Goal: Task Accomplishment & Management: Complete application form

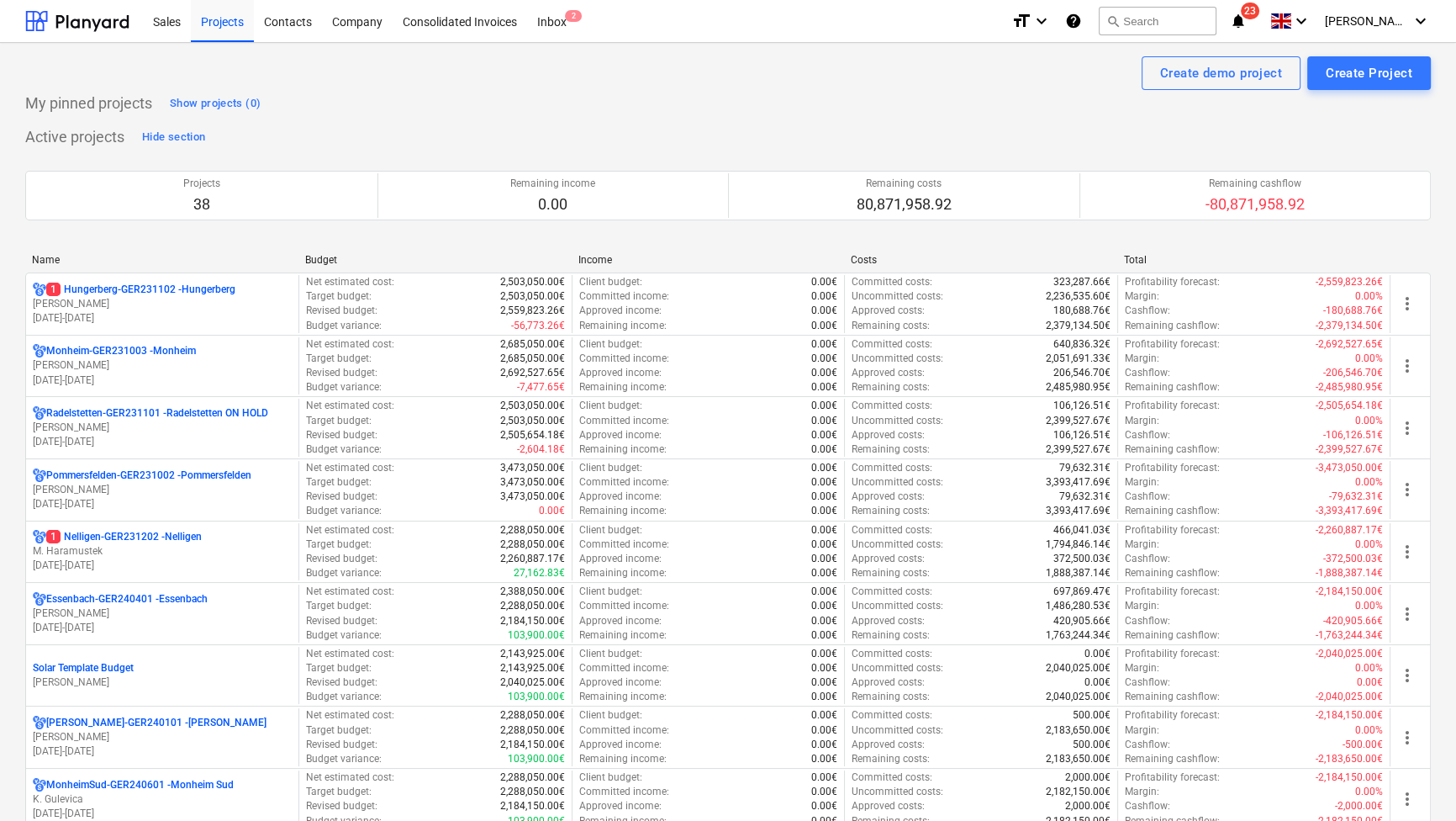
click at [50, 255] on div "Name" at bounding box center [161, 260] width 260 height 11
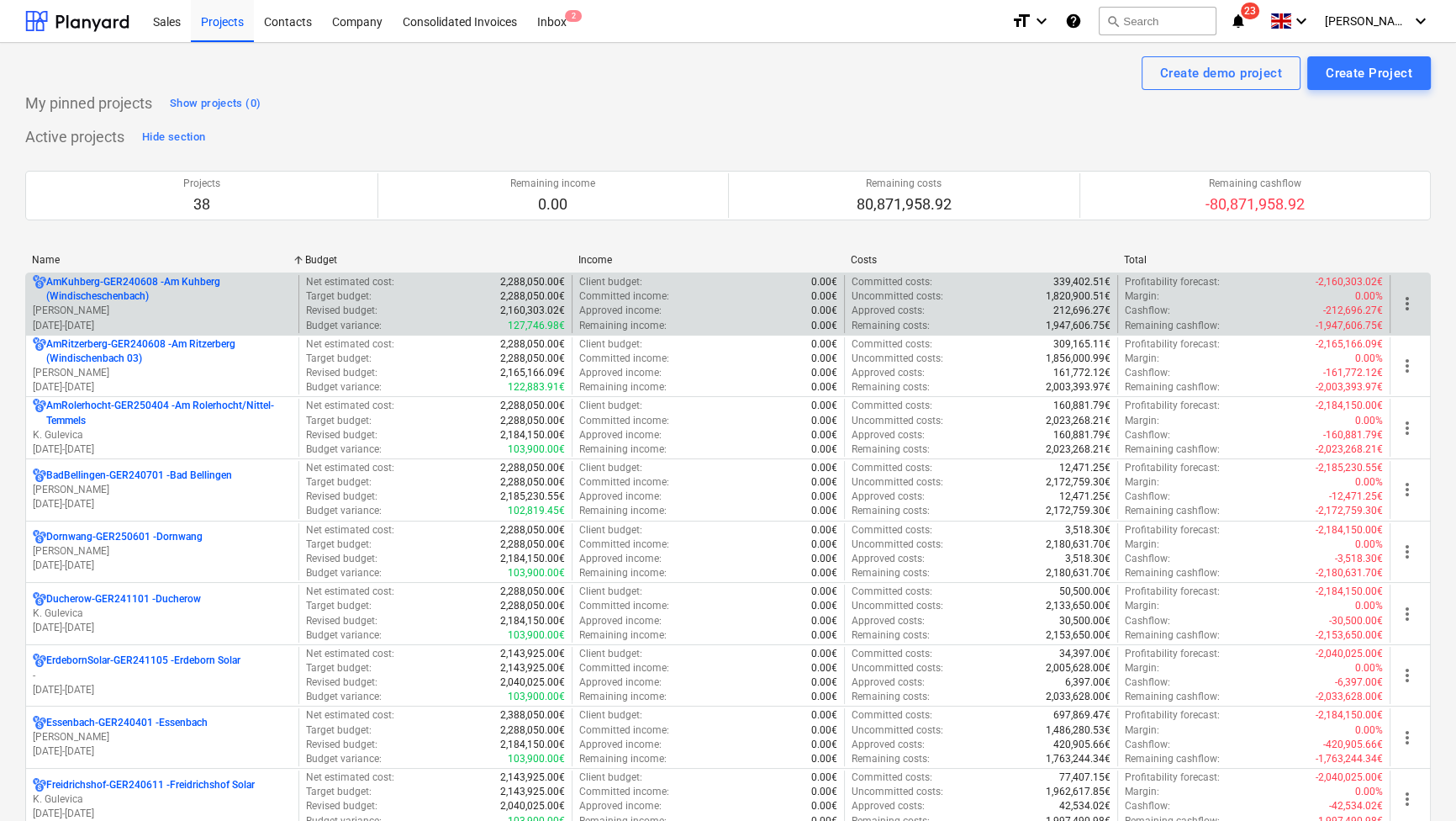
click at [125, 299] on p "AmKuhberg-GER240608 - Am Kuhberg ([GEOGRAPHIC_DATA])" at bounding box center [168, 289] width 245 height 29
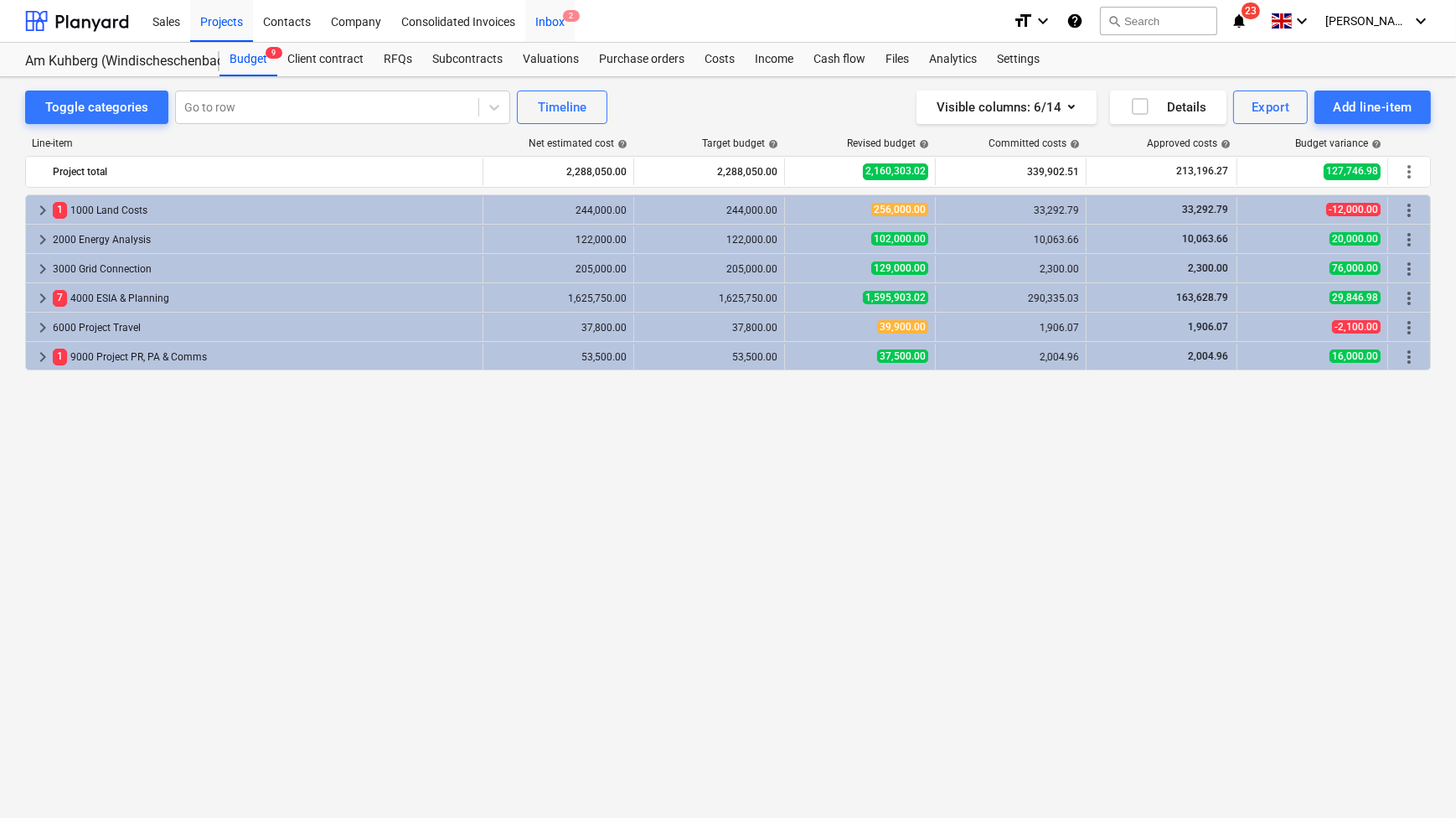
click at [544, 31] on div "Inbox 2" at bounding box center [550, 20] width 49 height 43
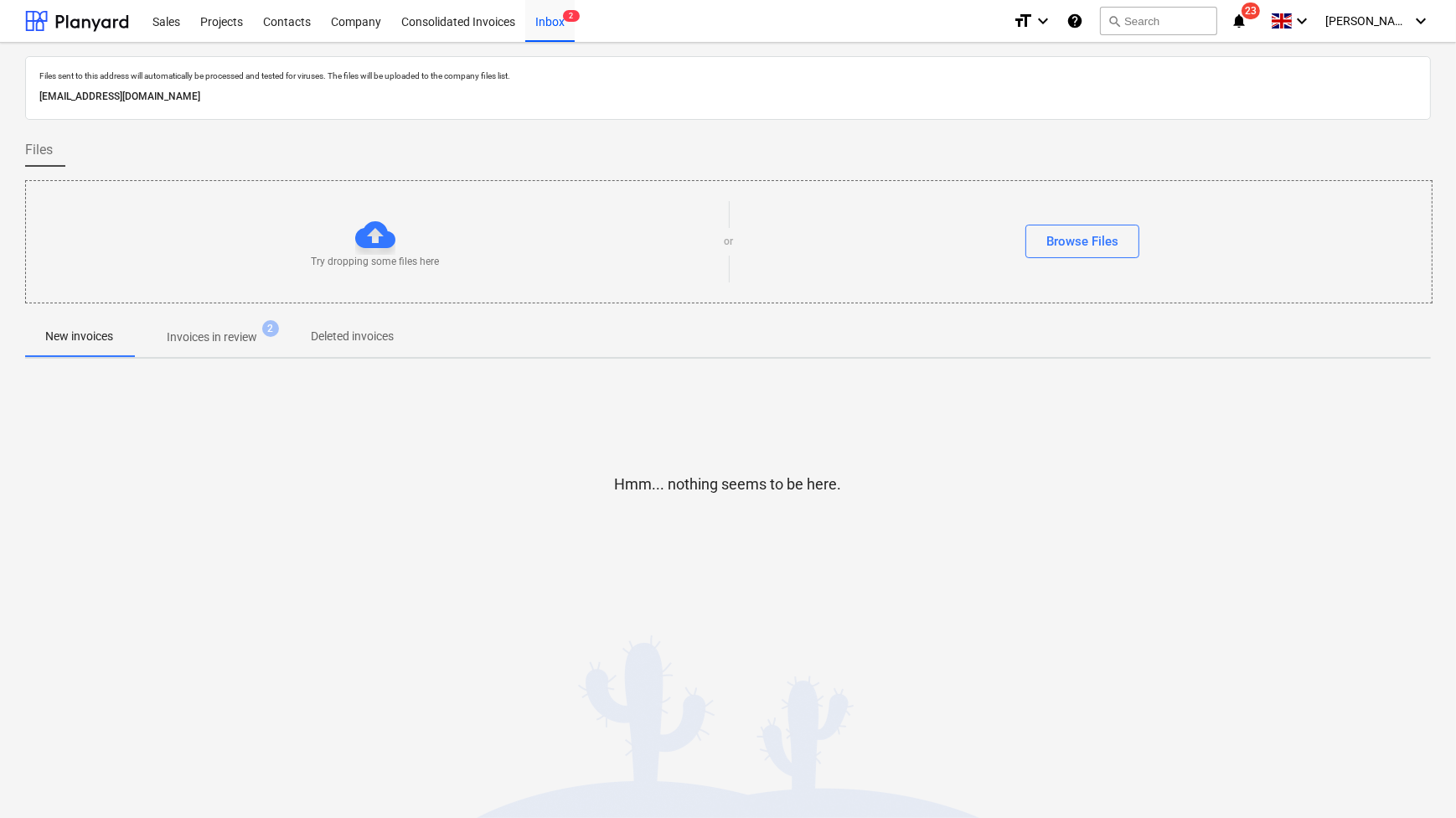
click at [207, 334] on p "Invoices in review" at bounding box center [211, 337] width 90 height 17
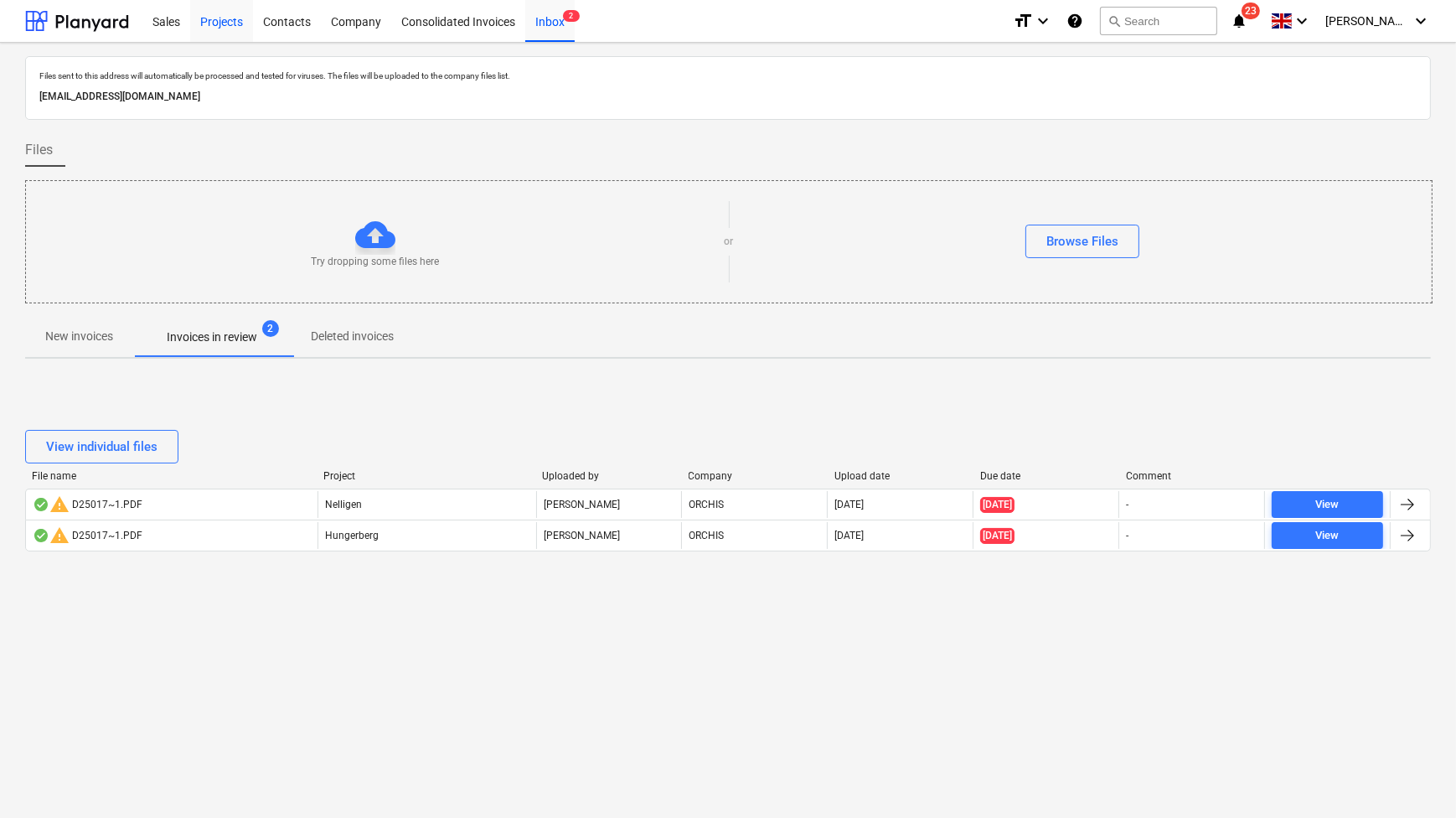
click at [212, 25] on div "Projects" at bounding box center [222, 20] width 63 height 43
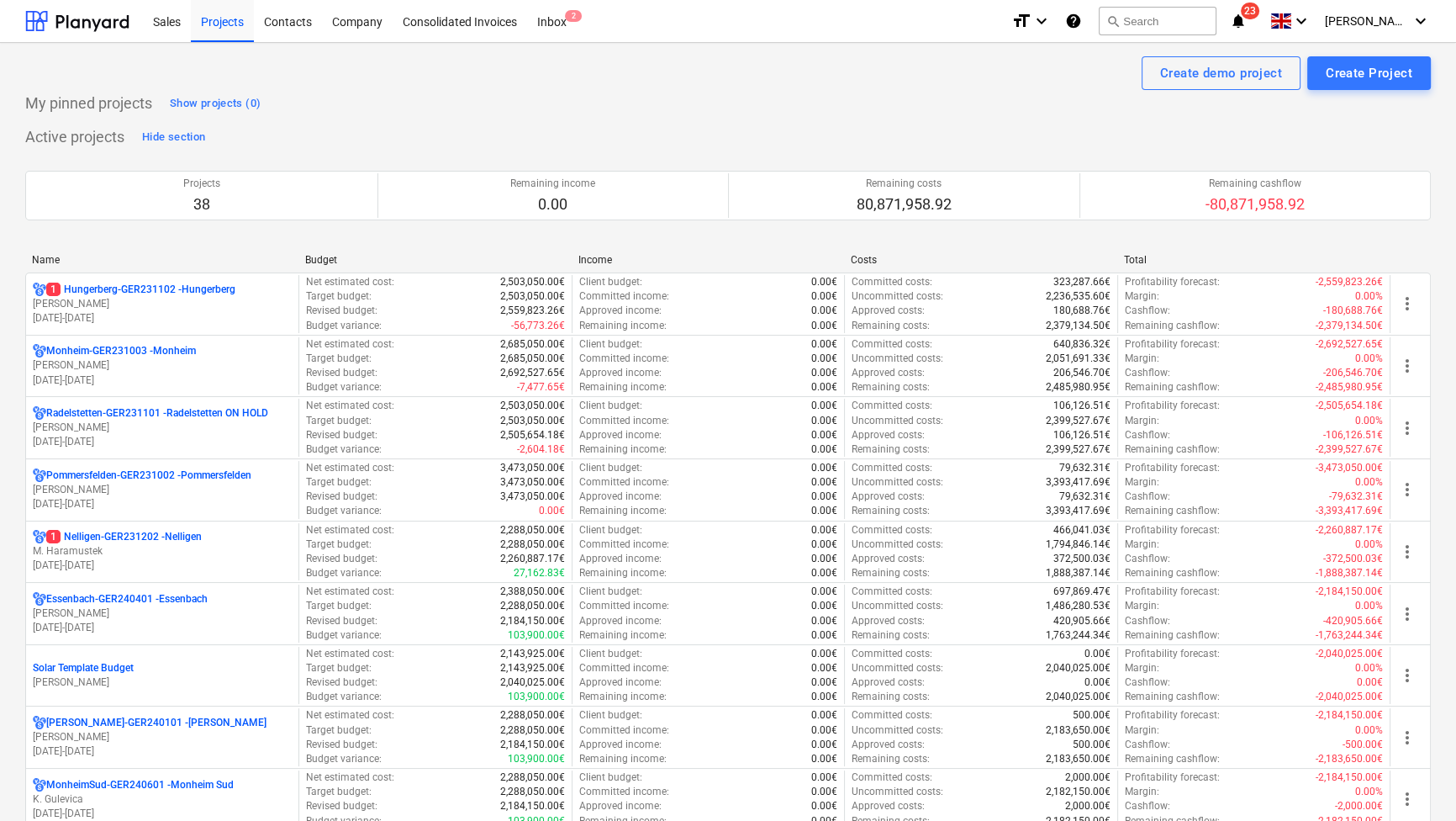
click at [61, 262] on div "Name" at bounding box center [161, 260] width 260 height 11
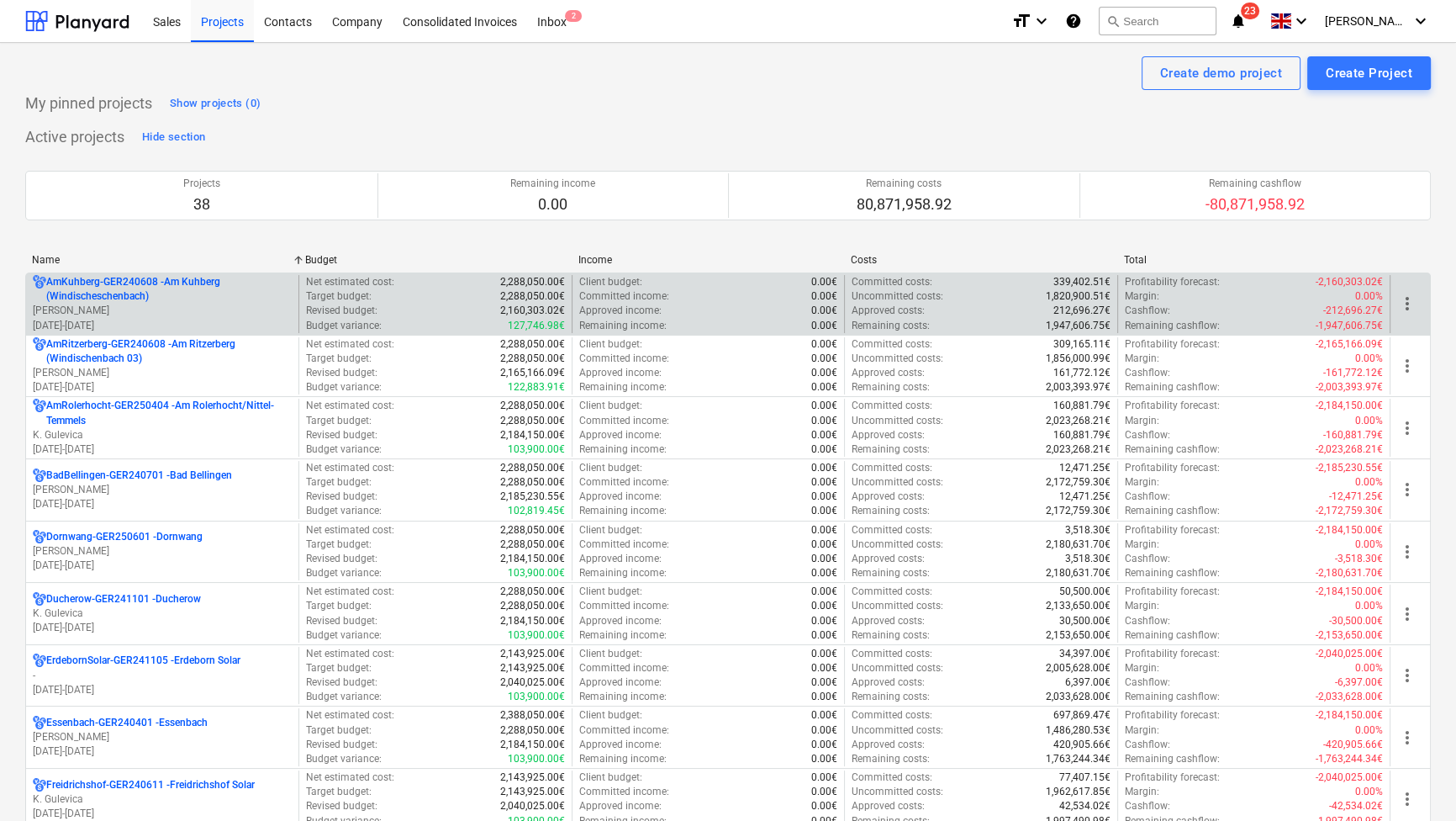
click at [90, 289] on p "AmKuhberg-GER240608 - Am Kuhberg ([GEOGRAPHIC_DATA])" at bounding box center [168, 289] width 245 height 29
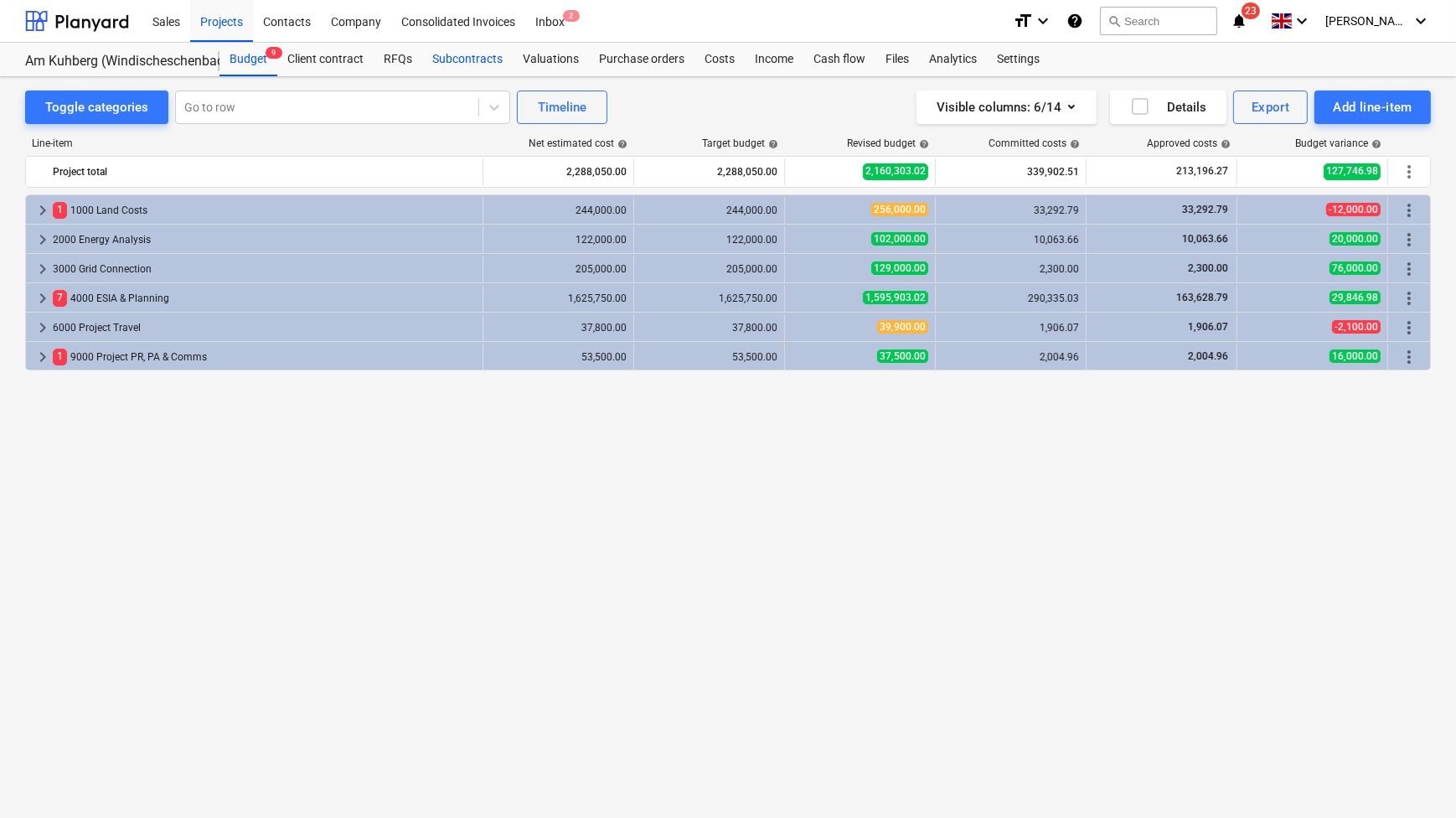
click at [465, 59] on div "Subcontracts" at bounding box center [467, 59] width 90 height 33
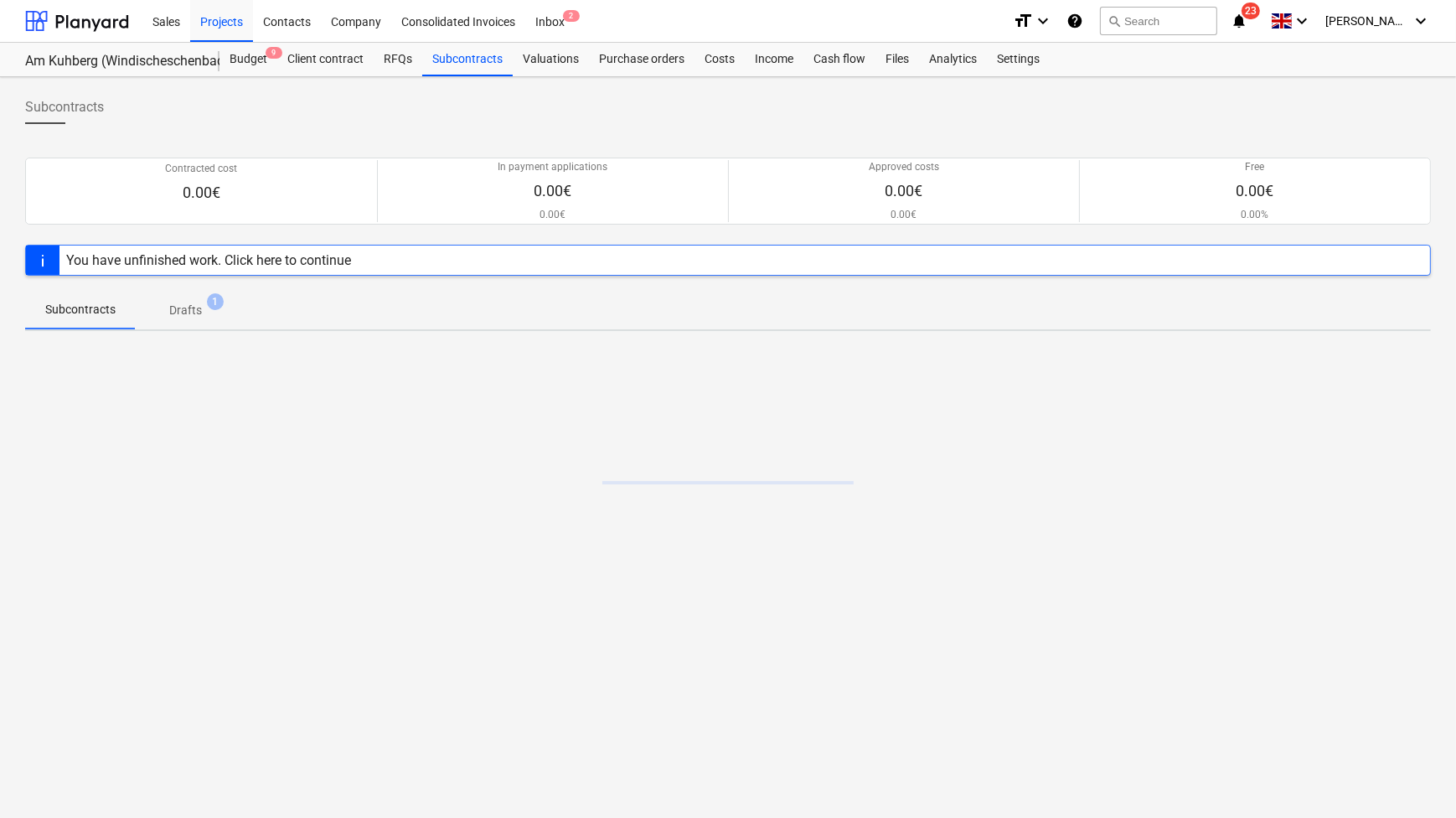
click at [184, 320] on span "Drafts 1" at bounding box center [185, 309] width 100 height 30
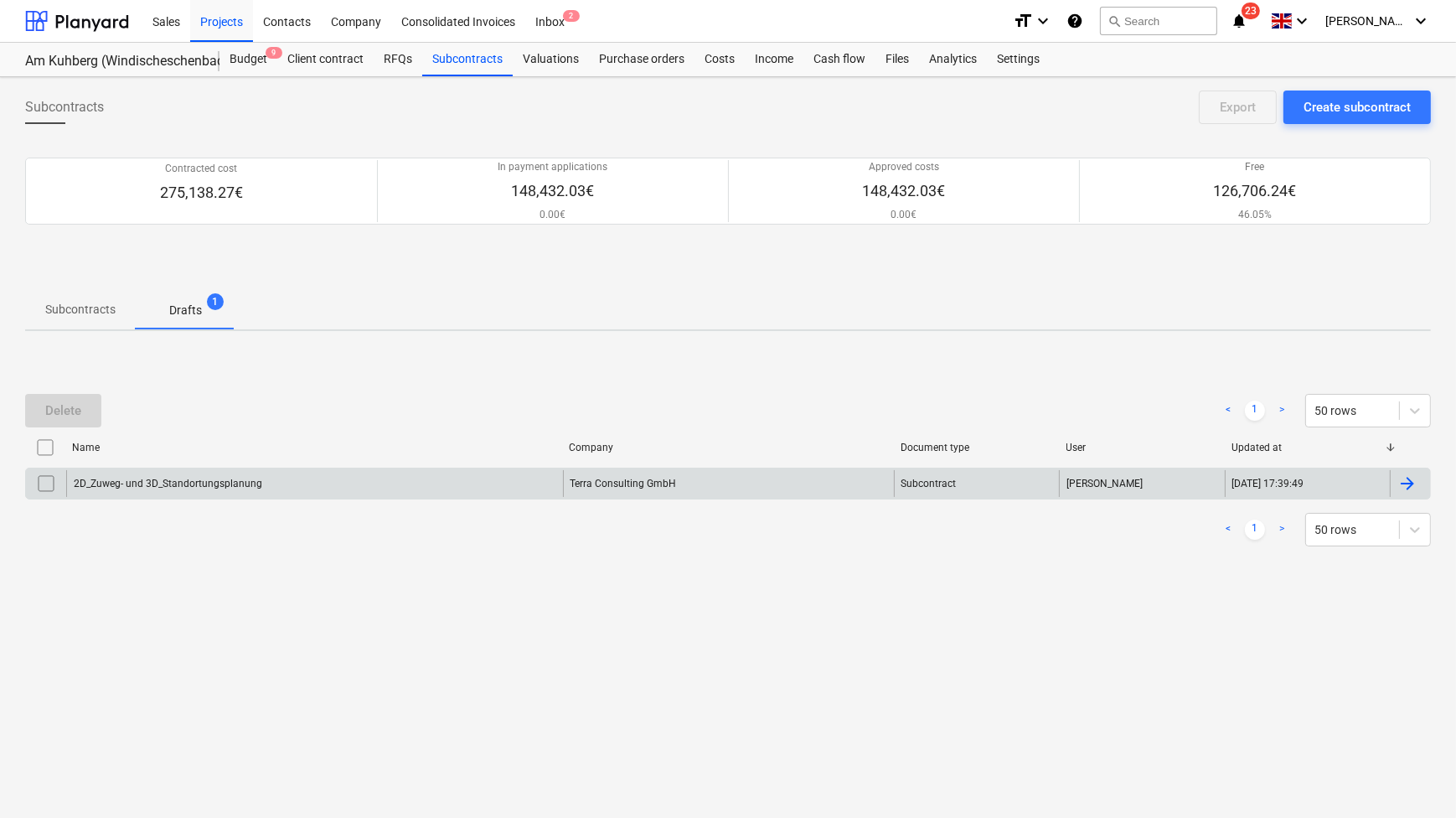
click at [180, 489] on div "2D_Zuweg- und 3D_Standortungsplanung" at bounding box center [315, 483] width 496 height 27
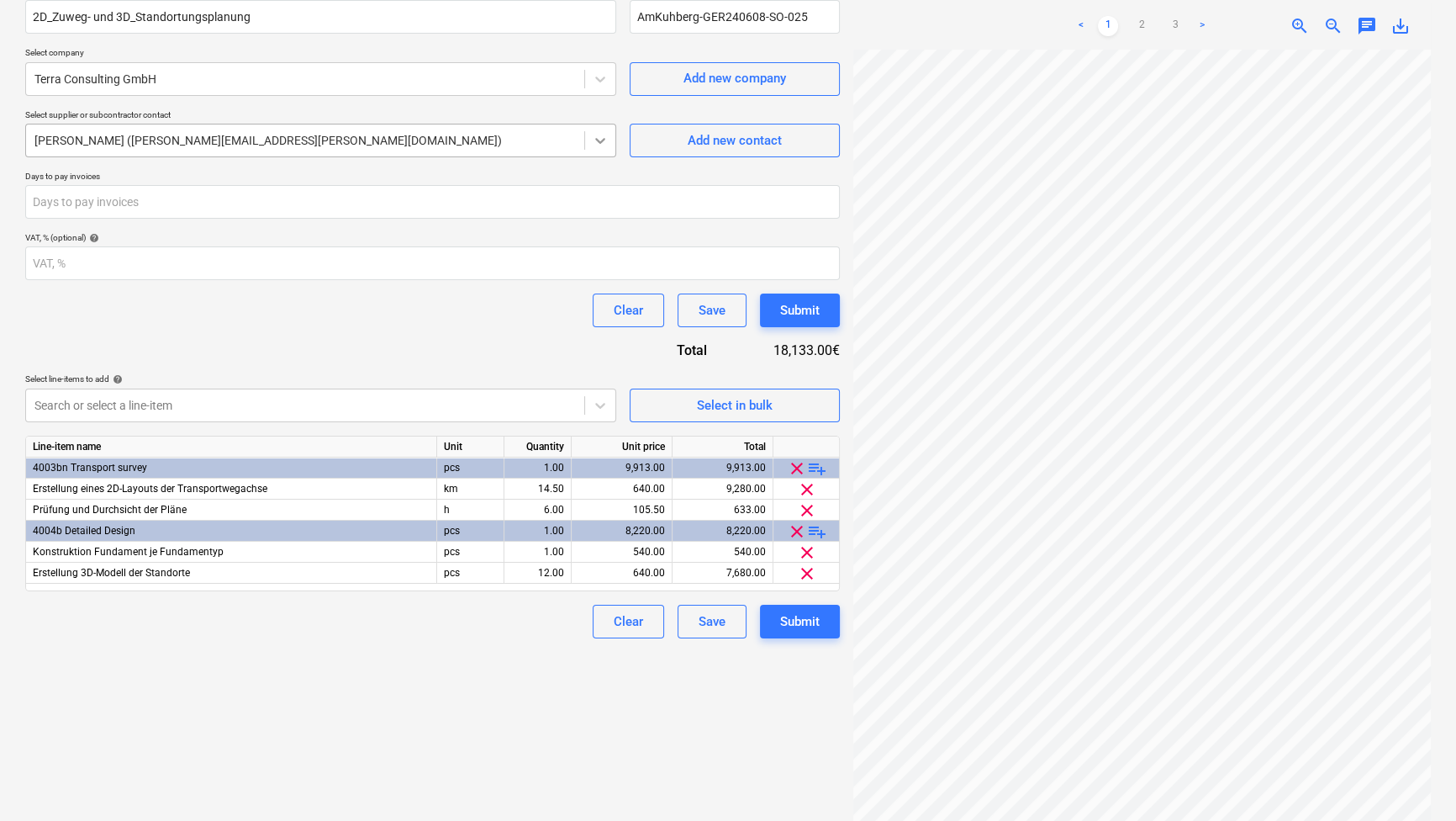
scroll to position [75, 0]
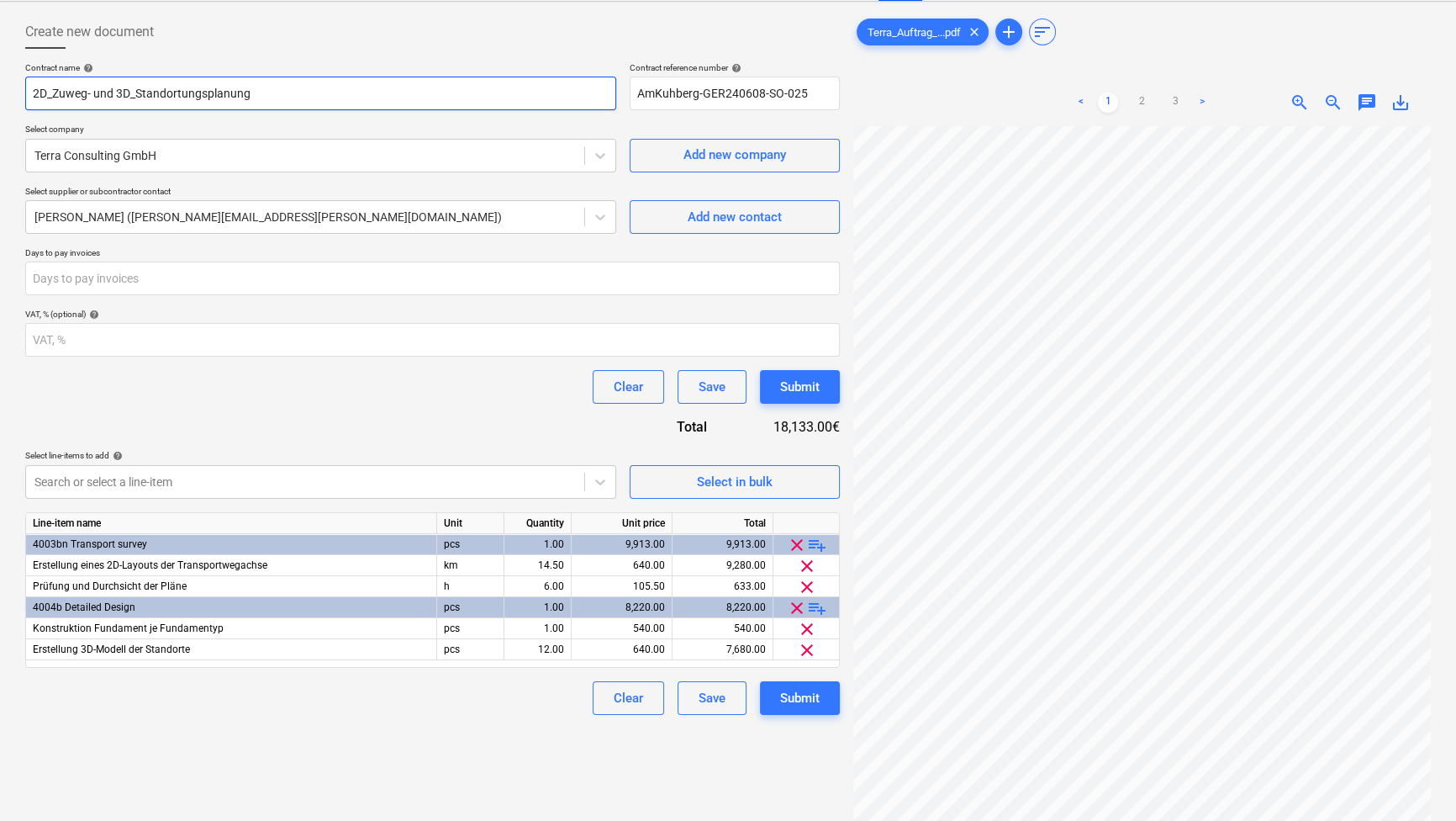
click at [370, 90] on input "2D_Zuweg- und 3D_Standortungsplanung" at bounding box center [320, 93] width 591 height 33
click at [322, 85] on input "2D_Zuweg- und 3D_Standortungsplanung_Kuehberg+RTitzerberg" at bounding box center [320, 93] width 591 height 33
type input "2D_Zuweg- und 3D_Standortungsplanung_Kuehberg+Ritzerberg"
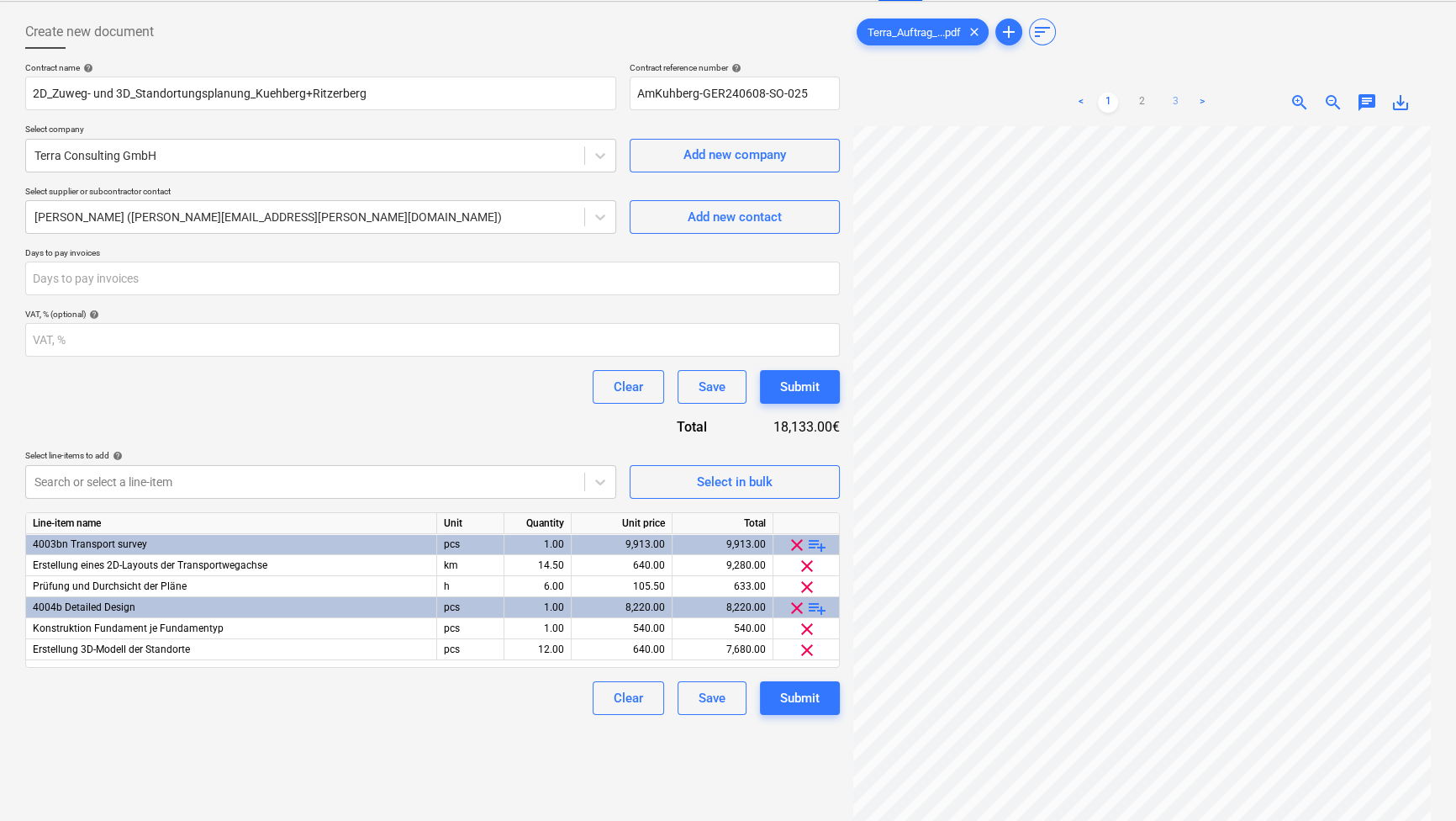
click at [1177, 100] on link "3" at bounding box center [1175, 102] width 20 height 20
click at [1109, 100] on link "1" at bounding box center [1108, 102] width 20 height 20
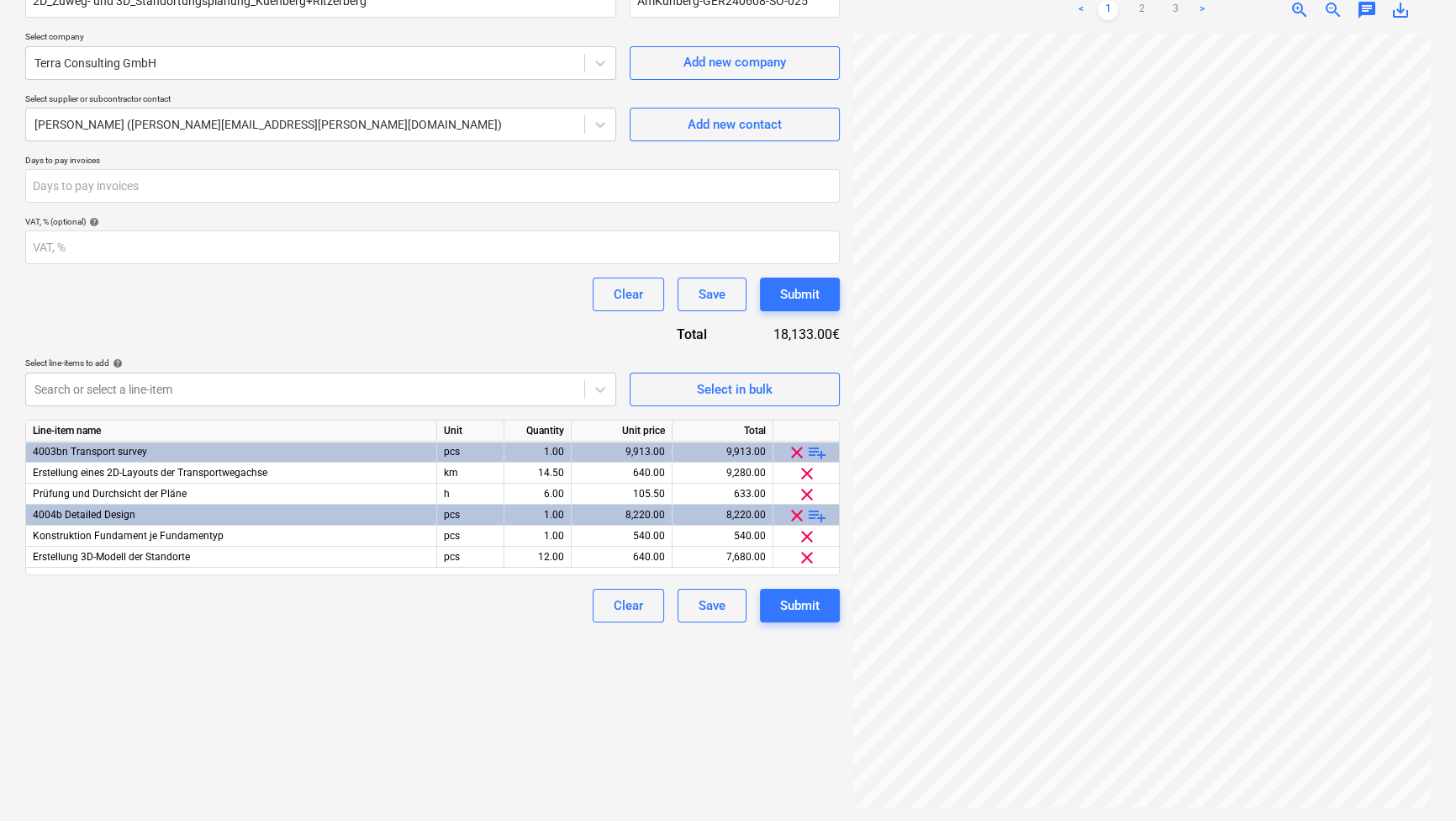
scroll to position [46, 0]
click at [1143, 25] on div "< 1 2 3 >" at bounding box center [1142, 10] width 183 height 47
click at [1142, 10] on link "2" at bounding box center [1141, 10] width 20 height 20
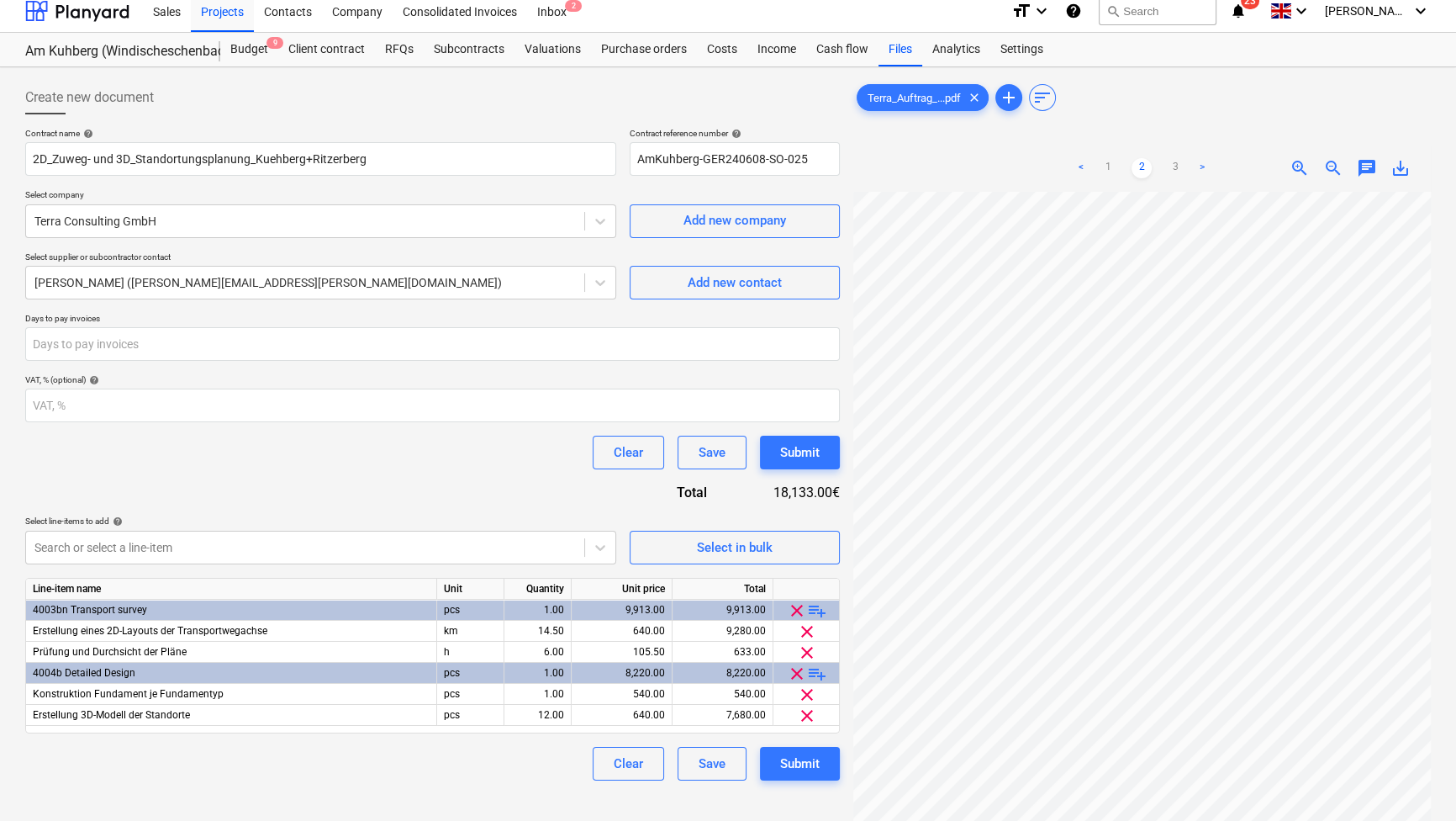
scroll to position [0, 0]
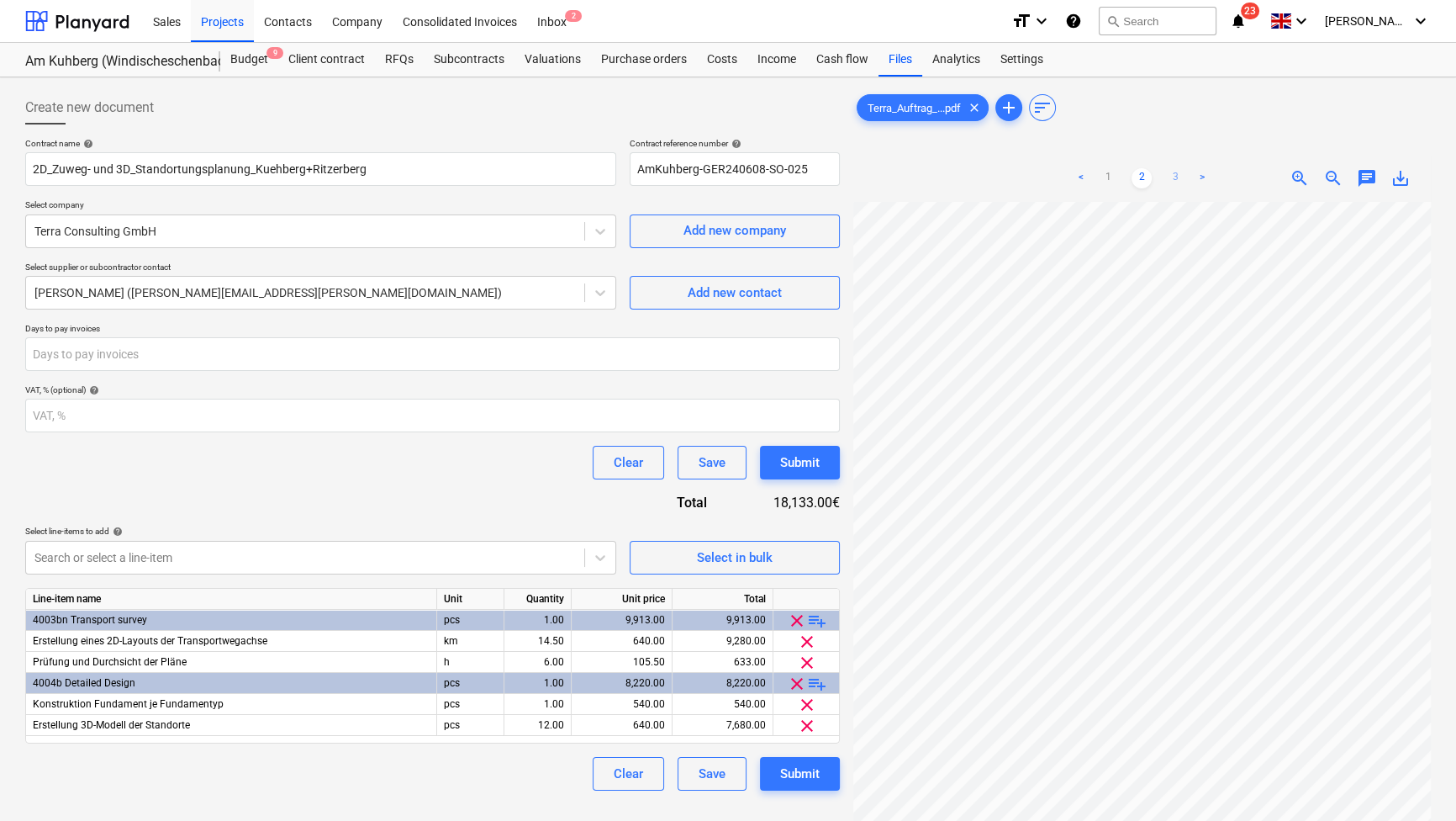
click at [1171, 177] on link "3" at bounding box center [1175, 178] width 20 height 20
click at [1195, 179] on link ">" at bounding box center [1202, 178] width 20 height 20
click at [1206, 175] on link ">" at bounding box center [1202, 178] width 20 height 20
click at [1104, 181] on link "1" at bounding box center [1108, 178] width 20 height 20
click at [1173, 181] on link "3" at bounding box center [1175, 178] width 20 height 20
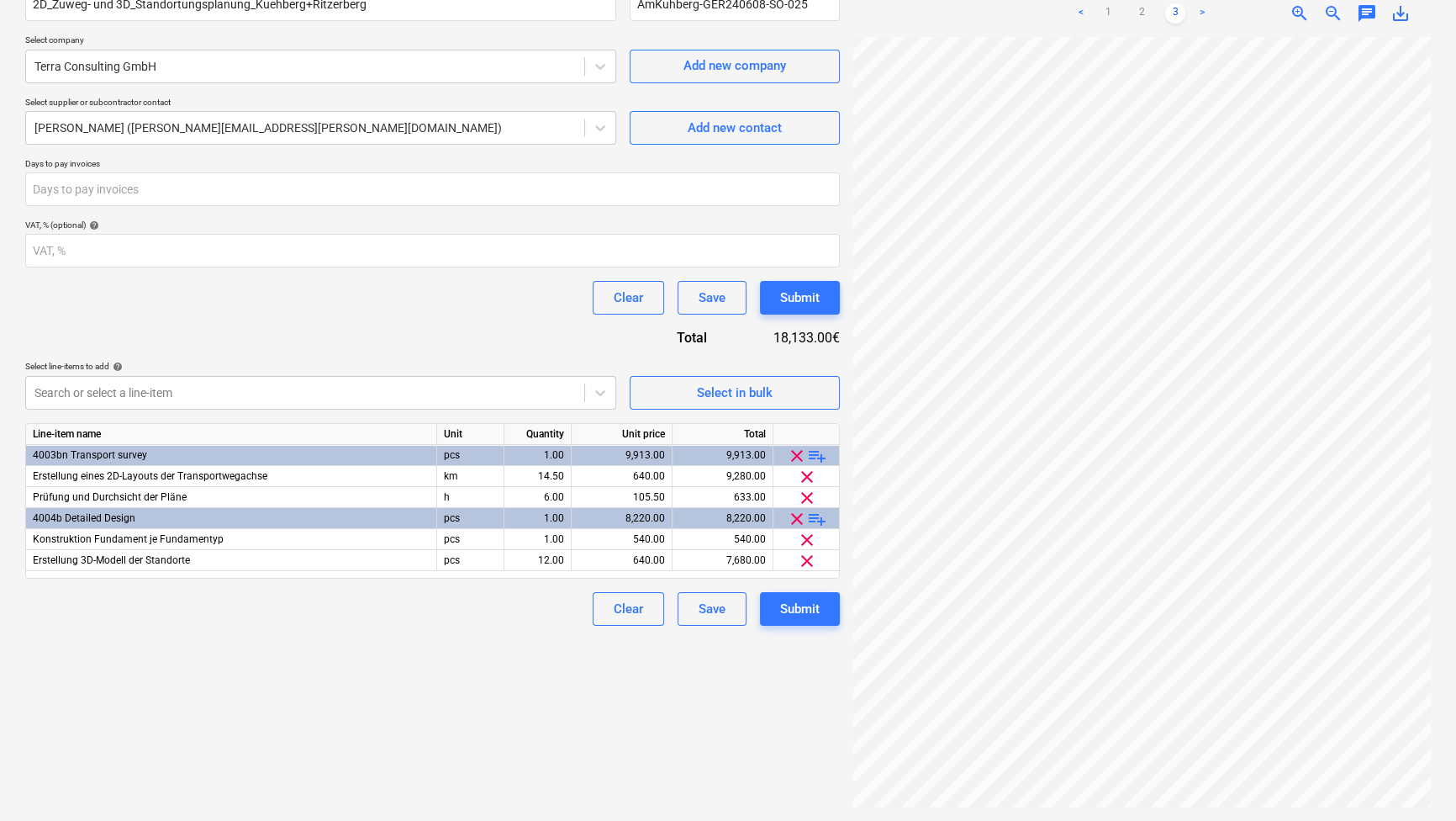
scroll to position [168, 0]
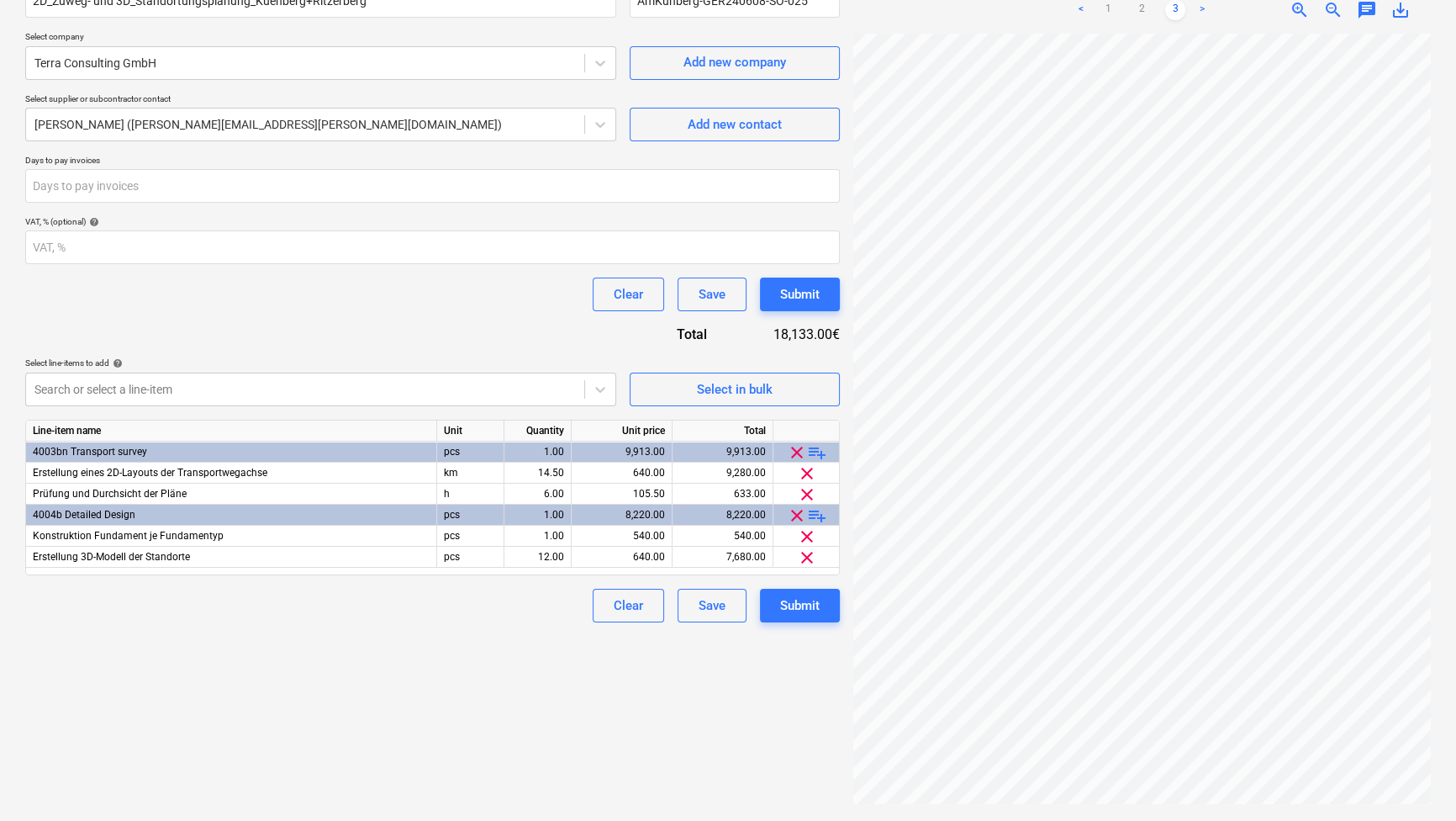
drag, startPoint x: 793, startPoint y: 616, endPoint x: 341, endPoint y: 361, distance: 519.0
click at [341, 361] on div "Contract name help 2D_Zuweg- und 3D_Standortungsplanung_Kuehberg+Ritzerberg Con…" at bounding box center [432, 295] width 814 height 652
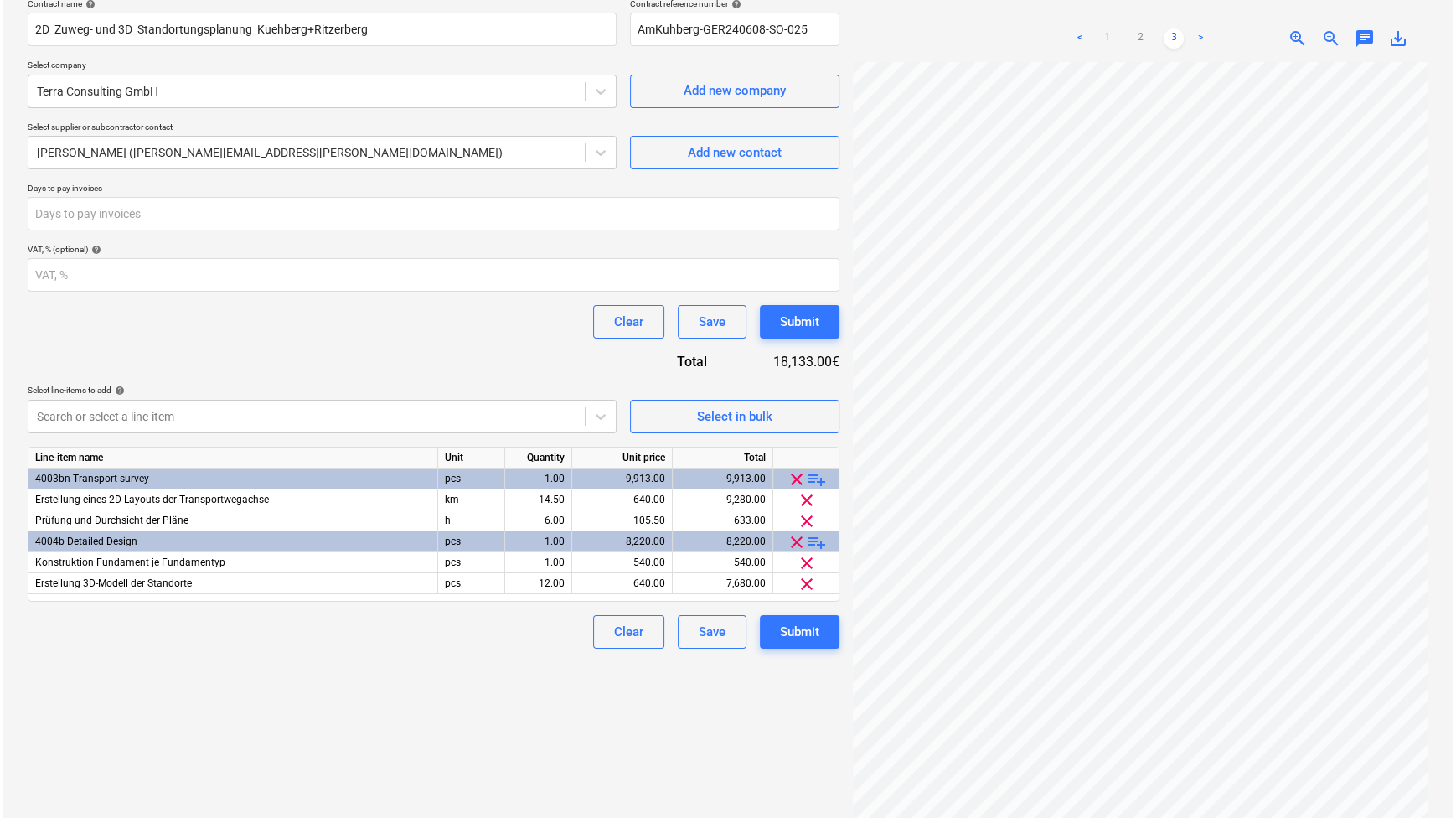
scroll to position [151, 0]
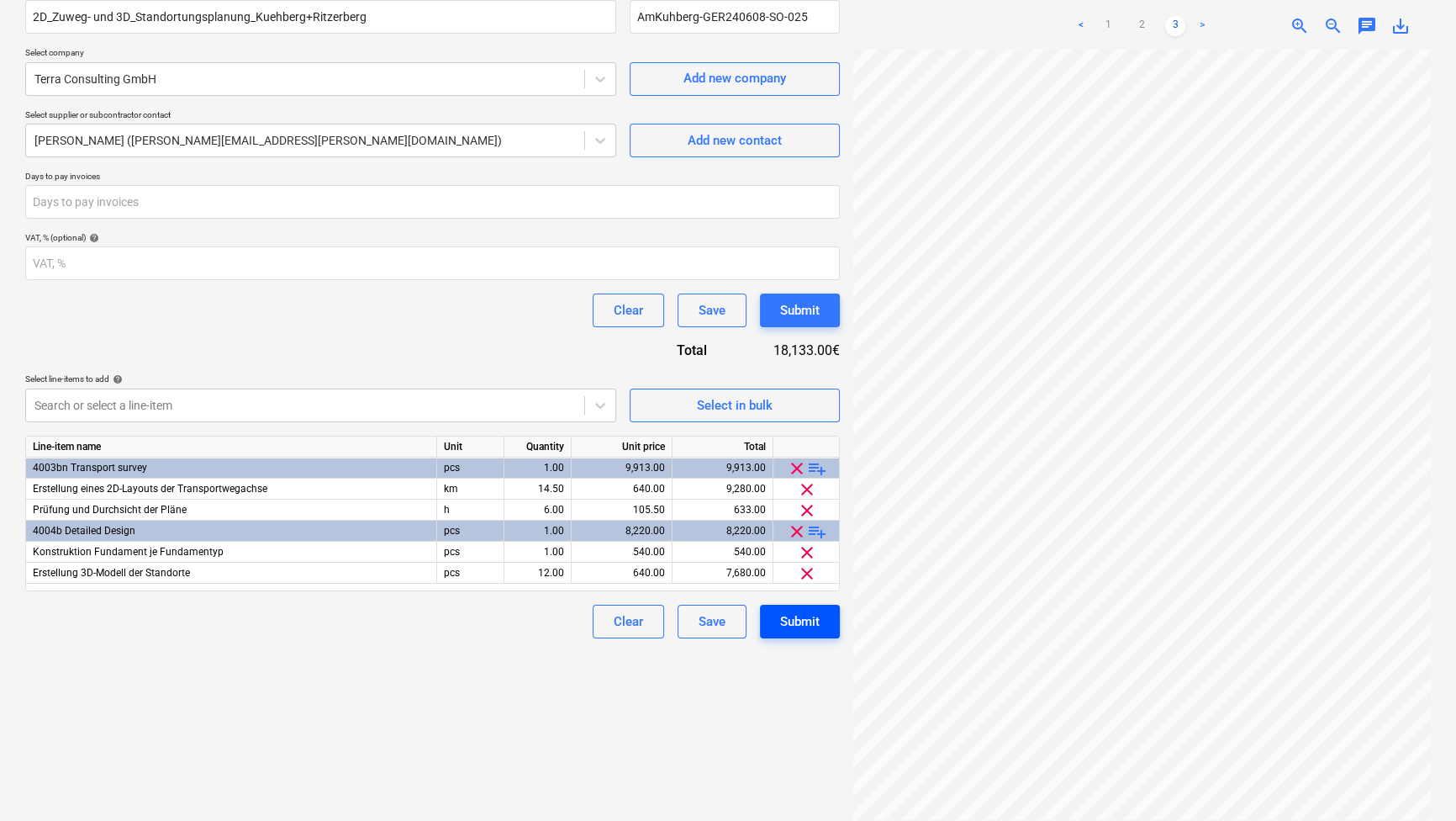
click at [833, 635] on button "Submit" at bounding box center [800, 621] width 80 height 33
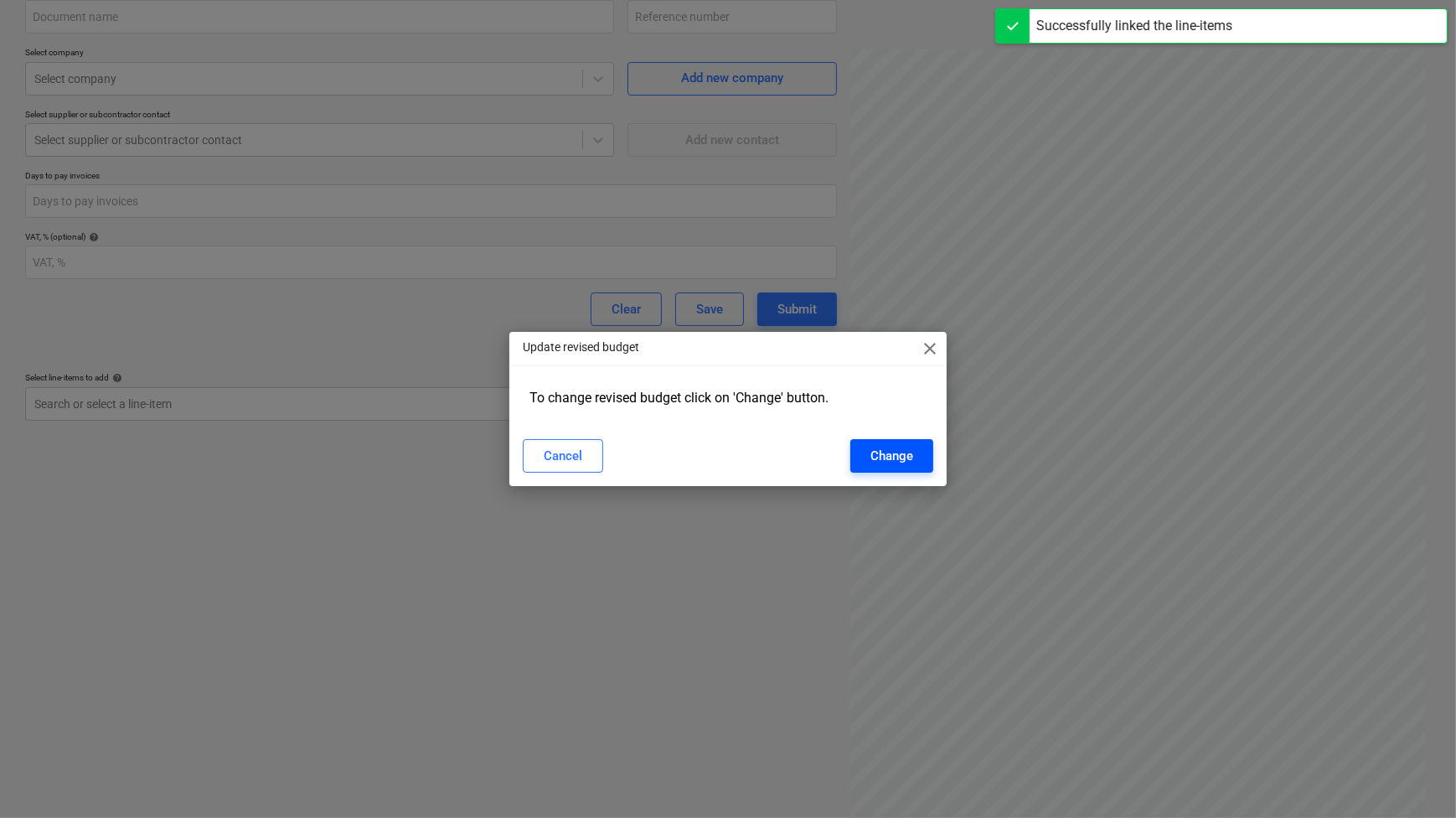
click at [880, 453] on div "Change" at bounding box center [891, 456] width 43 height 22
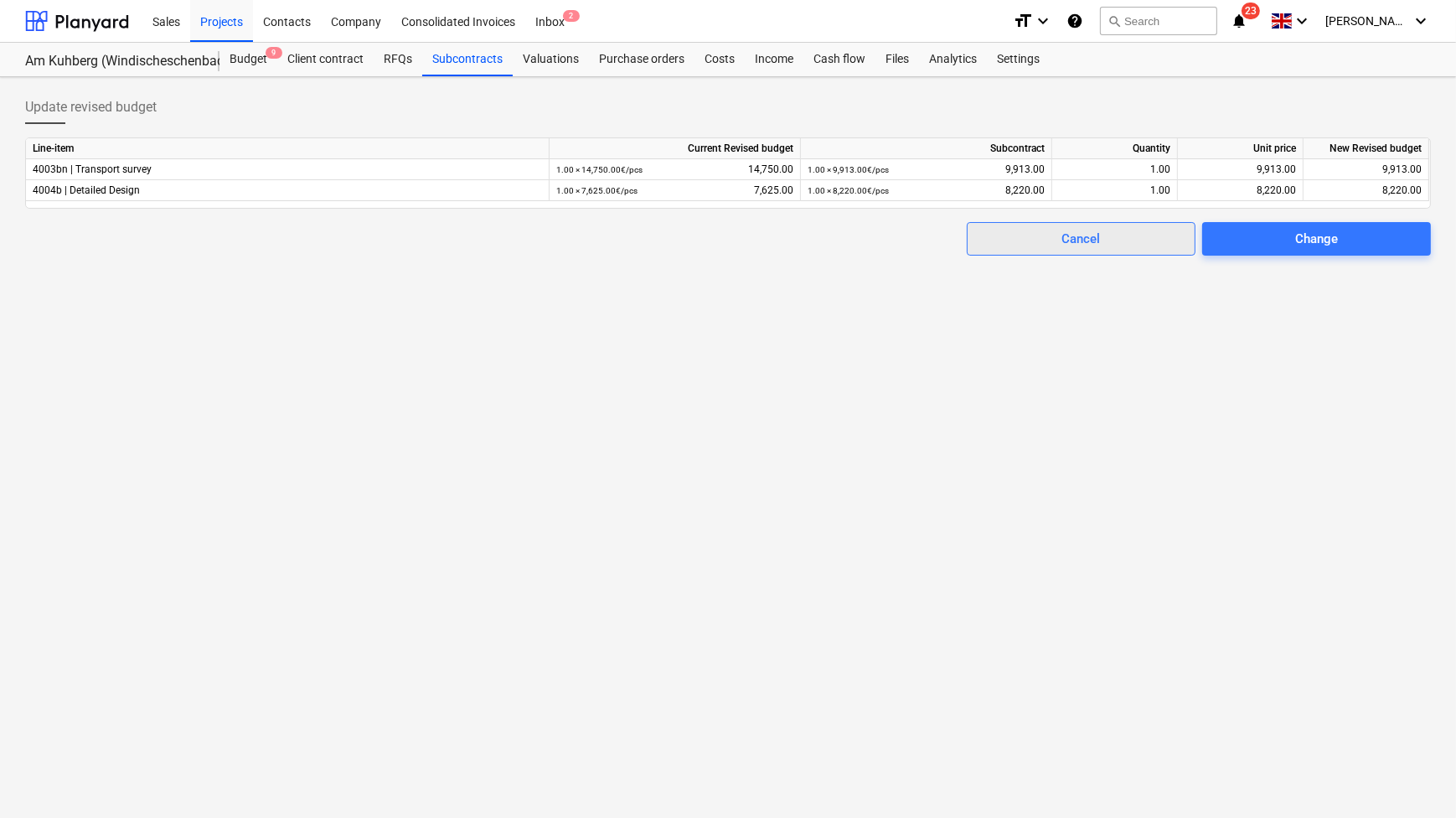
click at [1126, 245] on span "Cancel" at bounding box center [1080, 239] width 186 height 22
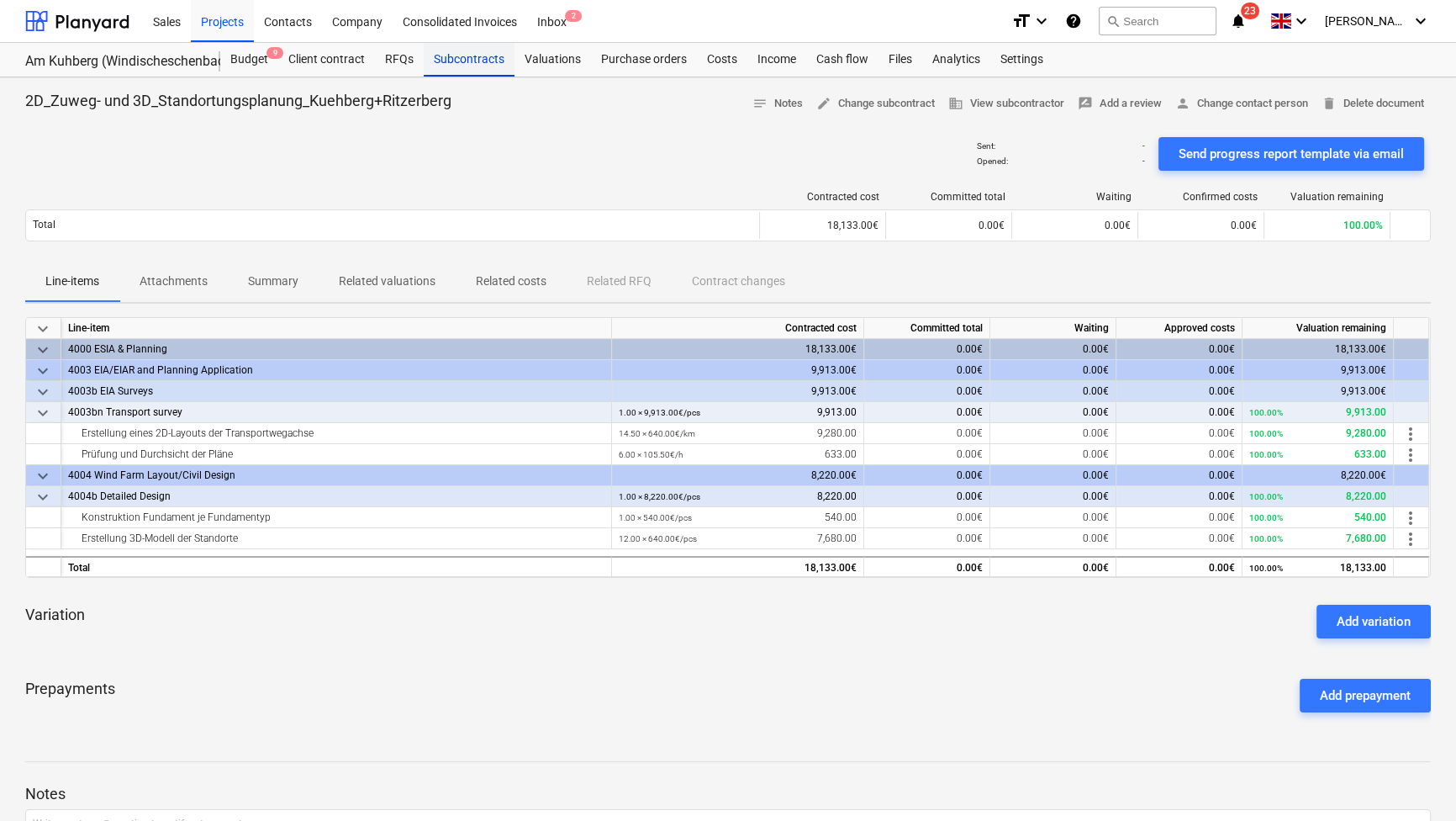
click at [454, 53] on div "Subcontracts" at bounding box center [469, 59] width 91 height 33
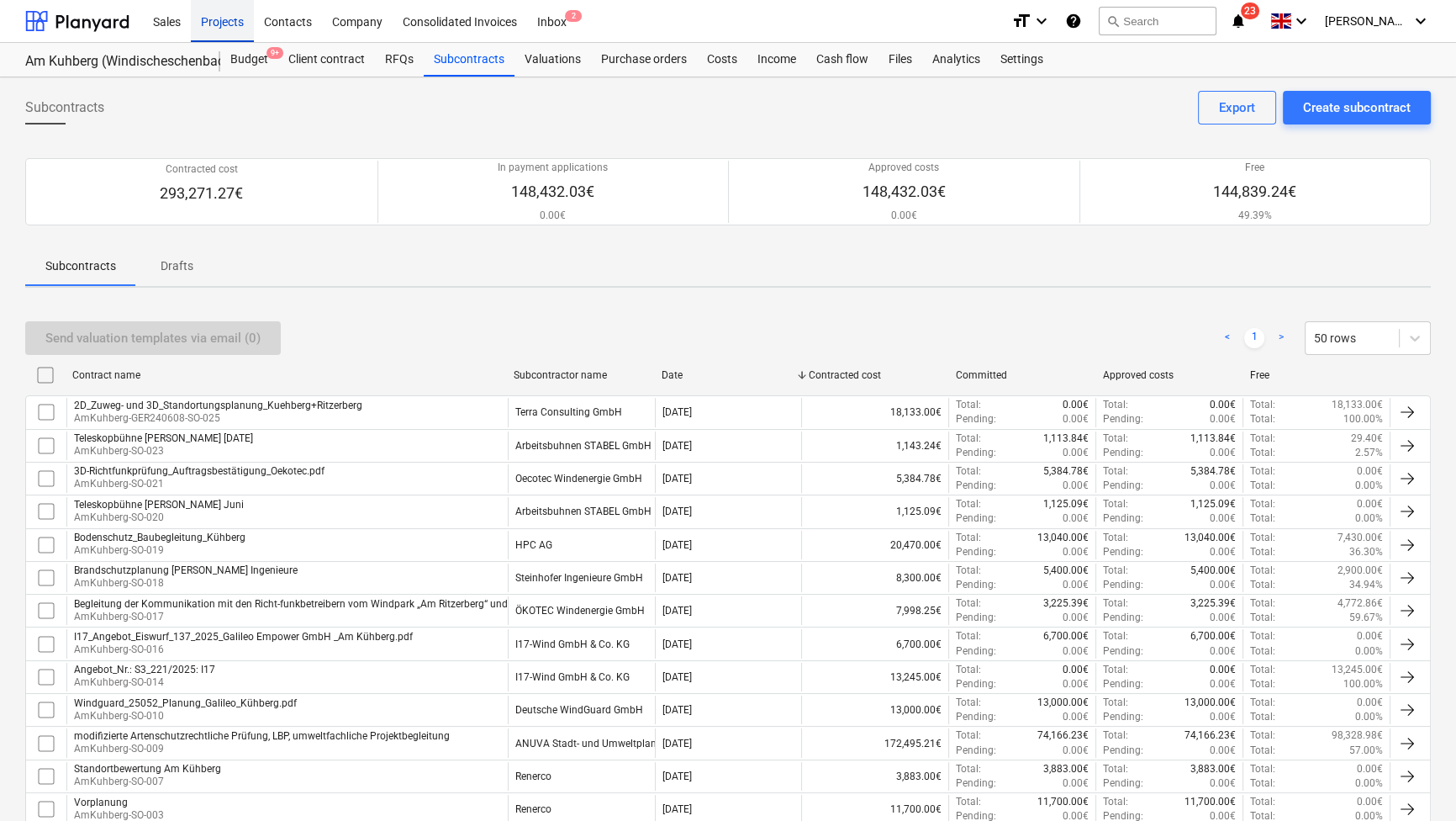
click at [217, 18] on div "Projects" at bounding box center [222, 20] width 63 height 43
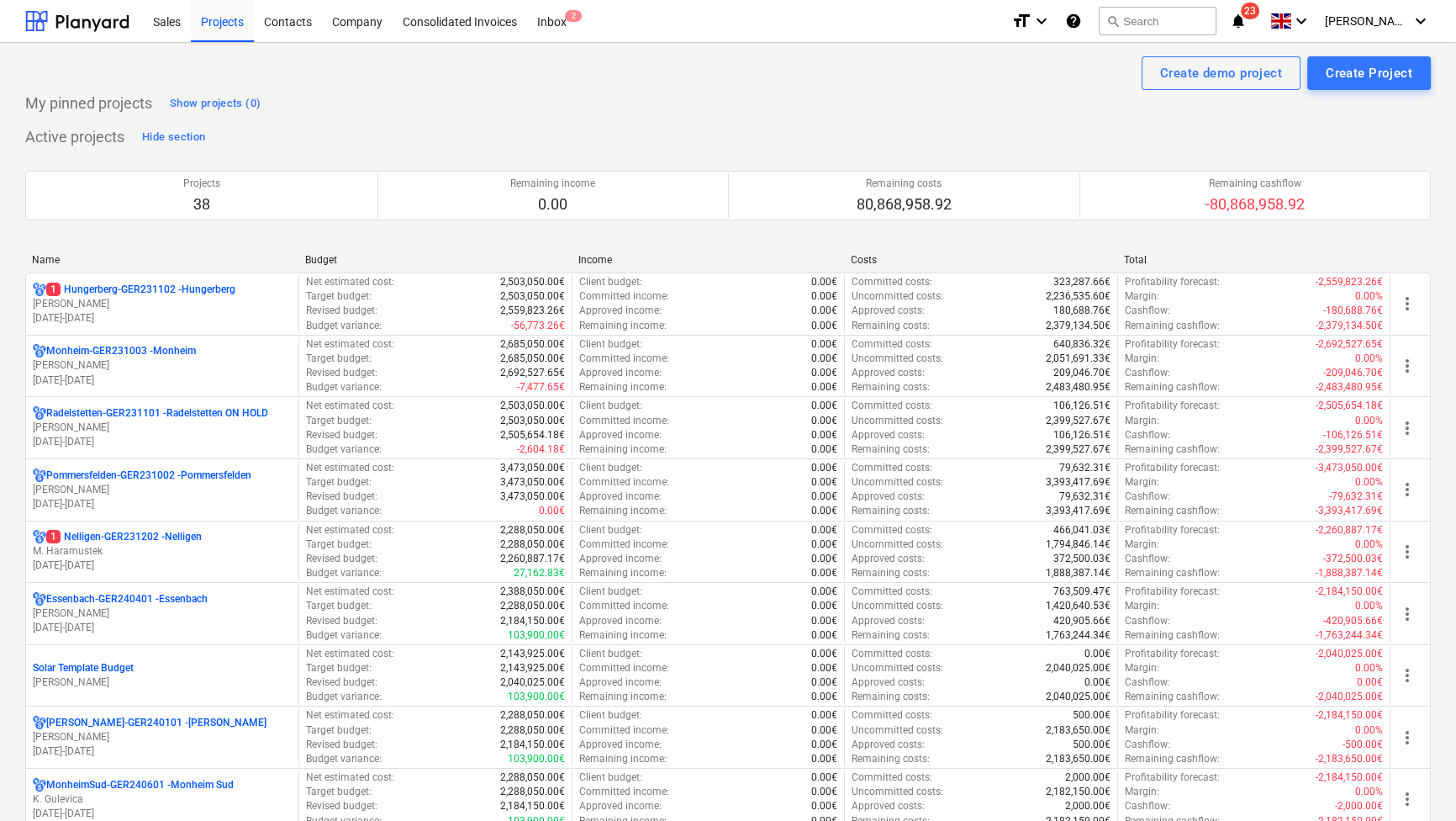
click at [47, 258] on div "Name" at bounding box center [161, 260] width 260 height 11
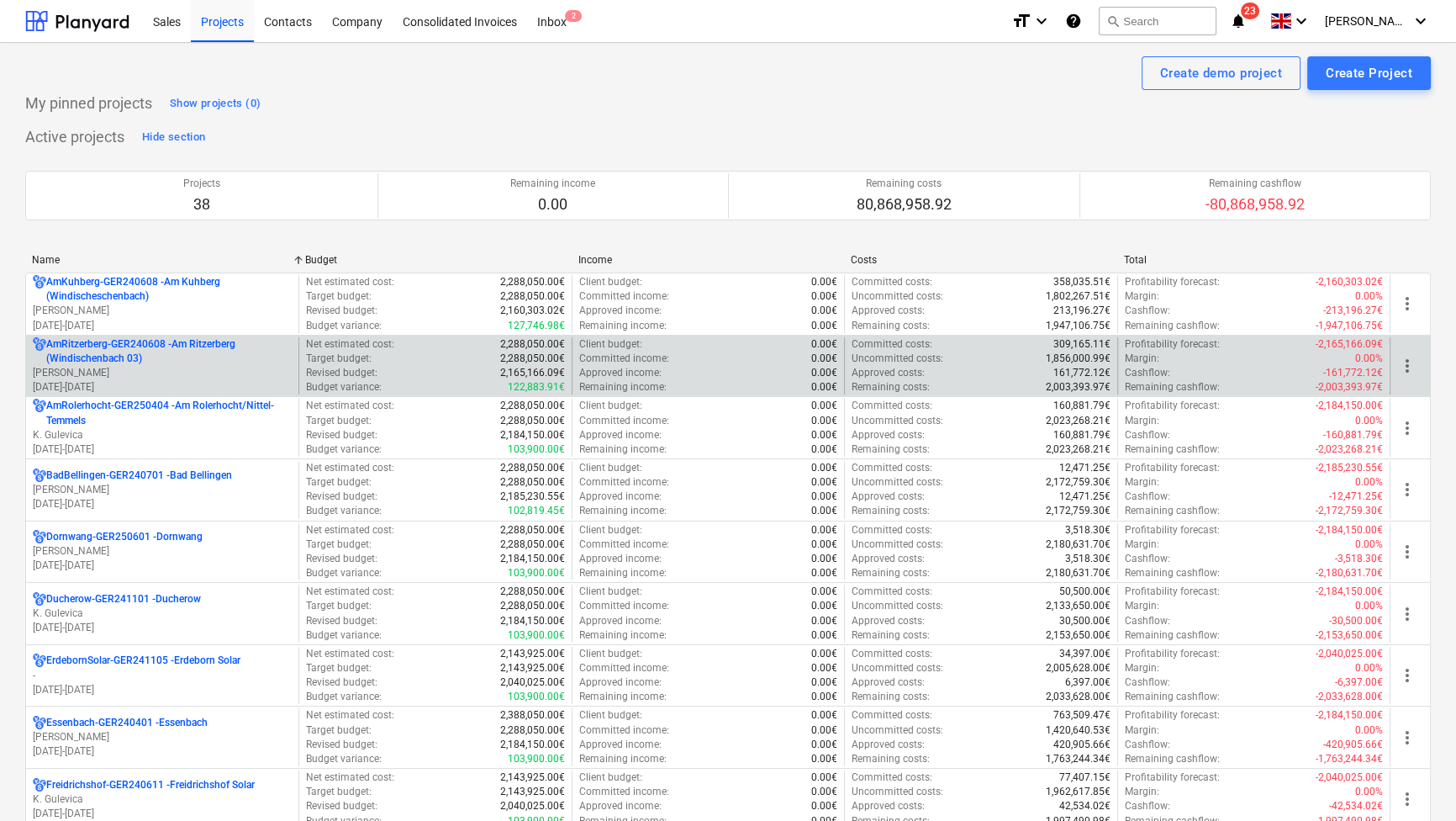
click at [90, 356] on p "AmRitzerberg-GER240608 - Am Ritzerberg ([GEOGRAPHIC_DATA] 03)" at bounding box center [168, 351] width 245 height 29
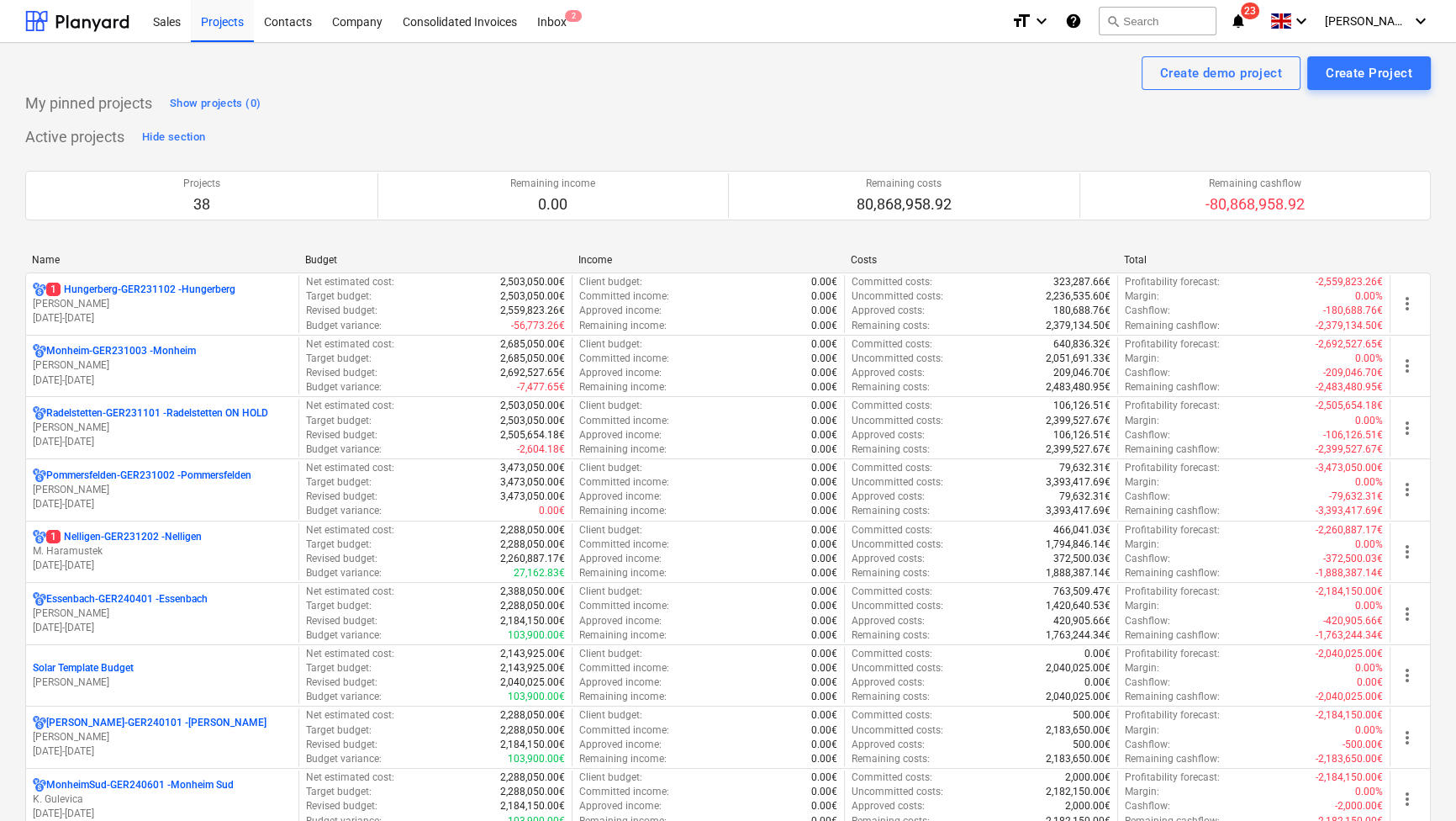
click at [39, 254] on div "Name" at bounding box center [161, 260] width 260 height 11
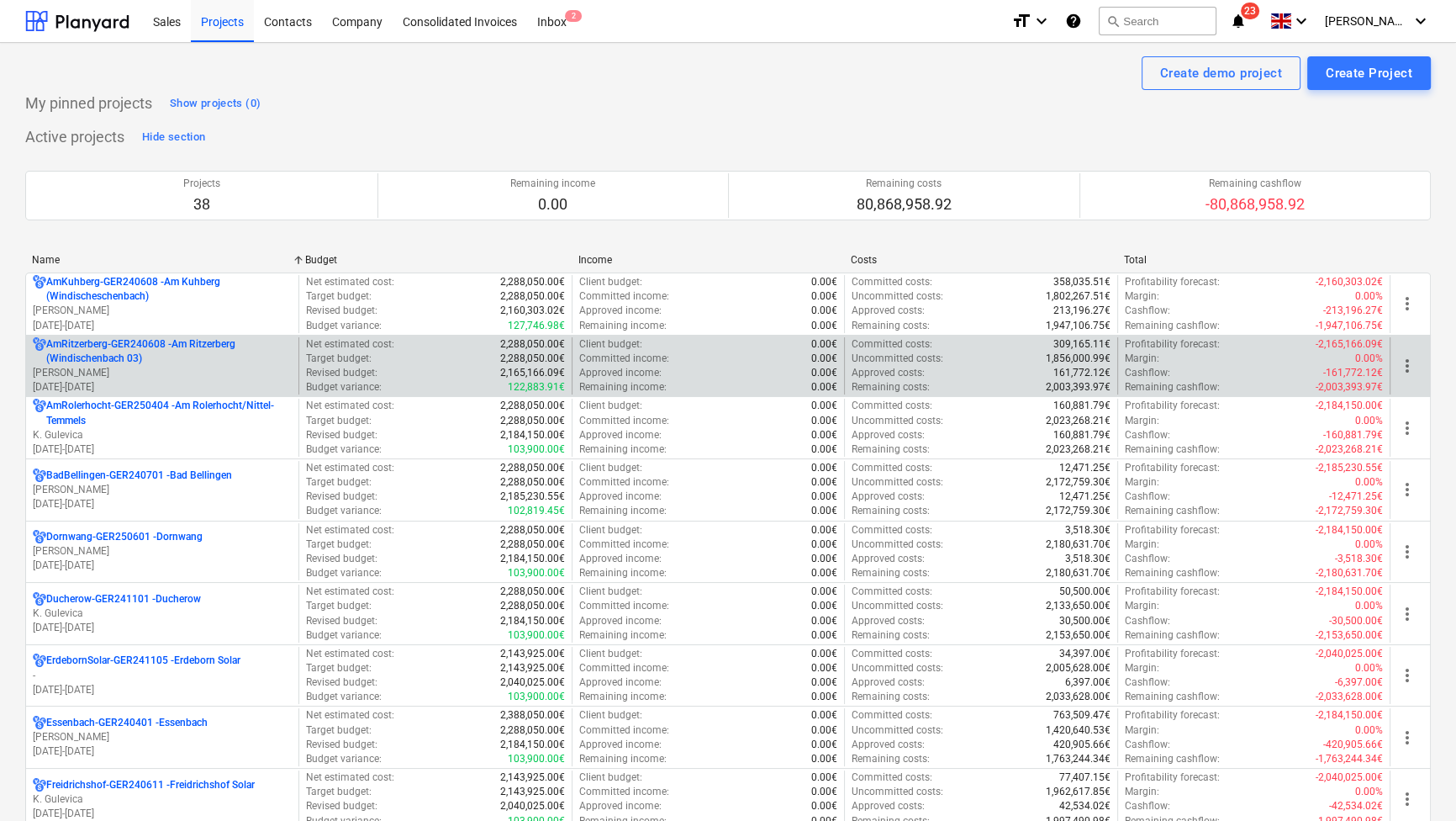
click at [111, 348] on p "AmRitzerberg-GER240608 - Am Ritzerberg ([GEOGRAPHIC_DATA] 03)" at bounding box center [168, 351] width 245 height 29
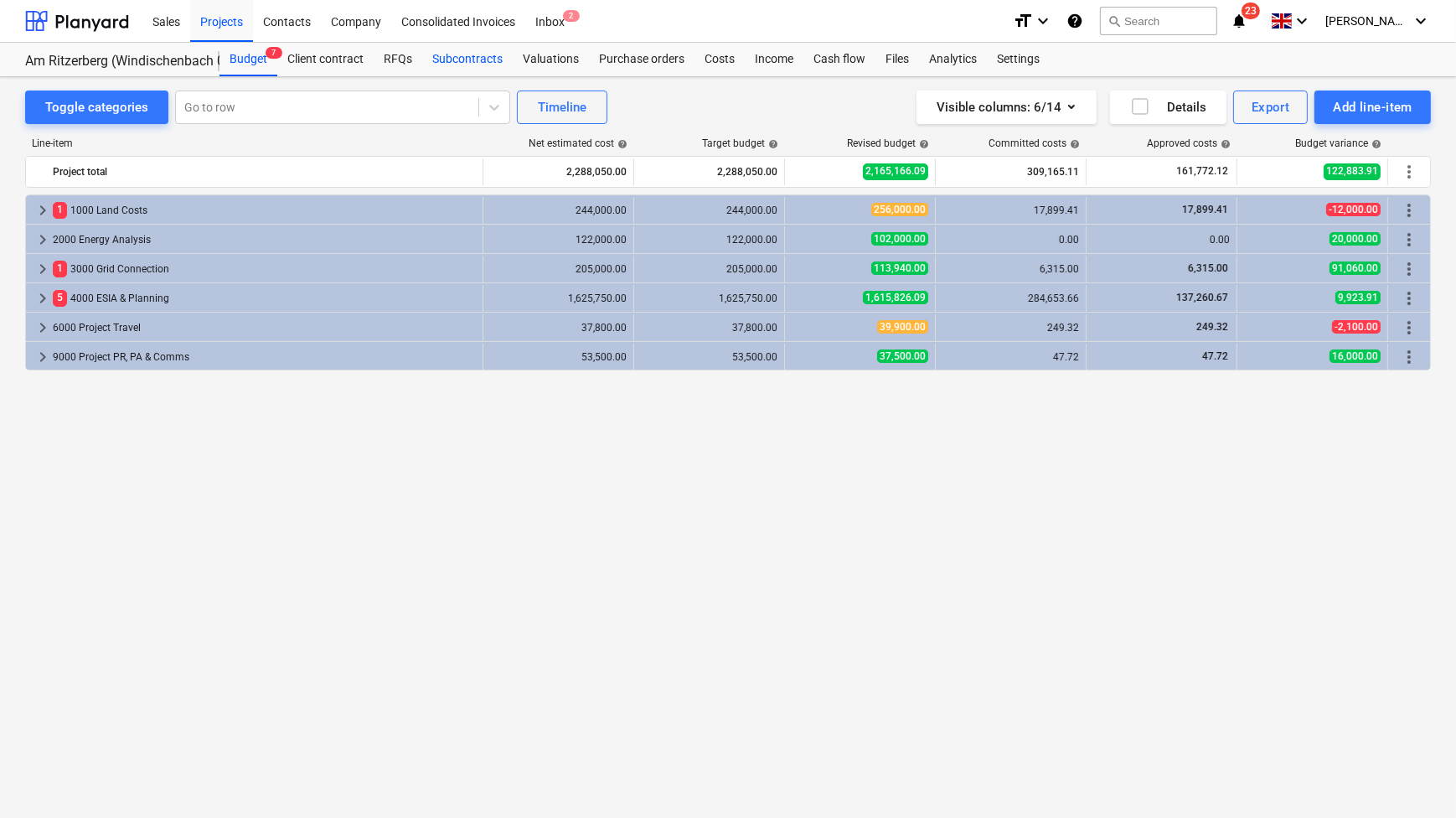
click at [479, 59] on div "Subcontracts" at bounding box center [467, 59] width 90 height 33
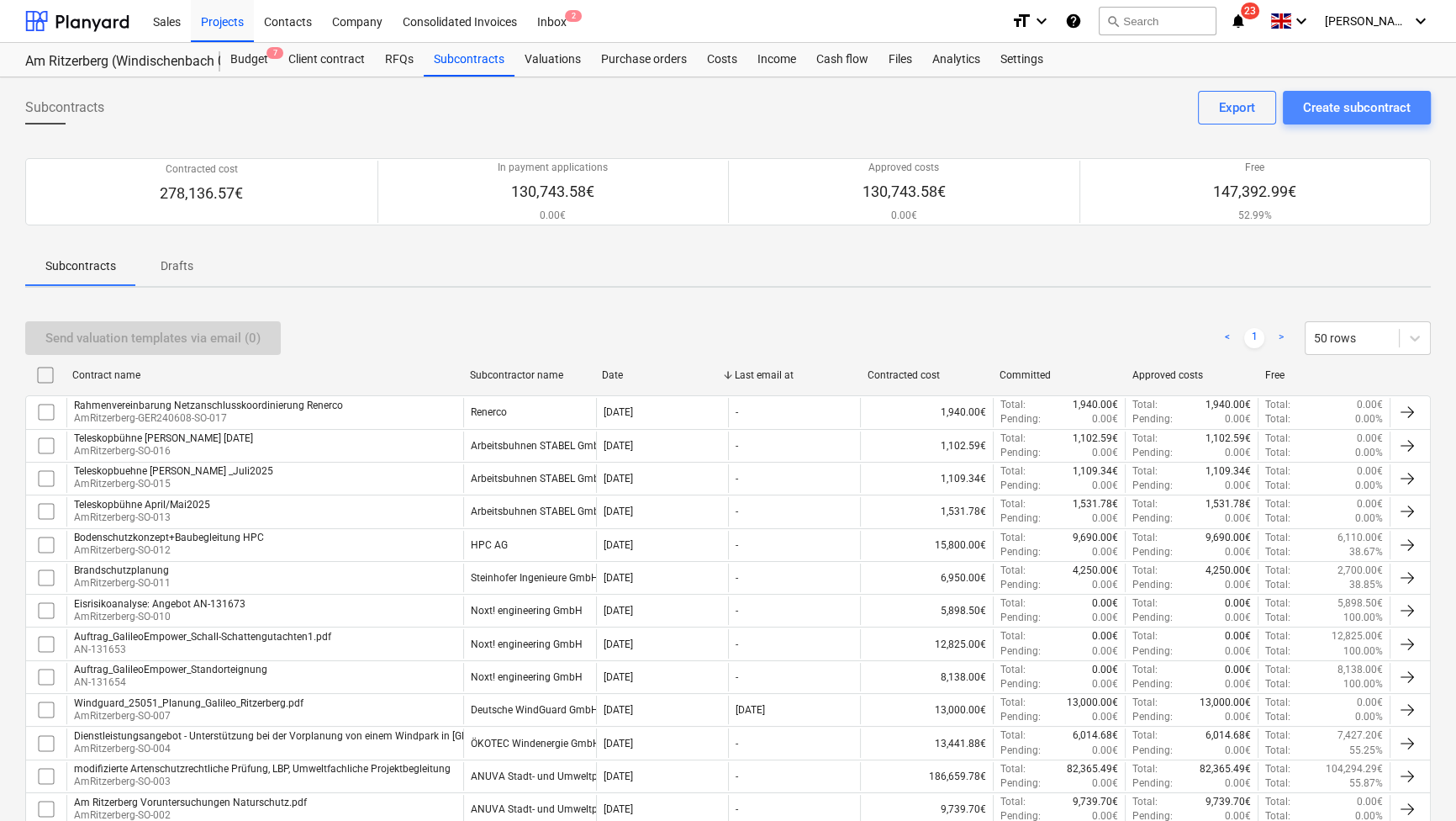
click at [1342, 108] on div "Create subcontract" at bounding box center [1357, 107] width 108 height 22
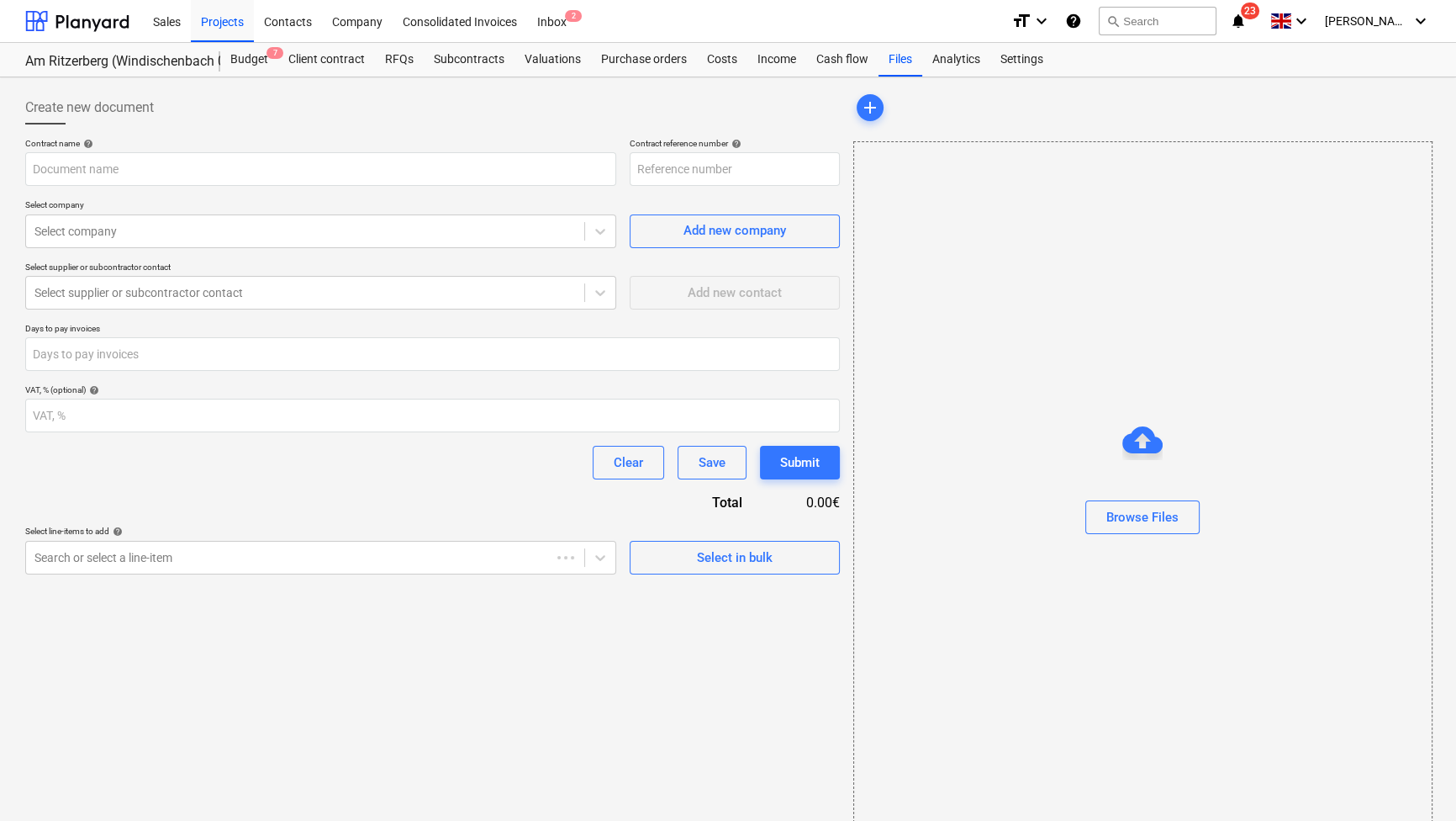
type input "AmRitzerberg-GER240608-SO-019"
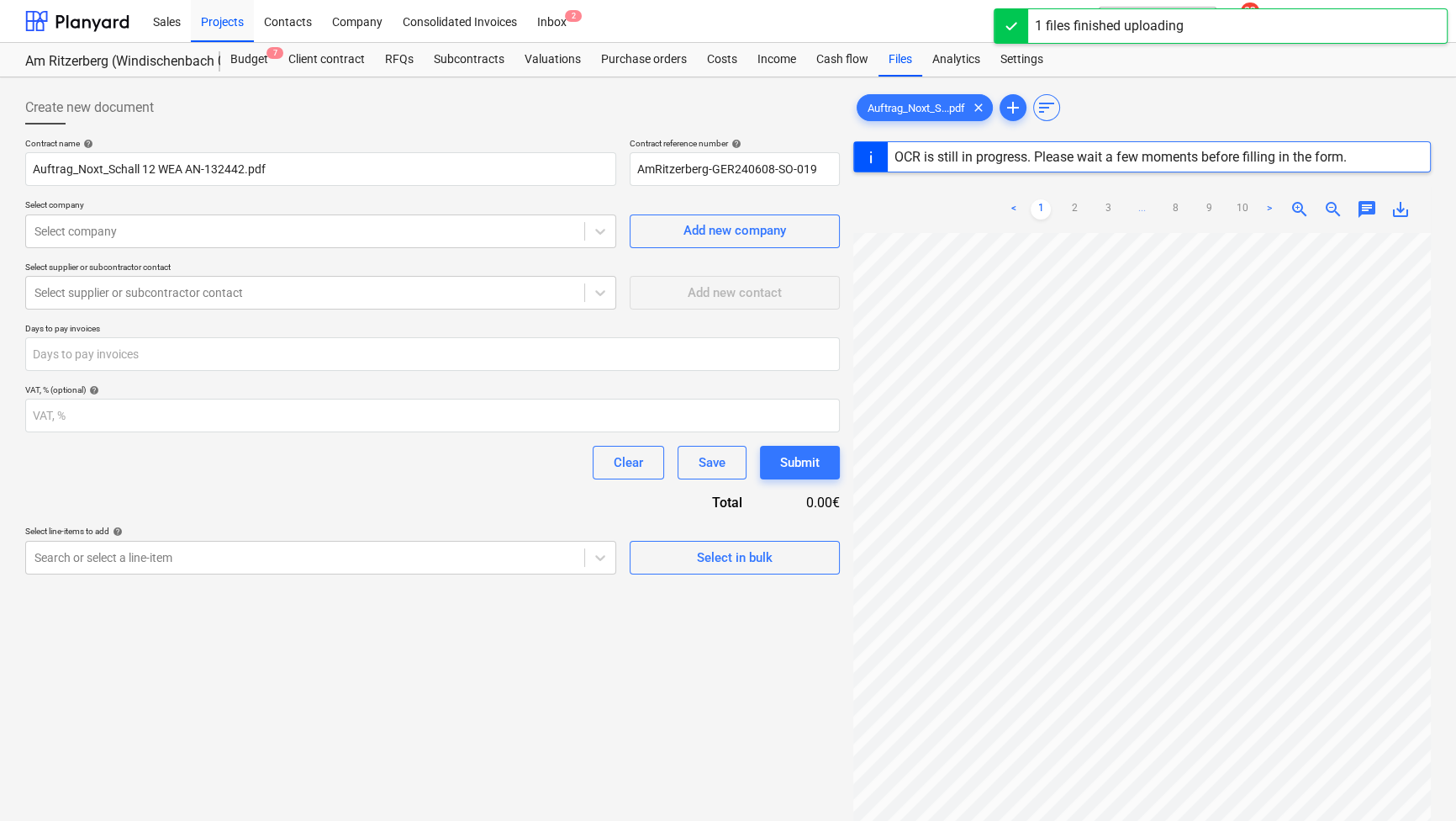
scroll to position [123, 0]
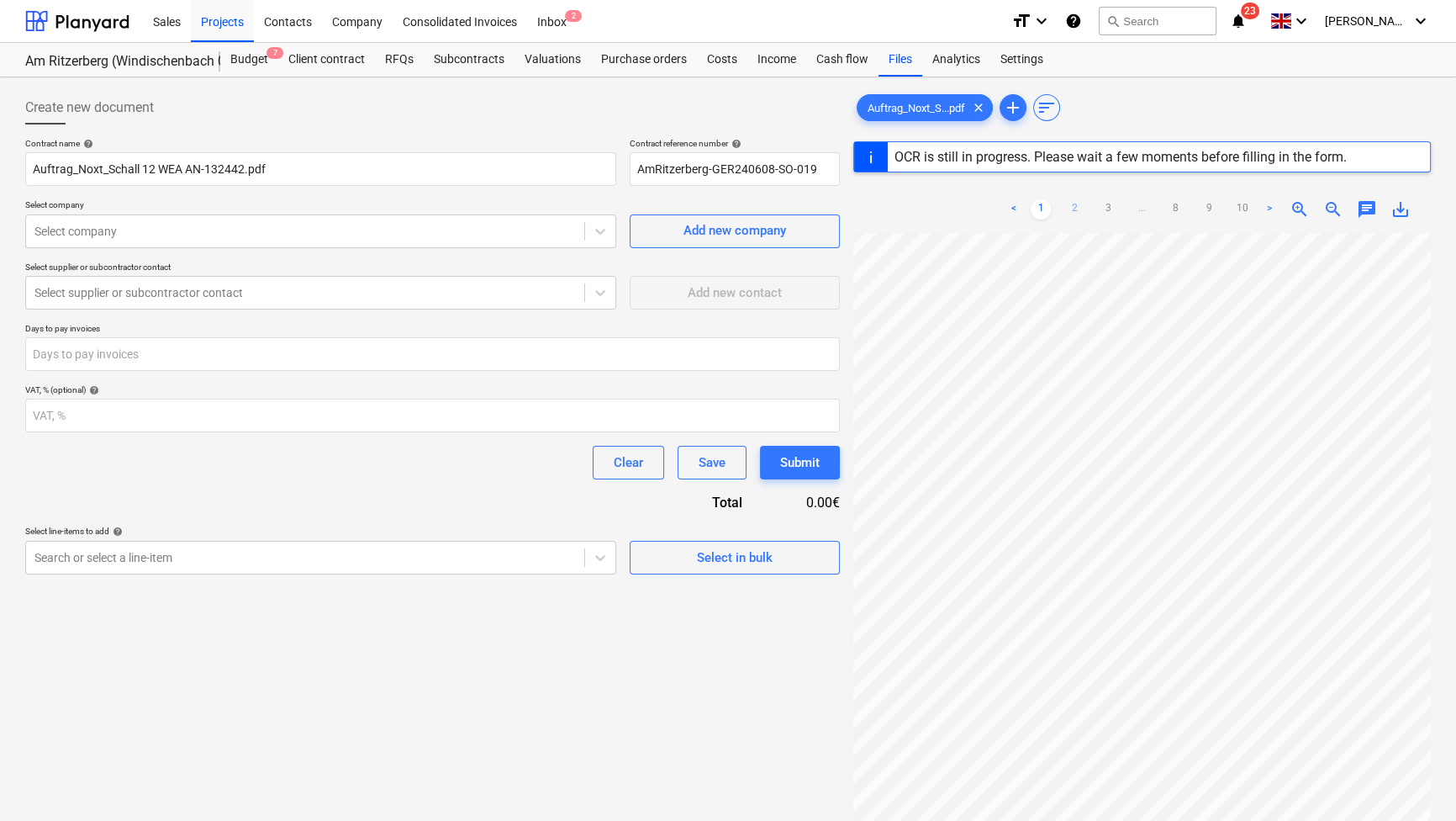
click at [1075, 207] on link "2" at bounding box center [1074, 209] width 20 height 20
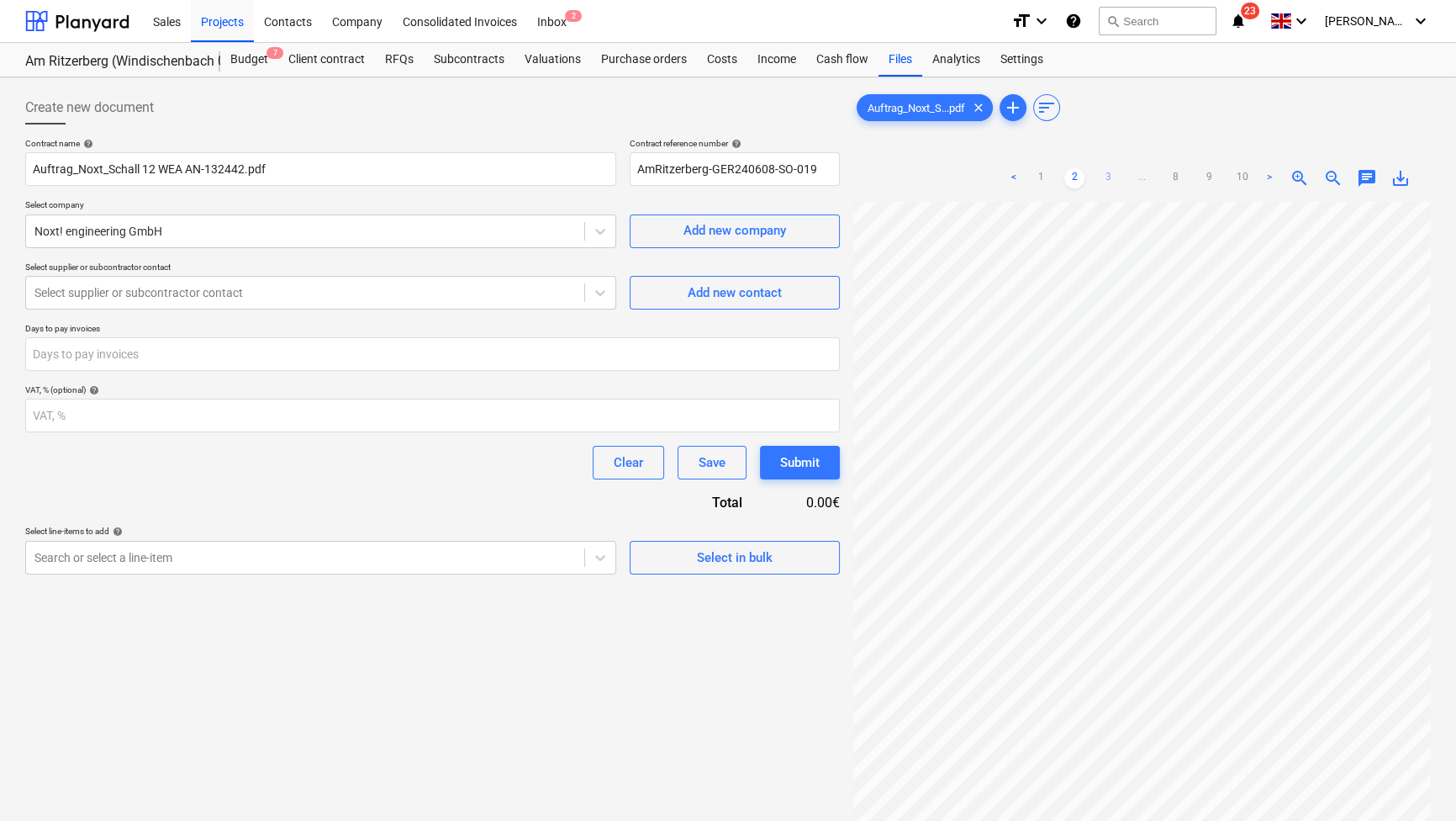
click at [1107, 180] on link "3" at bounding box center [1108, 178] width 20 height 20
click at [1121, 179] on link "4" at bounding box center [1125, 178] width 20 height 20
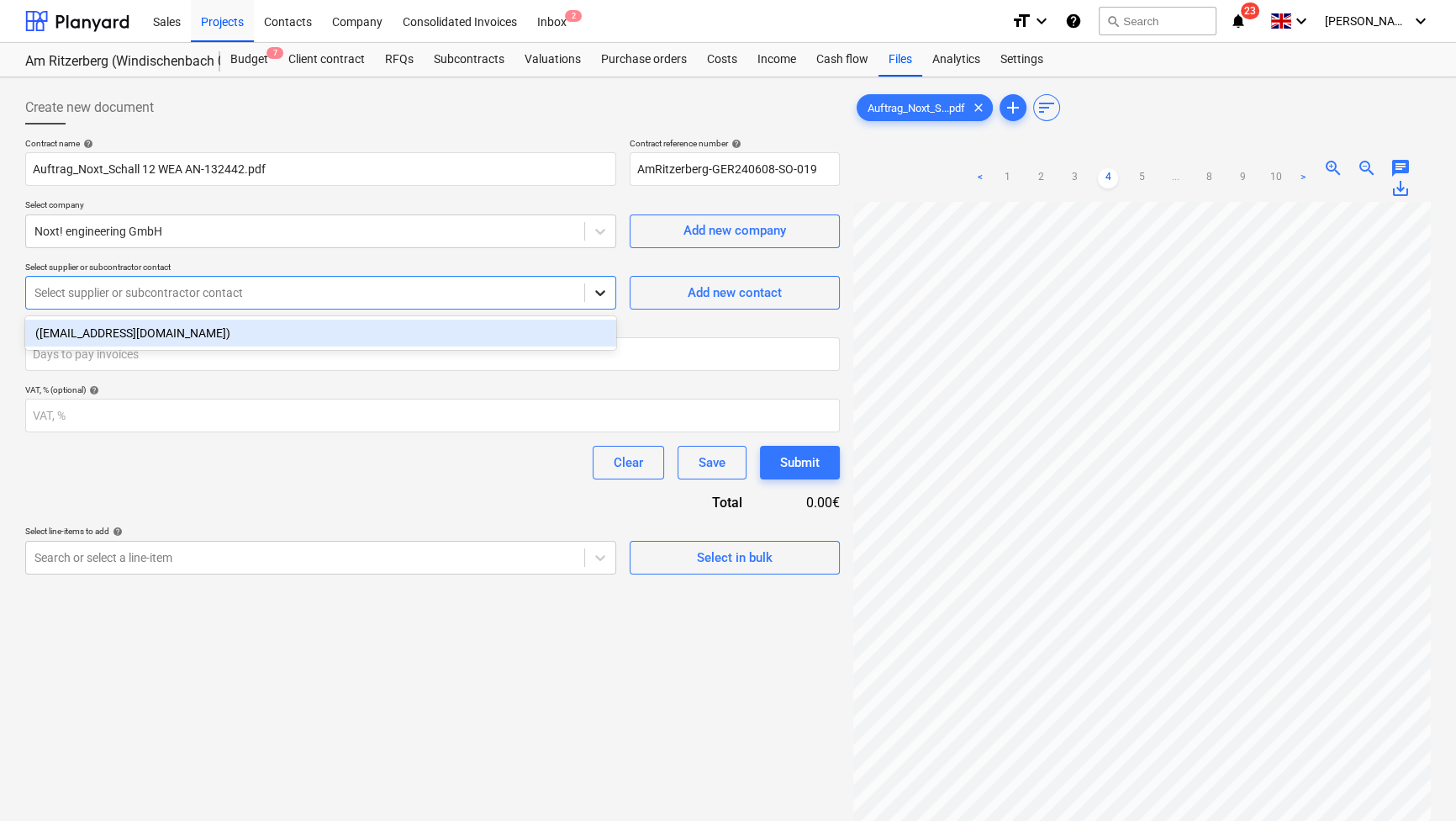
click at [596, 287] on icon at bounding box center [601, 293] width 17 height 17
click at [88, 329] on div "([EMAIL_ADDRESS][DOMAIN_NAME])" at bounding box center [320, 333] width 591 height 27
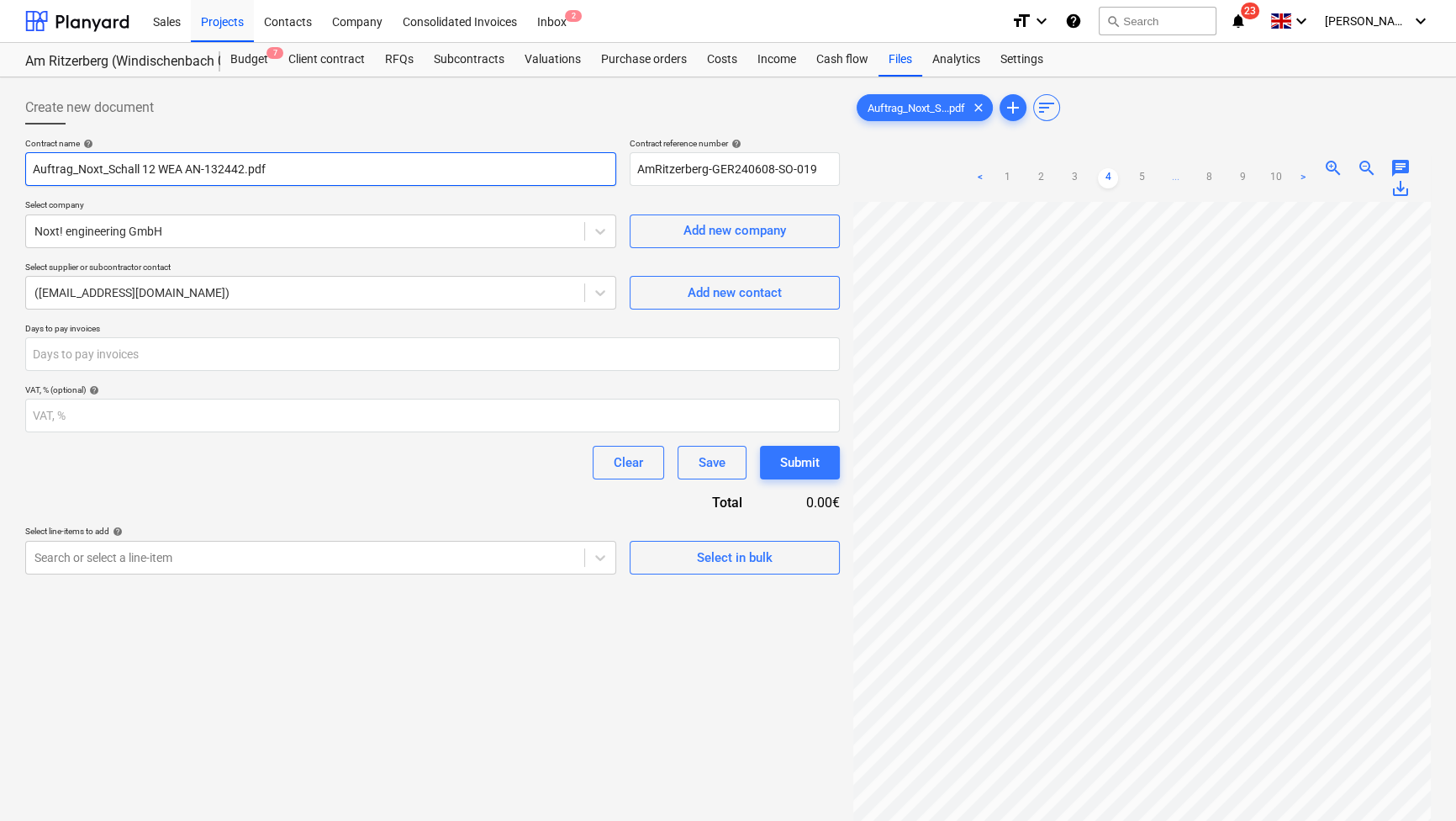
drag, startPoint x: 76, startPoint y: 167, endPoint x: -4, endPoint y: 166, distance: 80.0
click at [0, 166] on html "Sales Projects Contacts Company Consolidated Invoices Inbox 2 format_size keybo…" at bounding box center [728, 410] width 1456 height 821
drag, startPoint x: 315, startPoint y: 166, endPoint x: 140, endPoint y: 170, distance: 175.0
click at [140, 170] on input "Schallgutachten_12 WEA AN-132442.pdf" at bounding box center [320, 168] width 591 height 33
type input "Schallgutachten_12_Kuehberg+Ritzerberg"
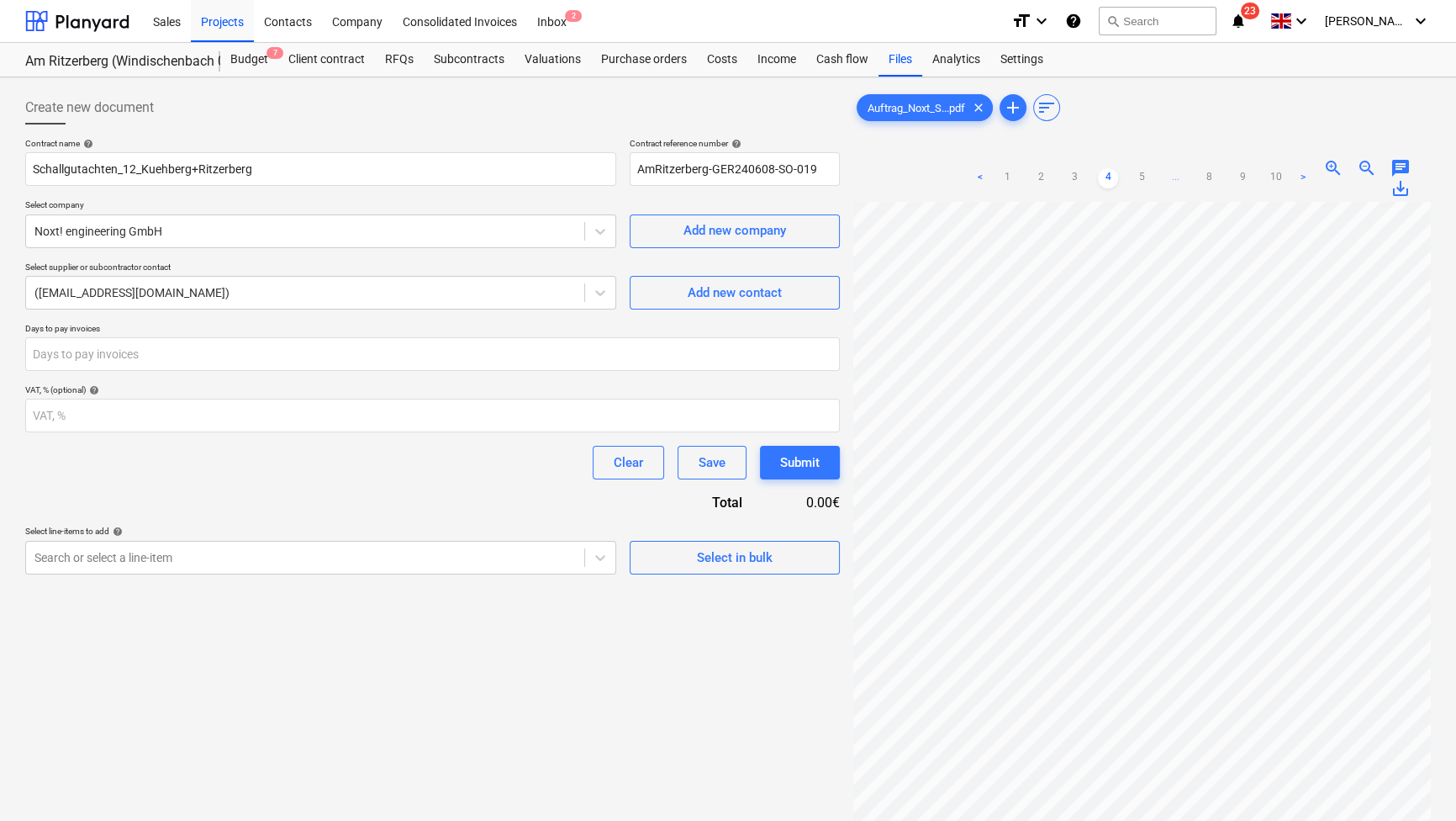
click at [210, 121] on div "Create new document" at bounding box center [432, 107] width 814 height 33
click at [462, 66] on div "Subcontracts" at bounding box center [469, 59] width 91 height 33
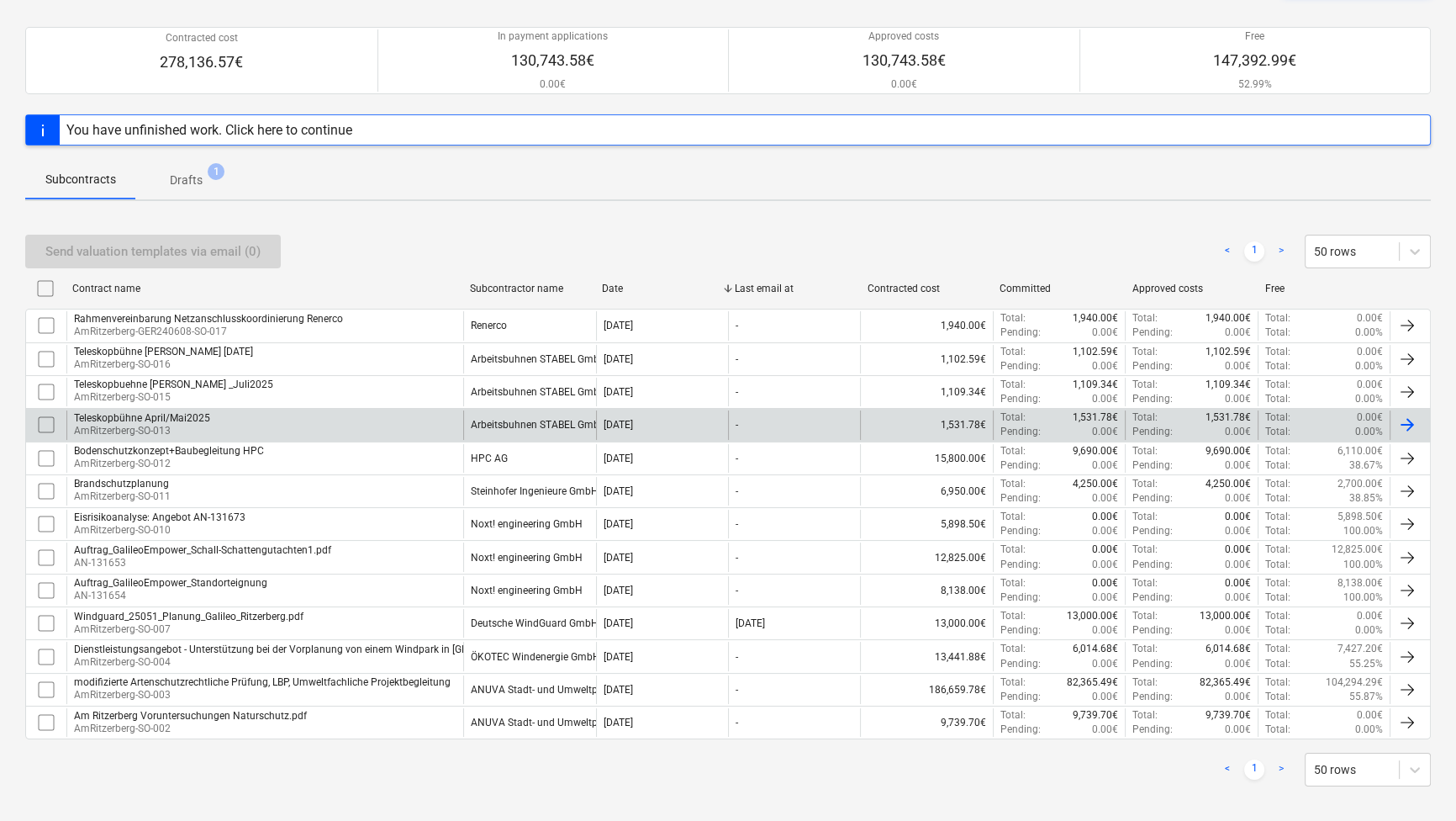
scroll to position [142, 0]
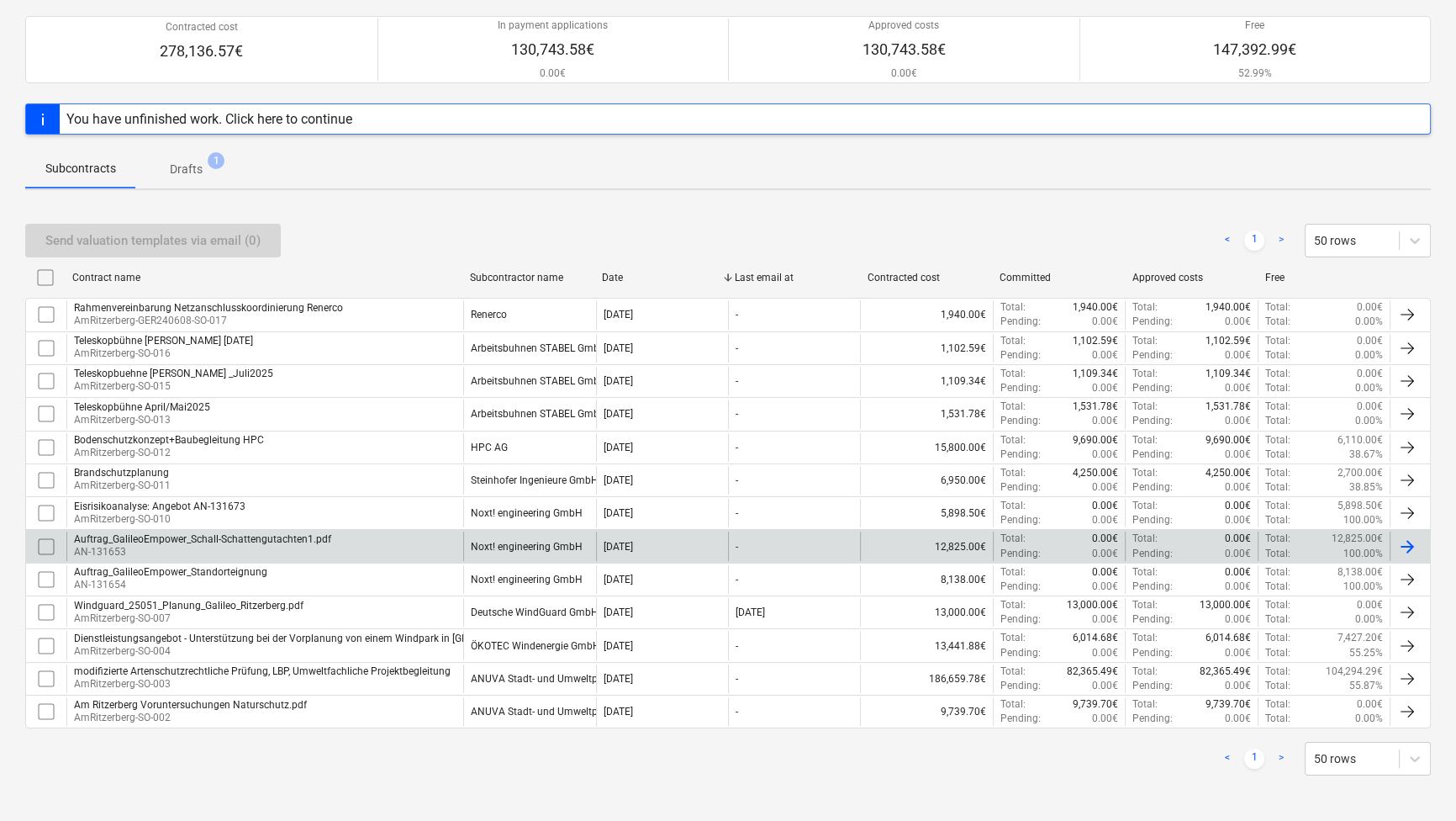
click at [187, 543] on div "Auftrag_GalileoEmpower_Schall-Schattengutachten1.pdf" at bounding box center [203, 538] width 258 height 11
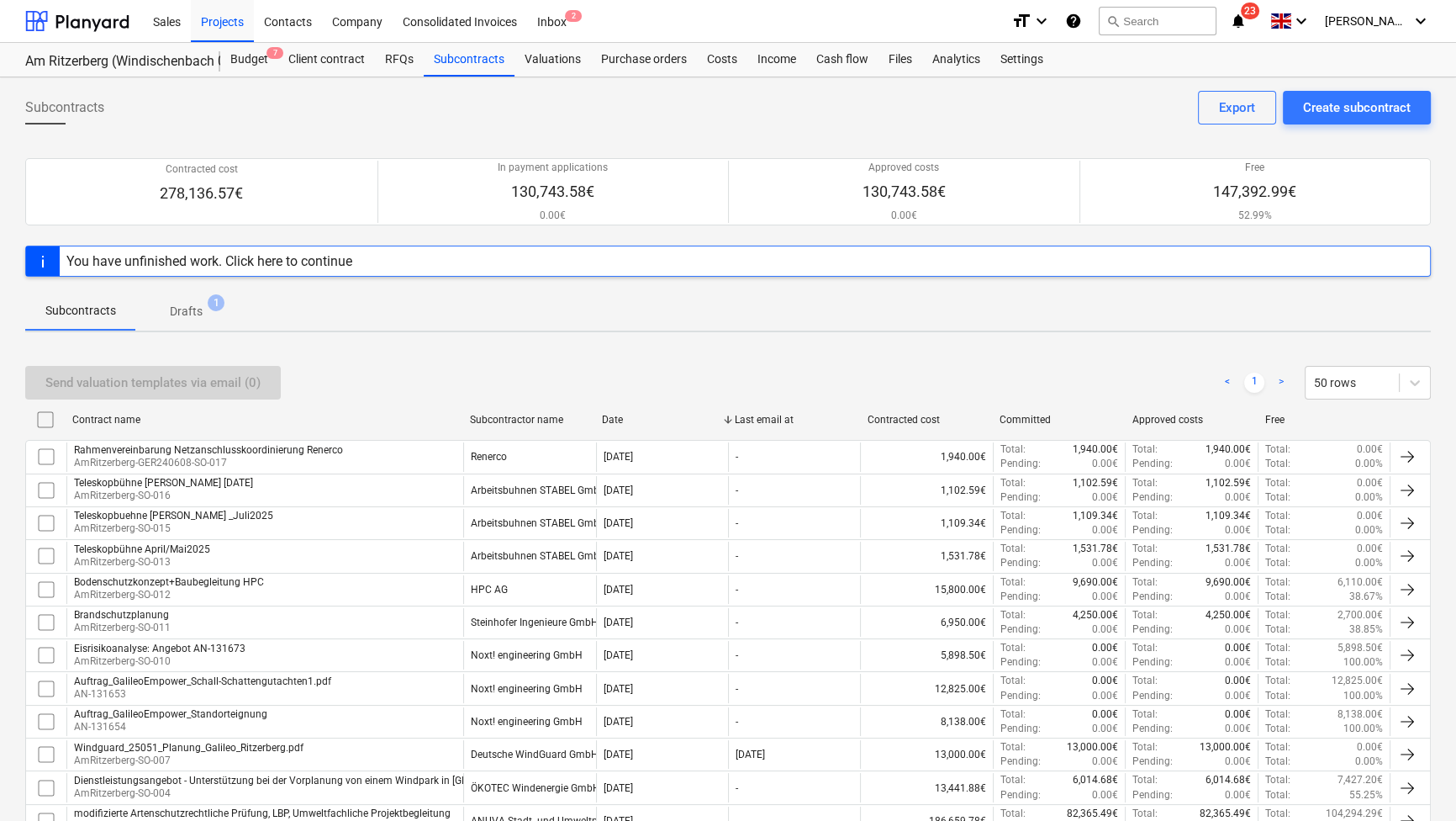
click at [170, 305] on p "Drafts" at bounding box center [186, 311] width 32 height 17
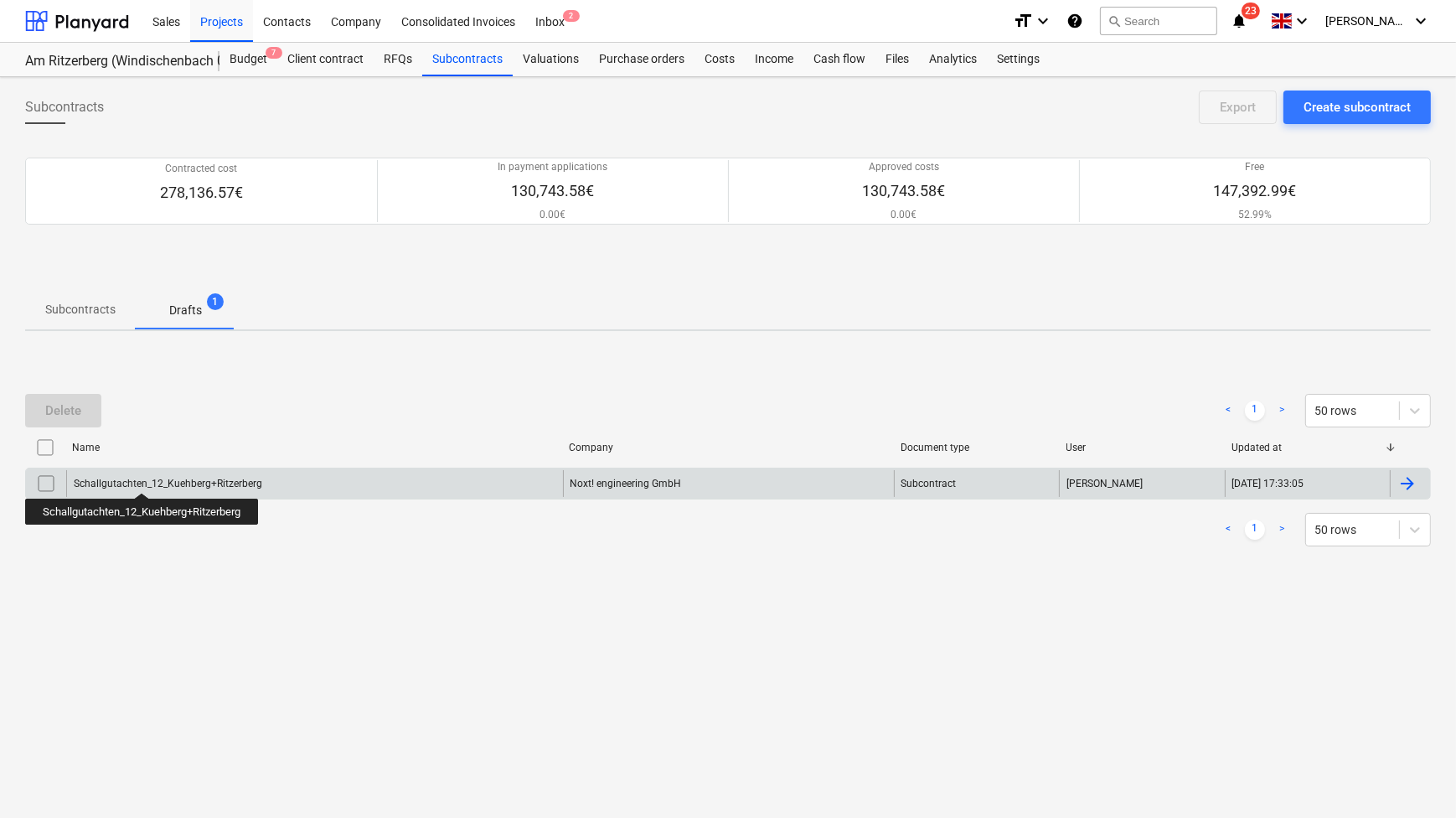
click at [144, 477] on div "Schallgutachten_12_Kuehberg+Ritzerberg" at bounding box center [168, 483] width 188 height 11
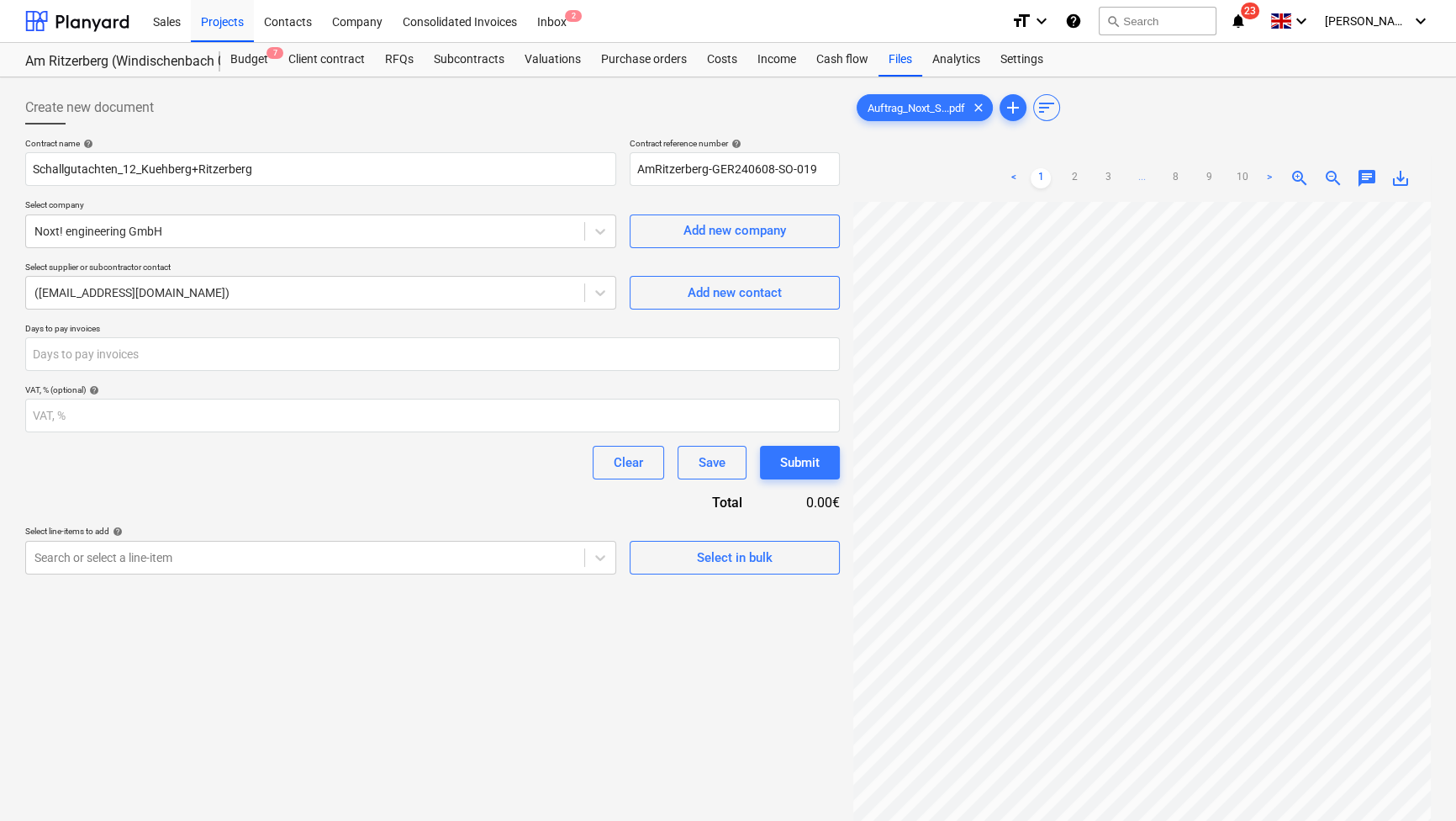
click at [124, 467] on div "Clear Save Submit" at bounding box center [432, 462] width 814 height 33
click at [677, 556] on span "Select in bulk" at bounding box center [735, 557] width 168 height 22
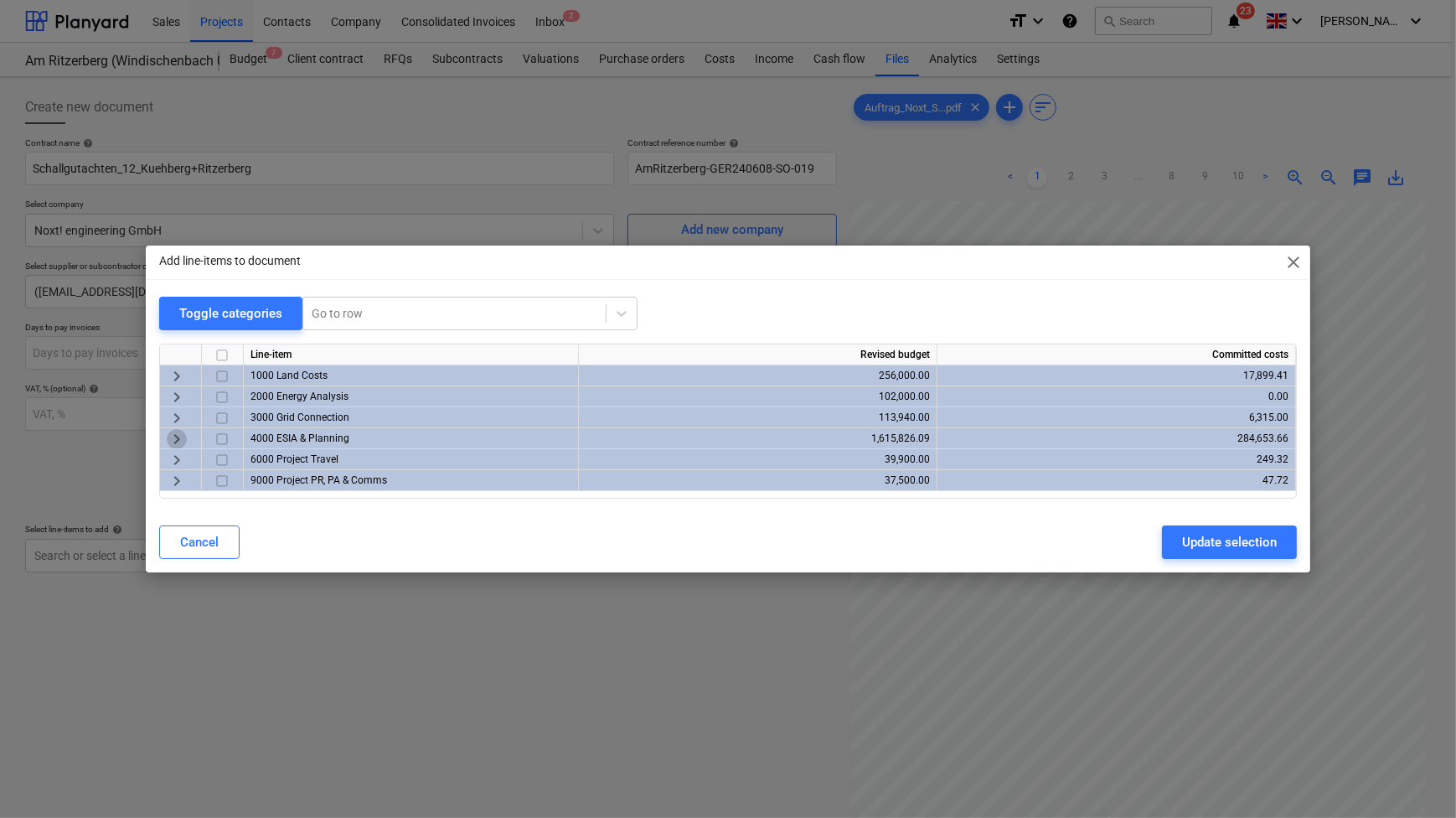
click at [170, 439] on span "keyboard_arrow_right" at bounding box center [176, 438] width 20 height 20
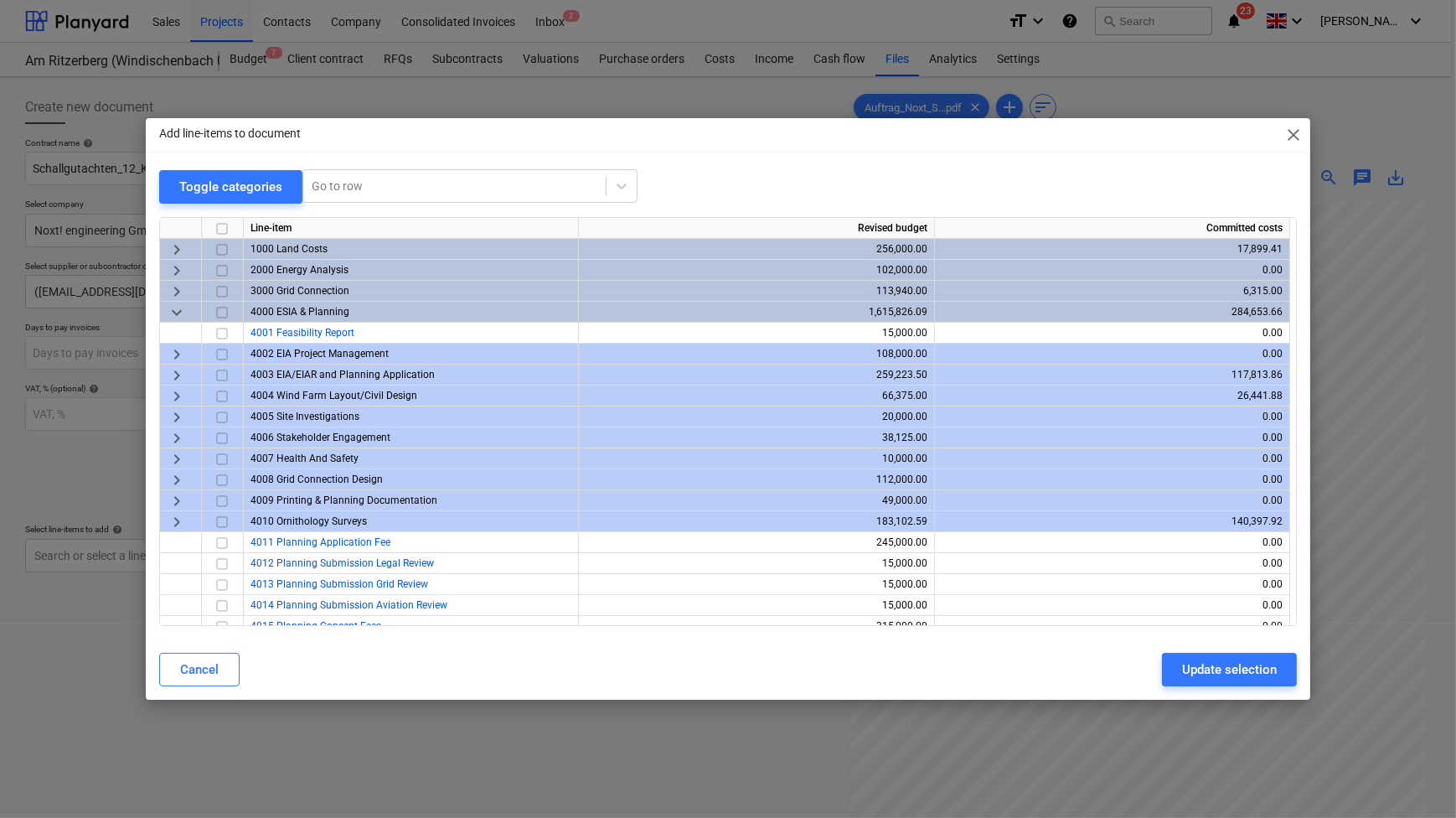
click at [173, 372] on span "keyboard_arrow_right" at bounding box center [176, 375] width 20 height 20
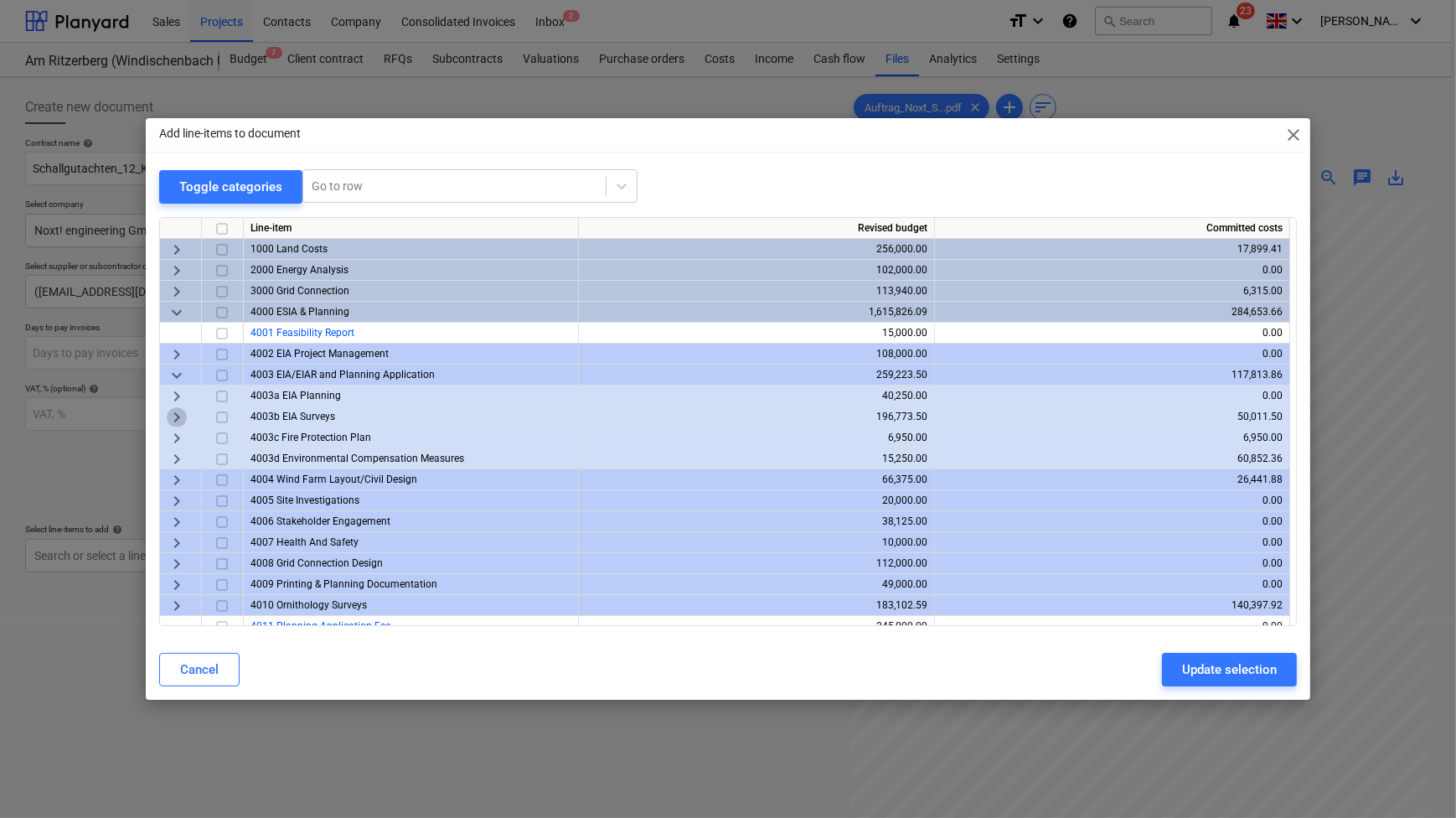
click at [174, 416] on span "keyboard_arrow_right" at bounding box center [176, 417] width 20 height 20
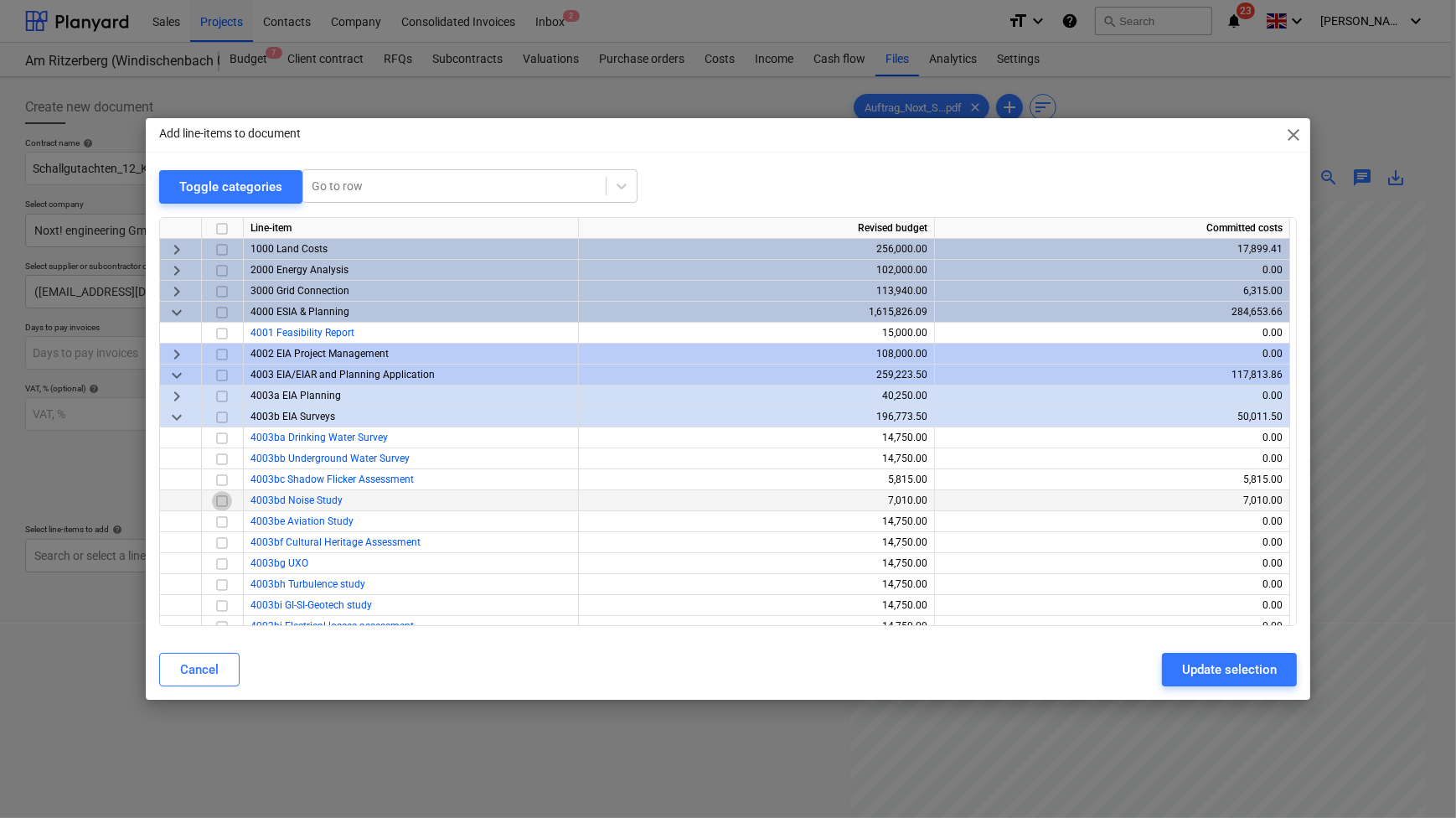
click at [221, 499] on input "checkbox" at bounding box center [222, 500] width 20 height 20
click at [1210, 671] on div "Update selection" at bounding box center [1230, 669] width 95 height 22
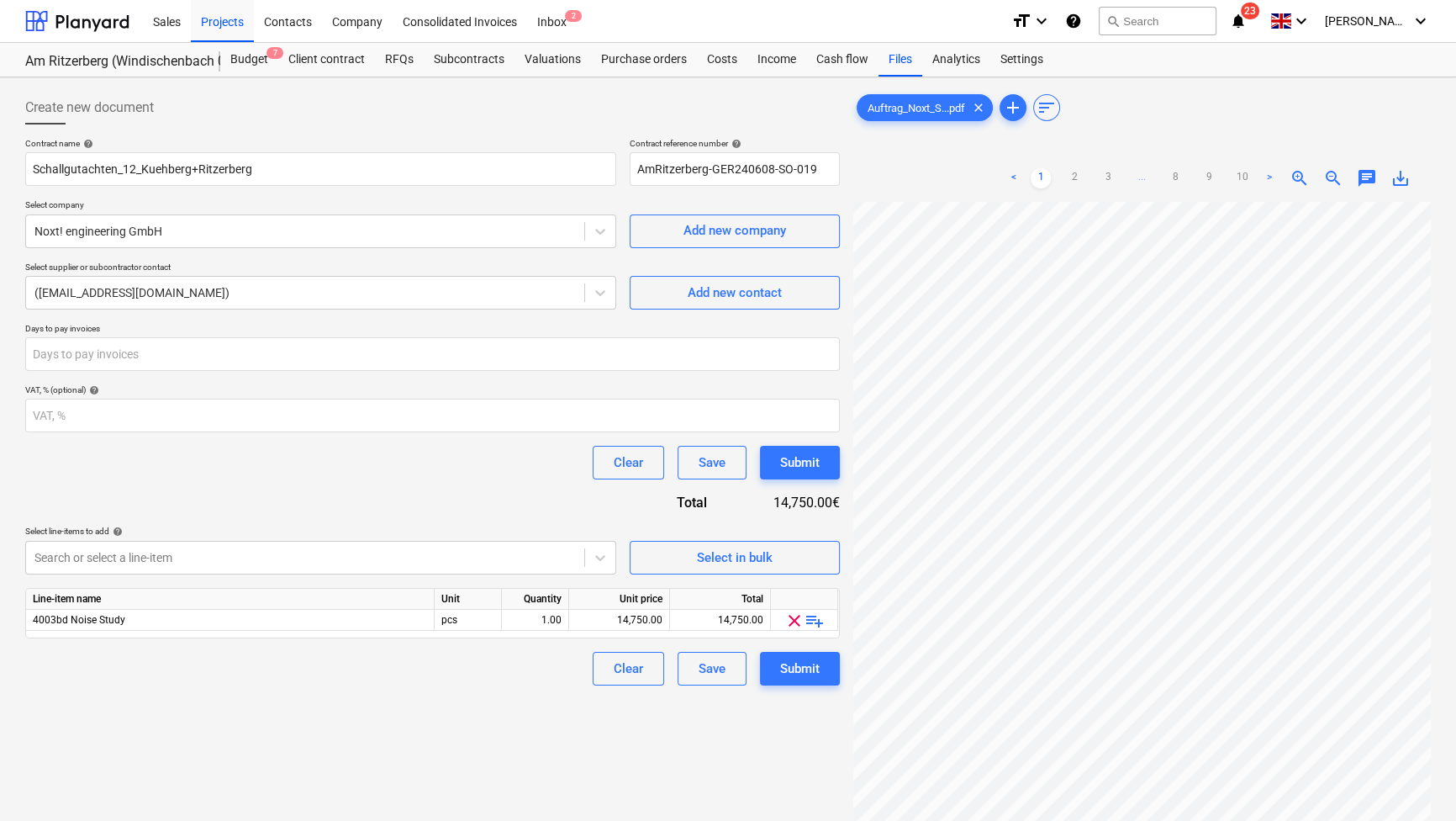
scroll to position [123, 0]
click at [821, 622] on span "playlist_add" at bounding box center [814, 620] width 20 height 20
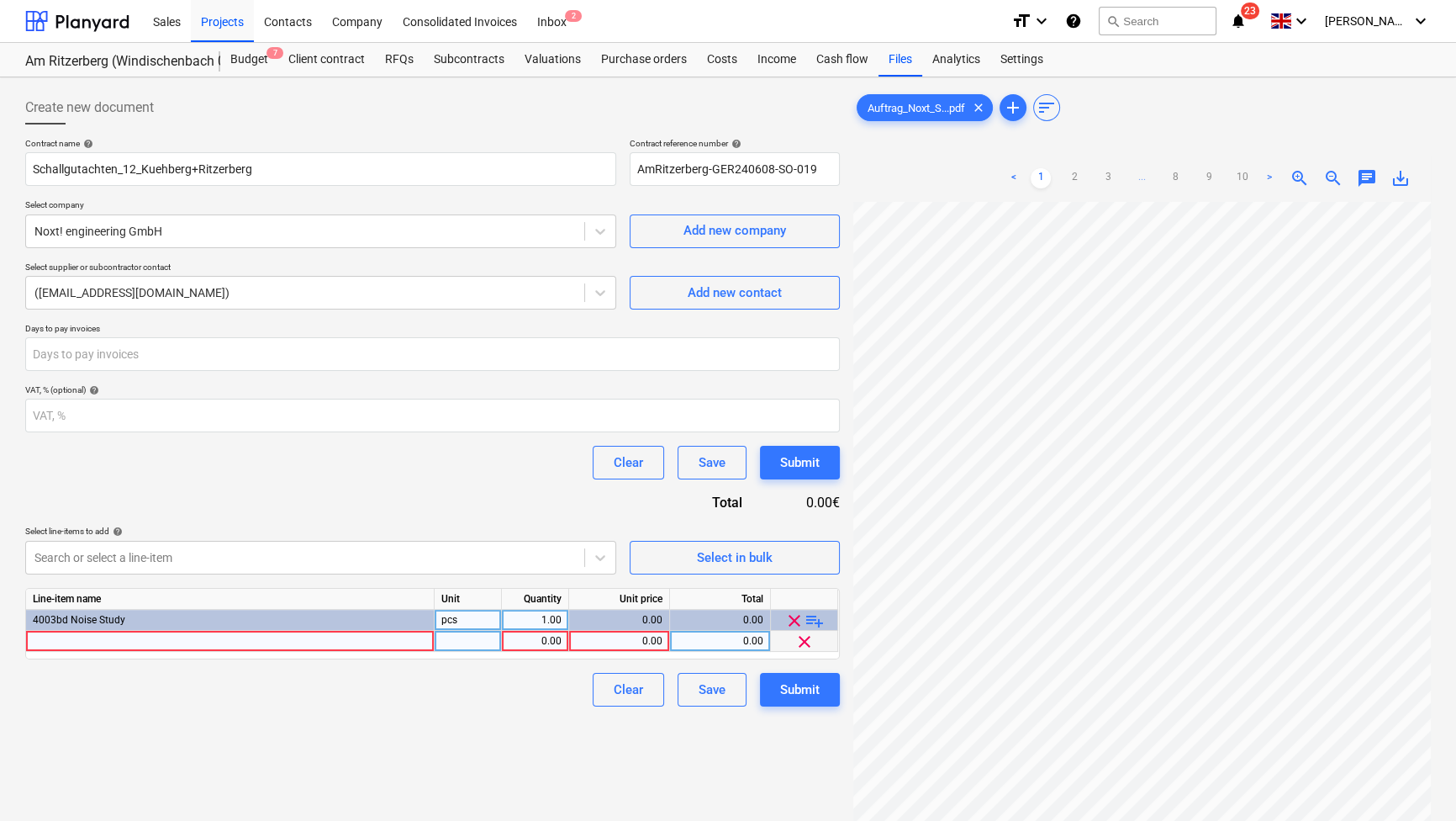
click at [168, 642] on div at bounding box center [230, 642] width 409 height 21
type input "Ortstermin: Hin- und Rückfahrt pro Stunde"
click at [465, 639] on div at bounding box center [468, 642] width 67 height 21
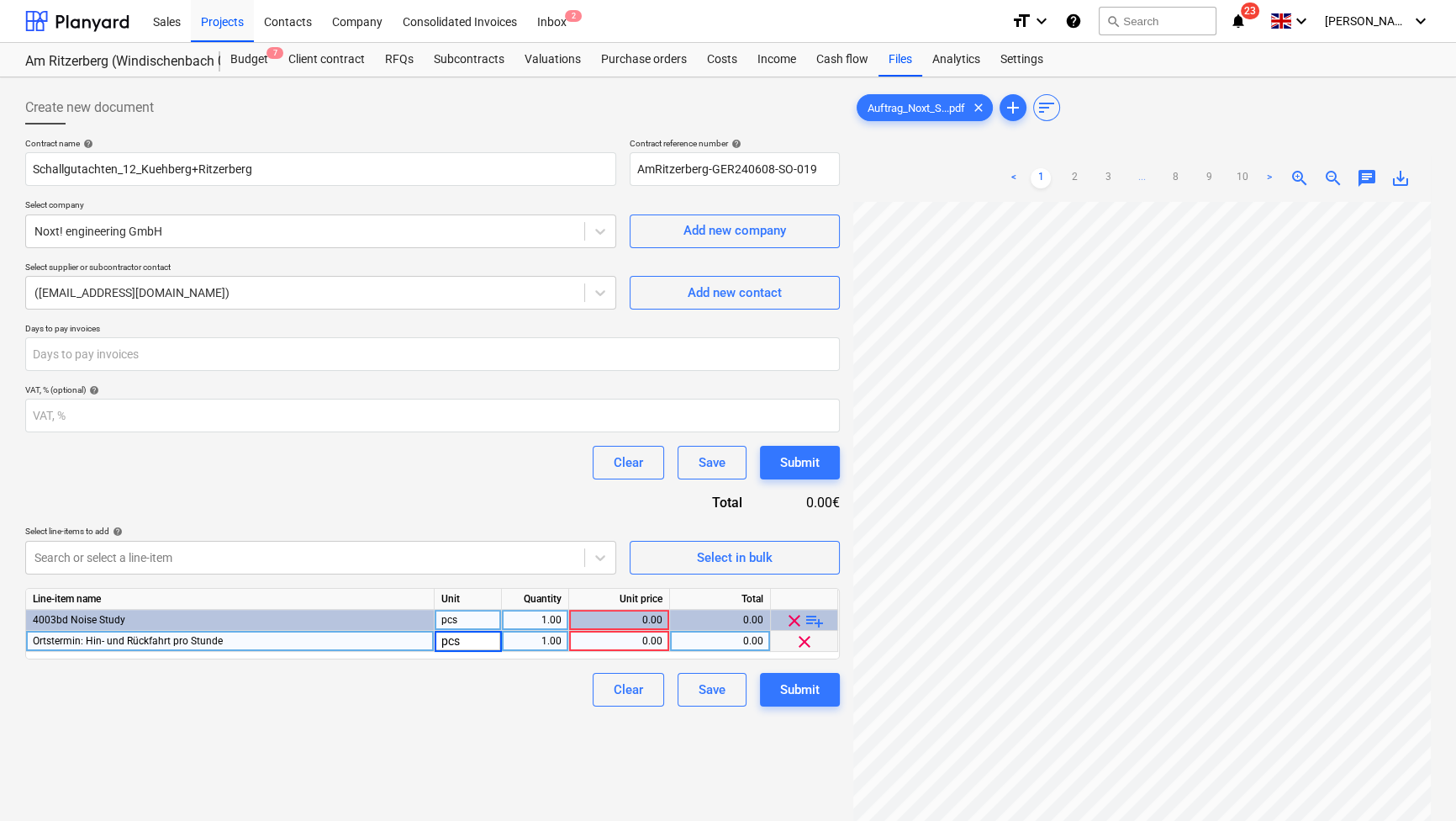
type input "h"
click at [551, 645] on div "1.00" at bounding box center [535, 642] width 53 height 21
type input "11"
click at [640, 639] on div "0.00" at bounding box center [619, 642] width 87 height 21
type input "160"
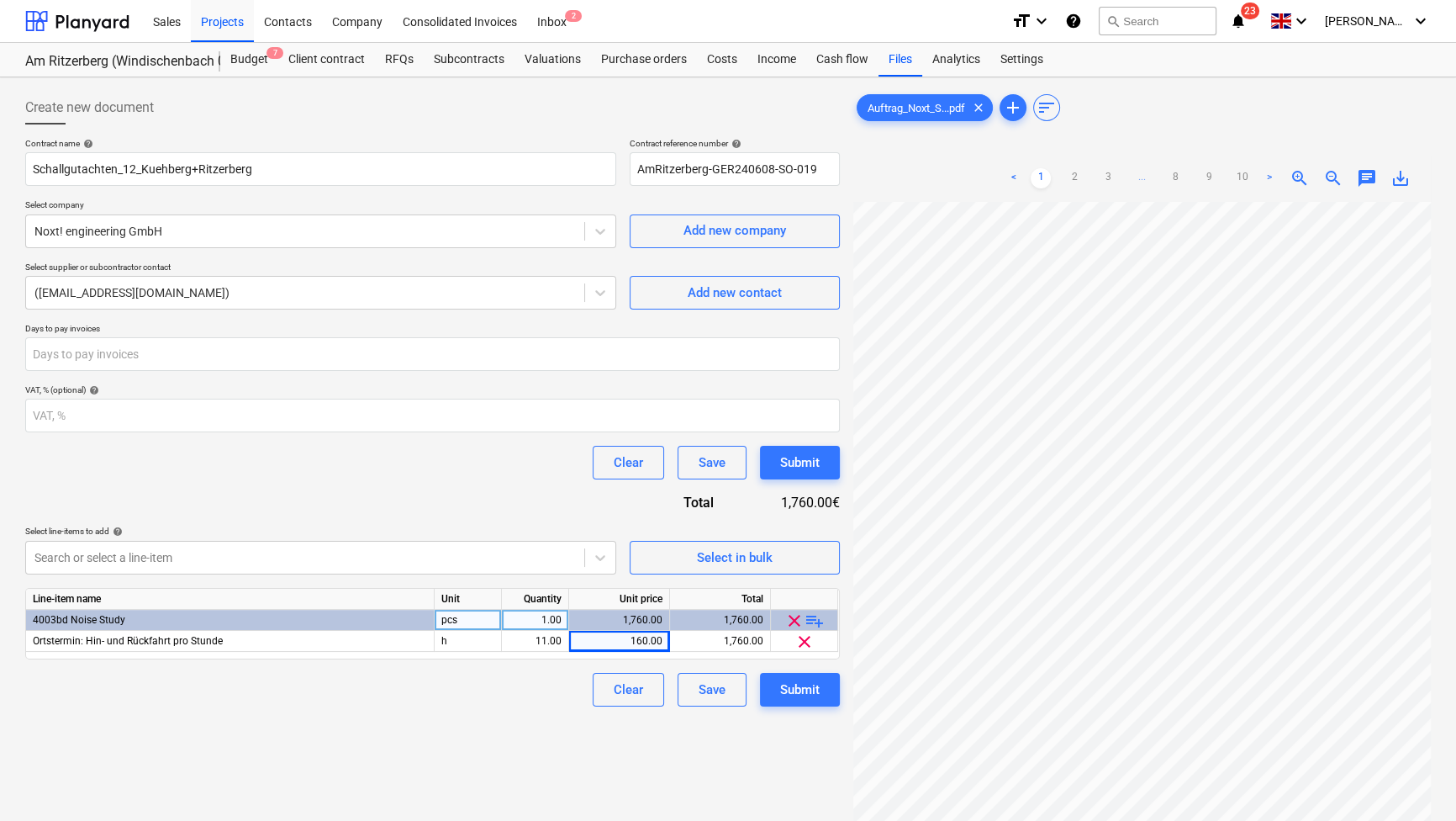
click at [446, 688] on div "Clear Save Submit" at bounding box center [432, 689] width 814 height 33
click at [809, 620] on span "playlist_add" at bounding box center [814, 620] width 20 height 20
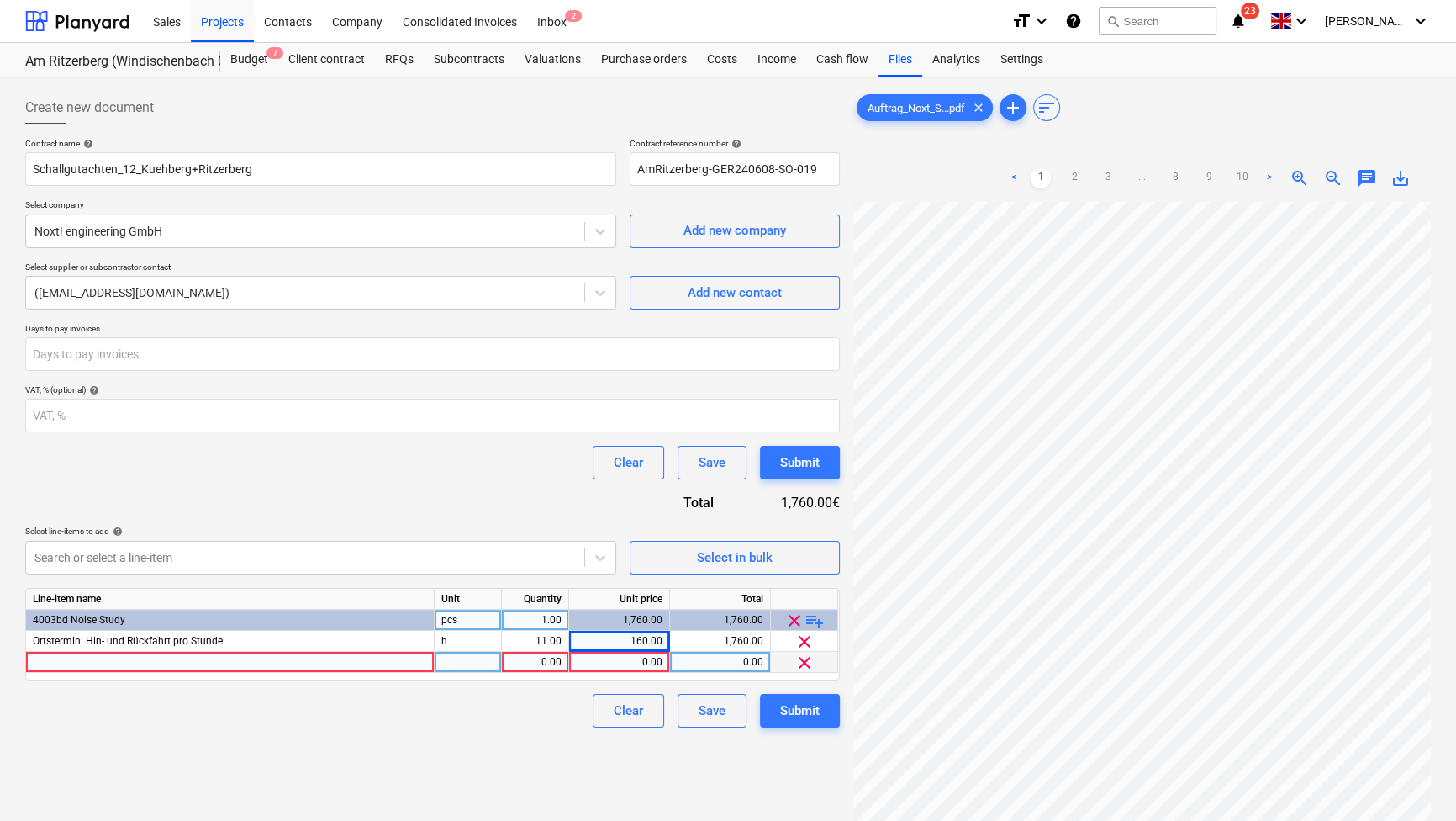
click at [639, 665] on div "0.00" at bounding box center [619, 663] width 87 height 21
type input "Ortstermin: Besichtigung vor Ort pro Stunde"
click at [385, 660] on div at bounding box center [230, 663] width 409 height 21
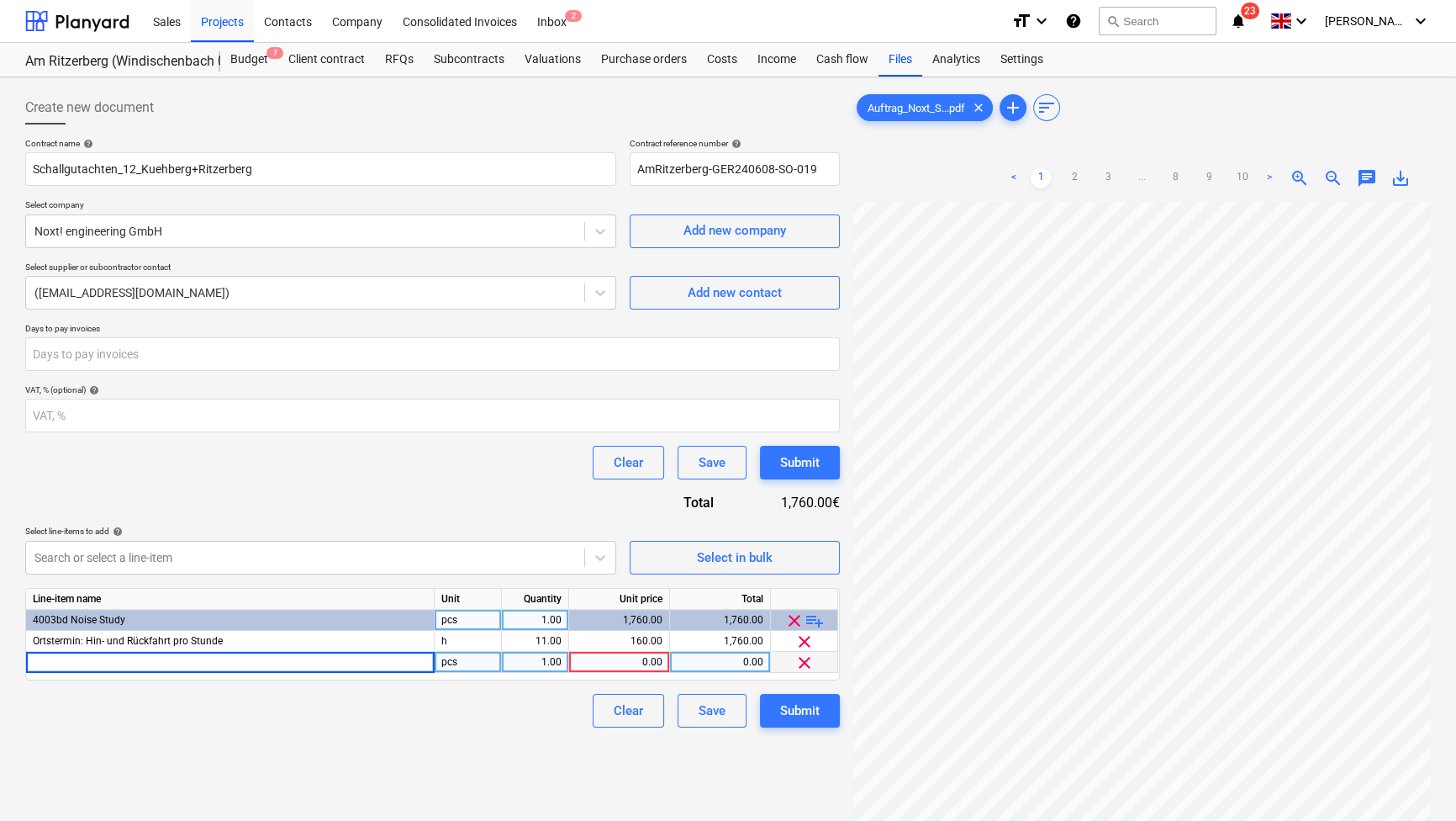
type input "Ortstermin: Besichtigung vor Ort pro Stunde"
click at [460, 662] on div "pcs" at bounding box center [468, 663] width 67 height 21
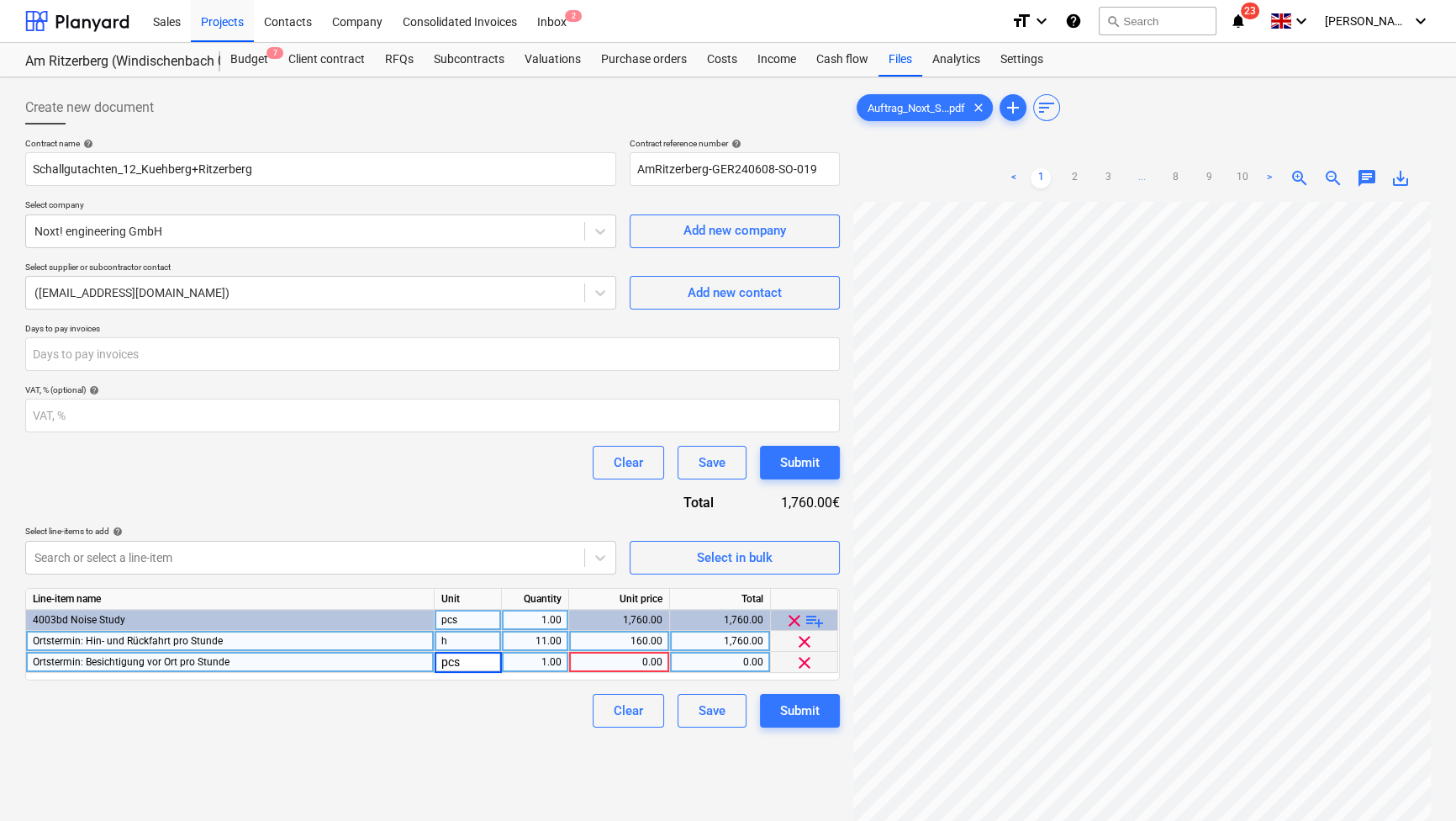
type input "h"
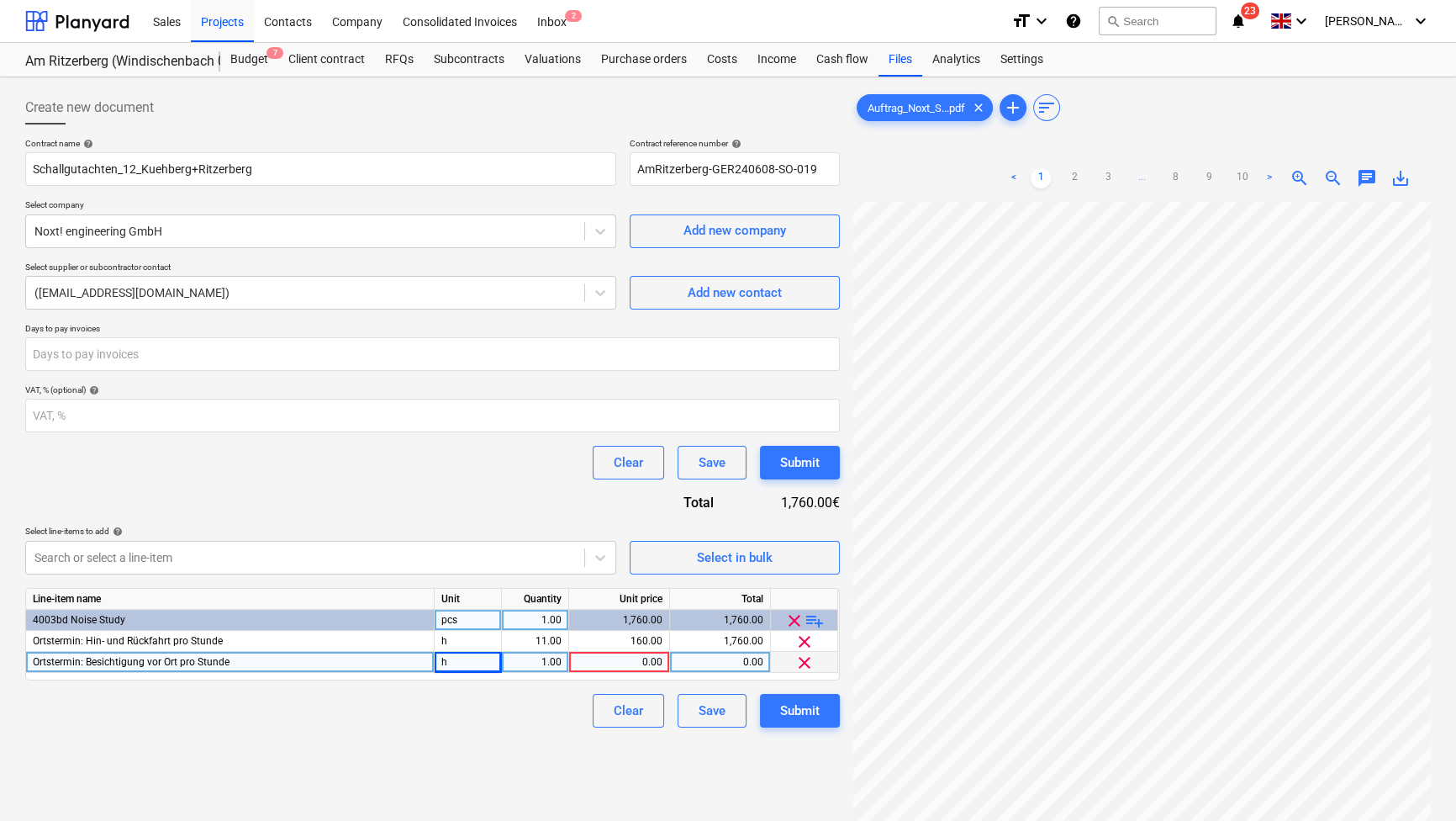
click at [638, 662] on div "0.00" at bounding box center [619, 663] width 87 height 21
click at [543, 660] on div "1.00" at bounding box center [535, 663] width 53 height 21
type input "2.5"
click at [625, 661] on div "0.00" at bounding box center [619, 663] width 87 height 21
type input "170"
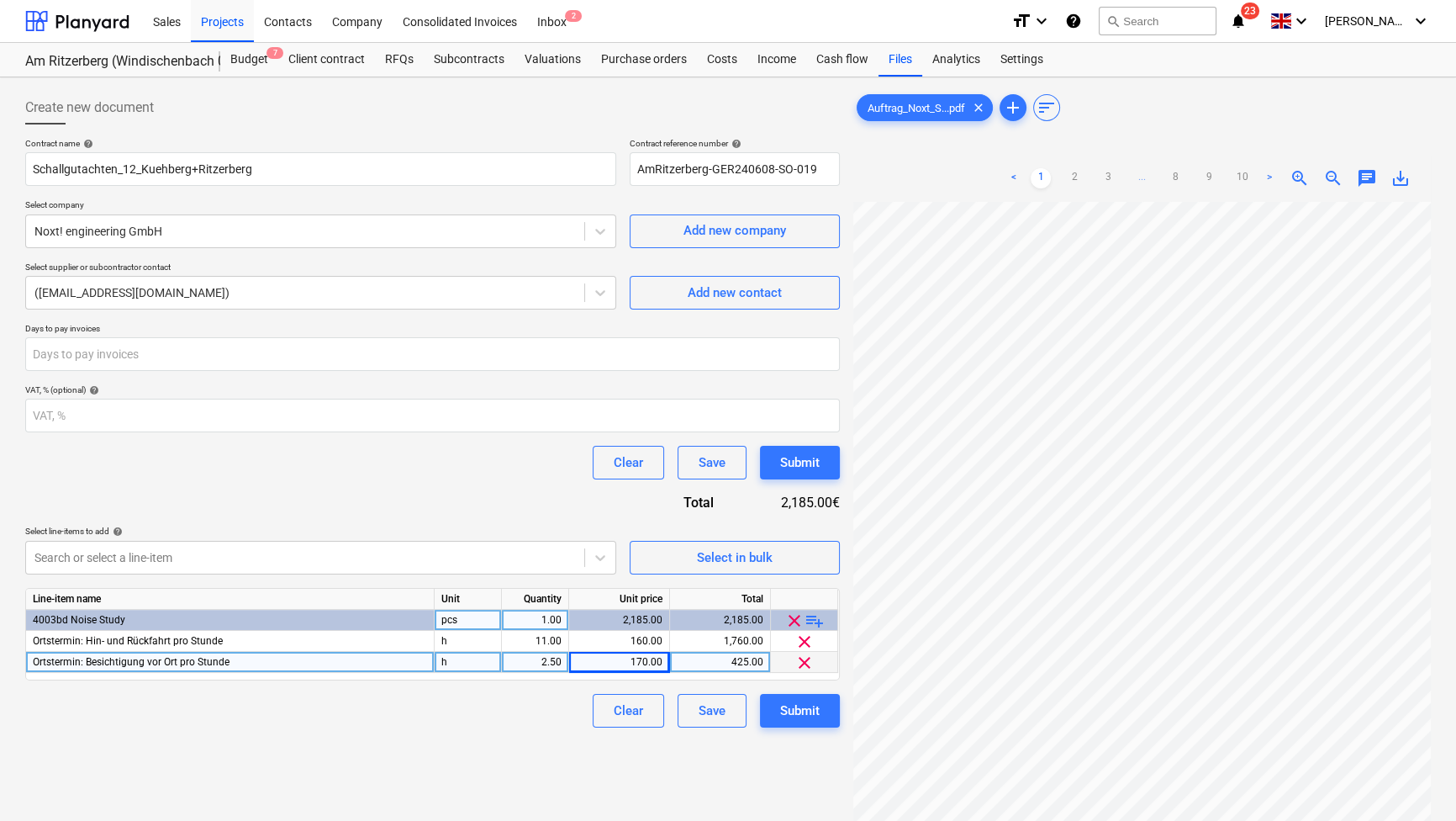
click at [530, 747] on div "Create new document Contract name help Schallgutachten_12_Kuehberg+Ritzerberg C…" at bounding box center [433, 533] width 829 height 898
click at [819, 620] on span "playlist_add" at bounding box center [814, 620] width 20 height 20
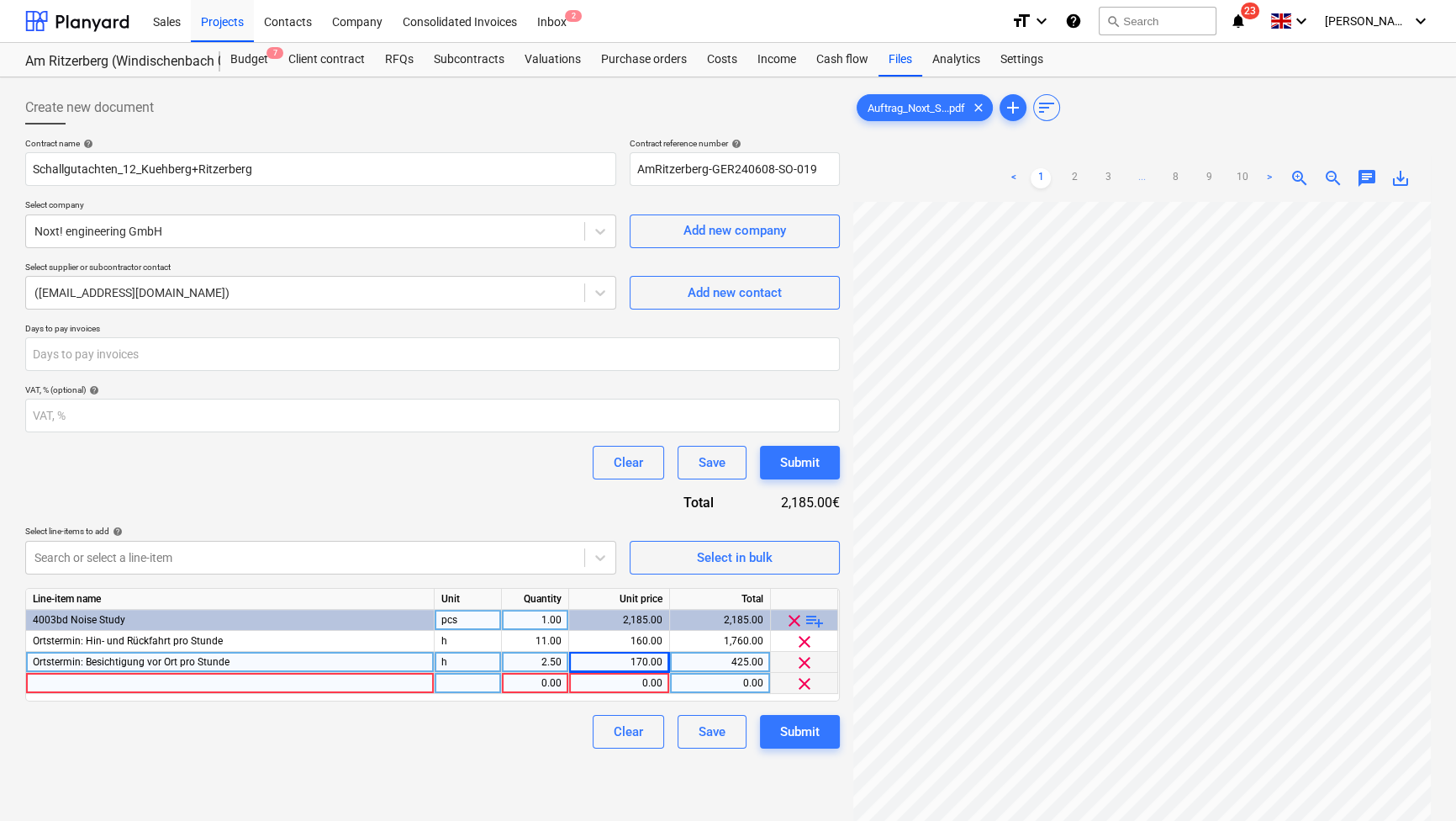
click at [96, 682] on div at bounding box center [230, 684] width 409 height 21
type input "Schallimmissionsprognose: Vorbereitung und Erstellung des 3D-Berechnungsmodells"
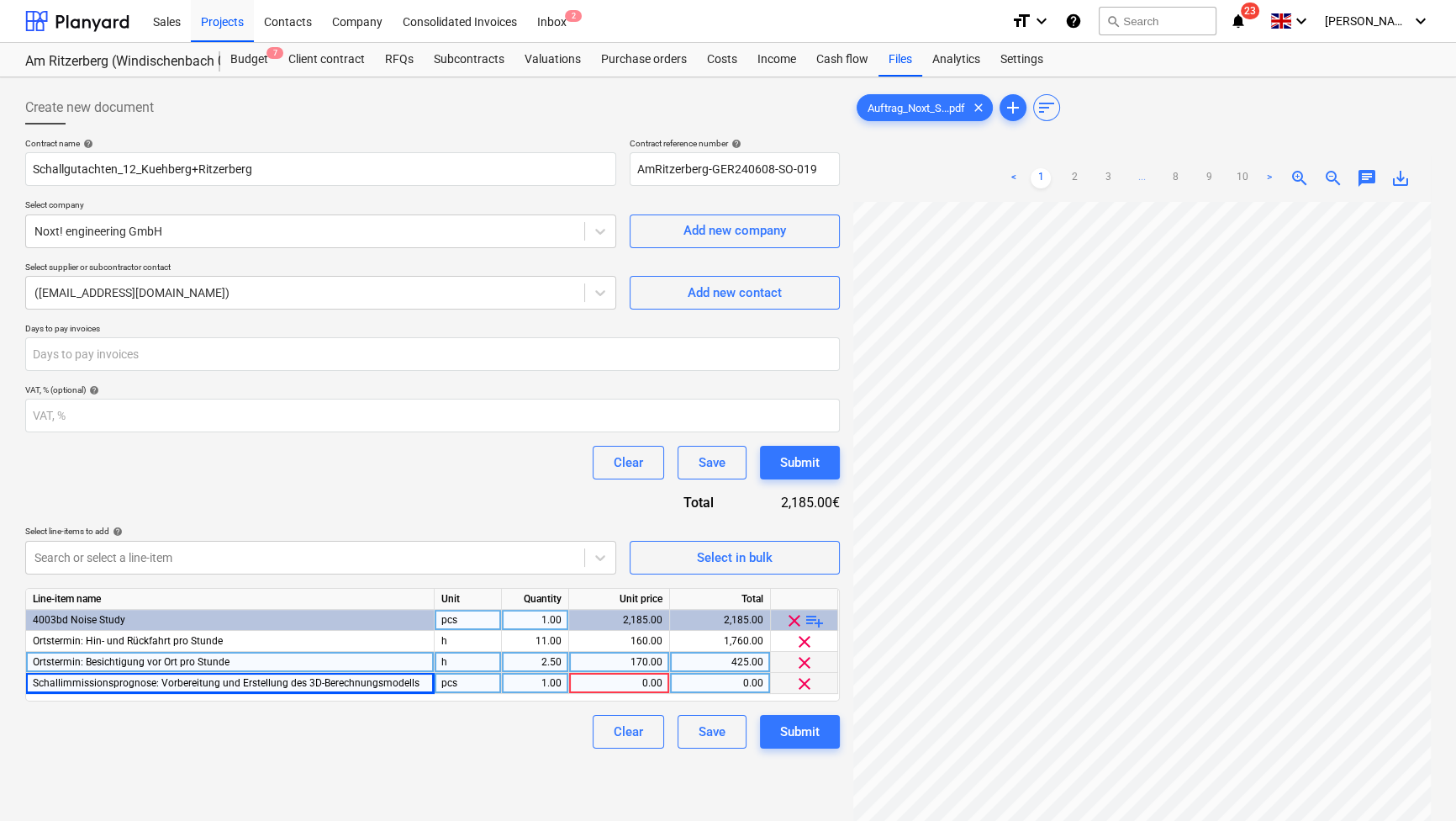
click at [653, 682] on div "0.00" at bounding box center [619, 684] width 87 height 21
type input "1450"
click at [519, 726] on div "Clear Save Submit" at bounding box center [432, 731] width 814 height 33
click at [818, 618] on span "playlist_add" at bounding box center [814, 620] width 20 height 20
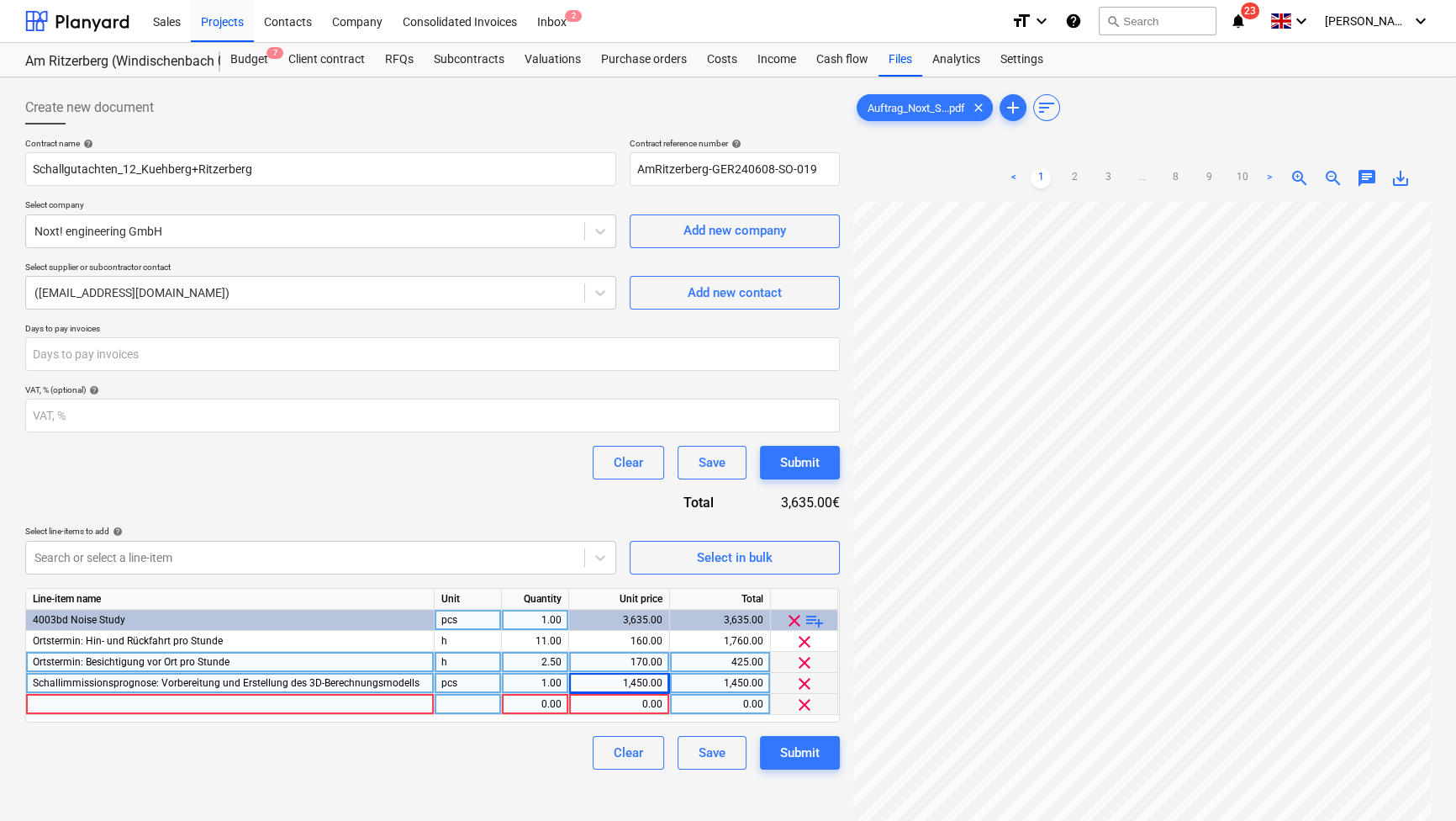
click at [388, 710] on div at bounding box center [230, 705] width 409 height 21
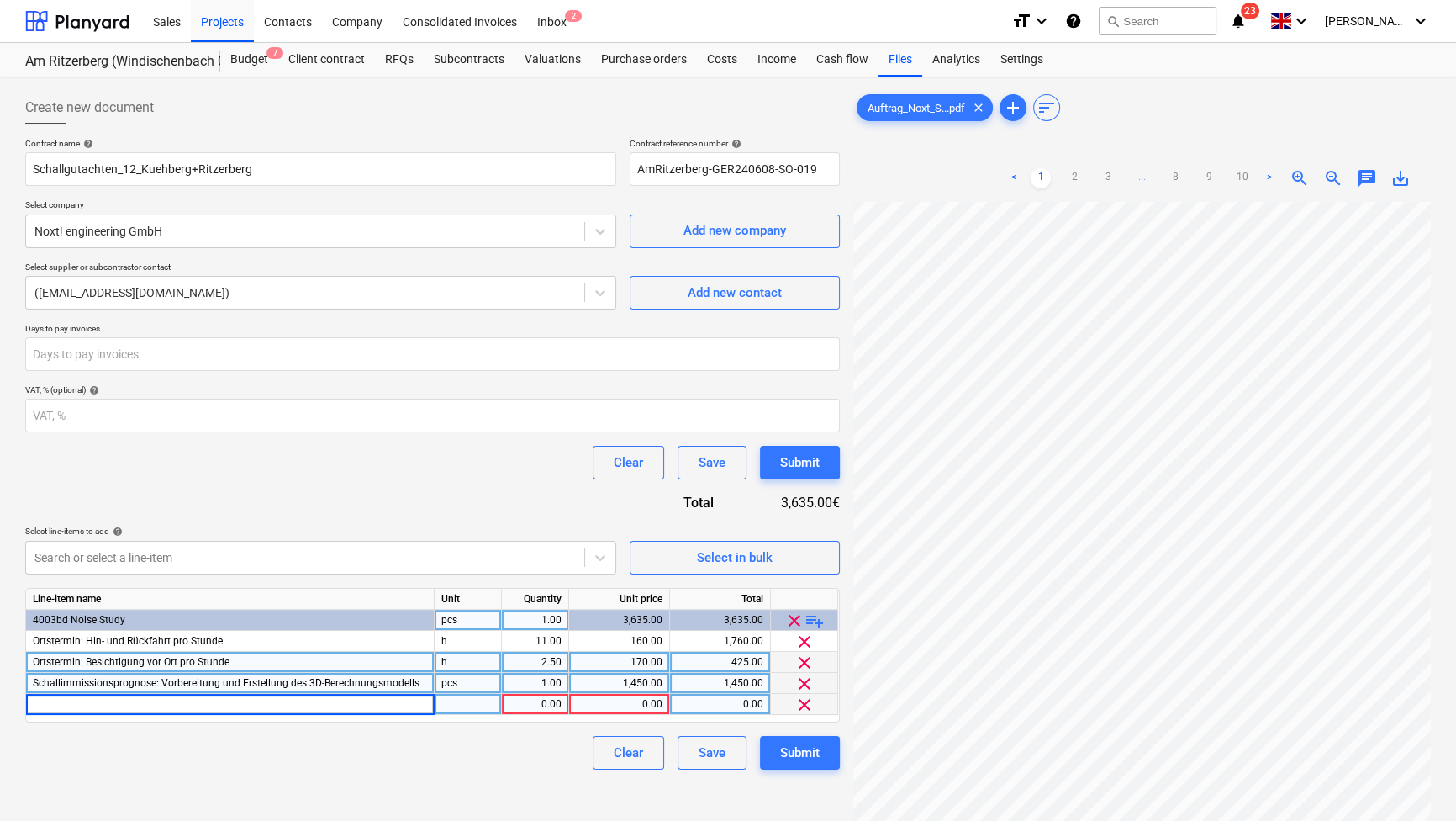
type input "Schallimmissionsprognose: Übernahme der Quellen"
click at [457, 703] on div "pcs" at bounding box center [468, 705] width 67 height 21
click at [559, 698] on div "1.00" at bounding box center [535, 705] width 53 height 21
click at [559, 698] on input "1" at bounding box center [536, 704] width 67 height 20
type input "12"
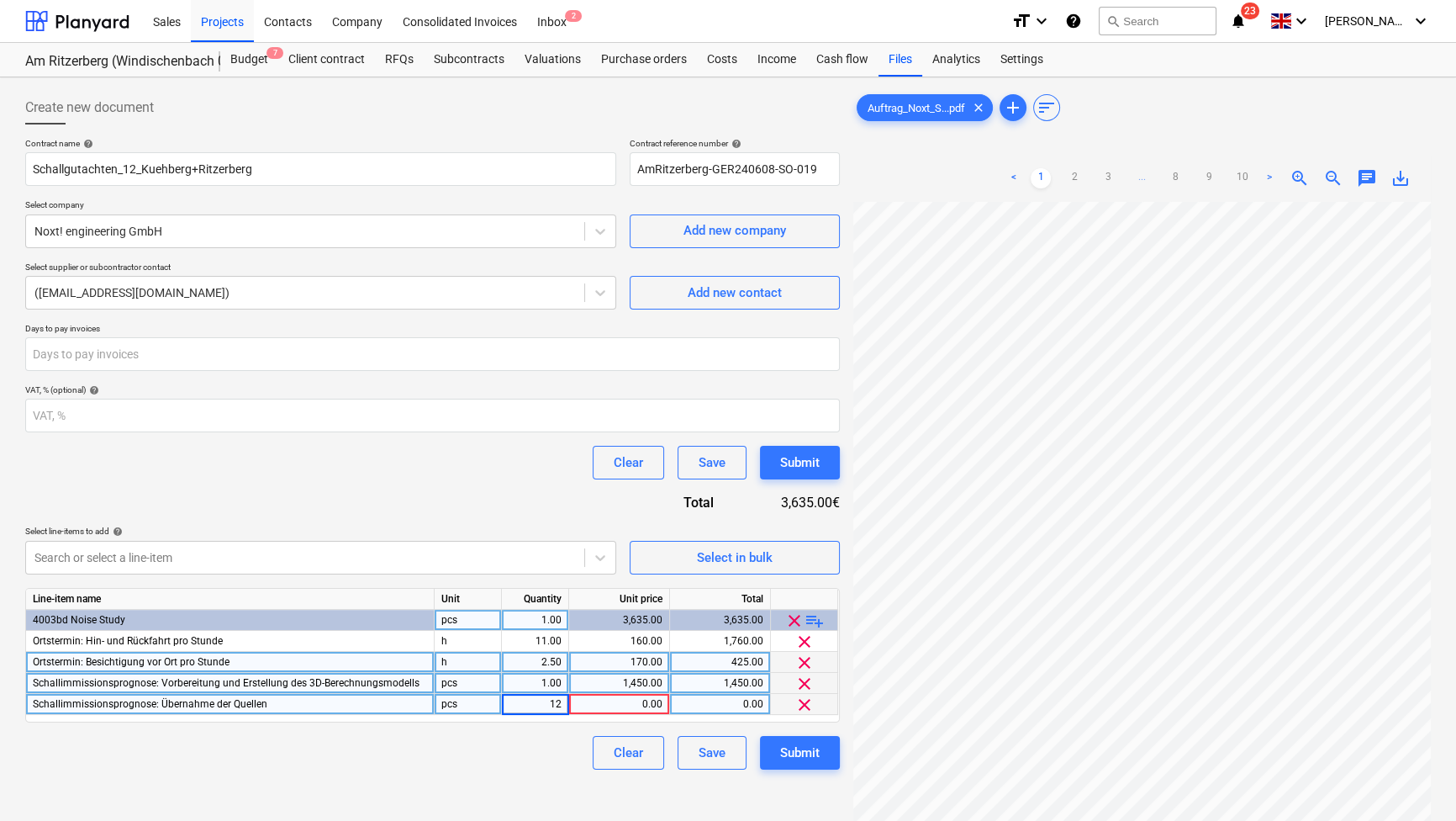
click at [618, 697] on div "0.00" at bounding box center [619, 705] width 87 height 21
type input "45"
click at [304, 789] on div "Create new document Contract name help Schallgutachten_12_Kuehberg+Ritzerberg C…" at bounding box center [433, 533] width 829 height 898
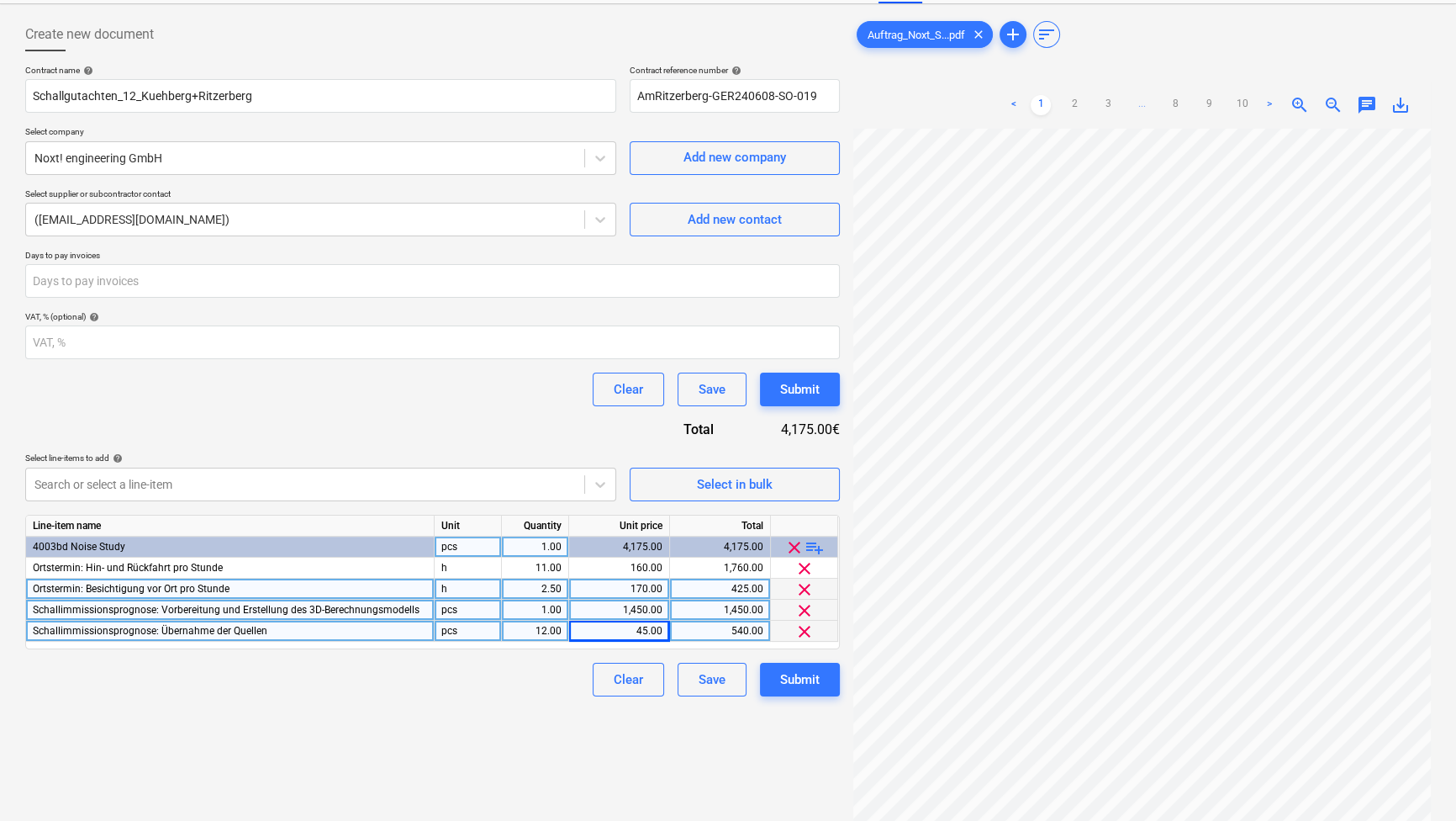
scroll to position [75, 0]
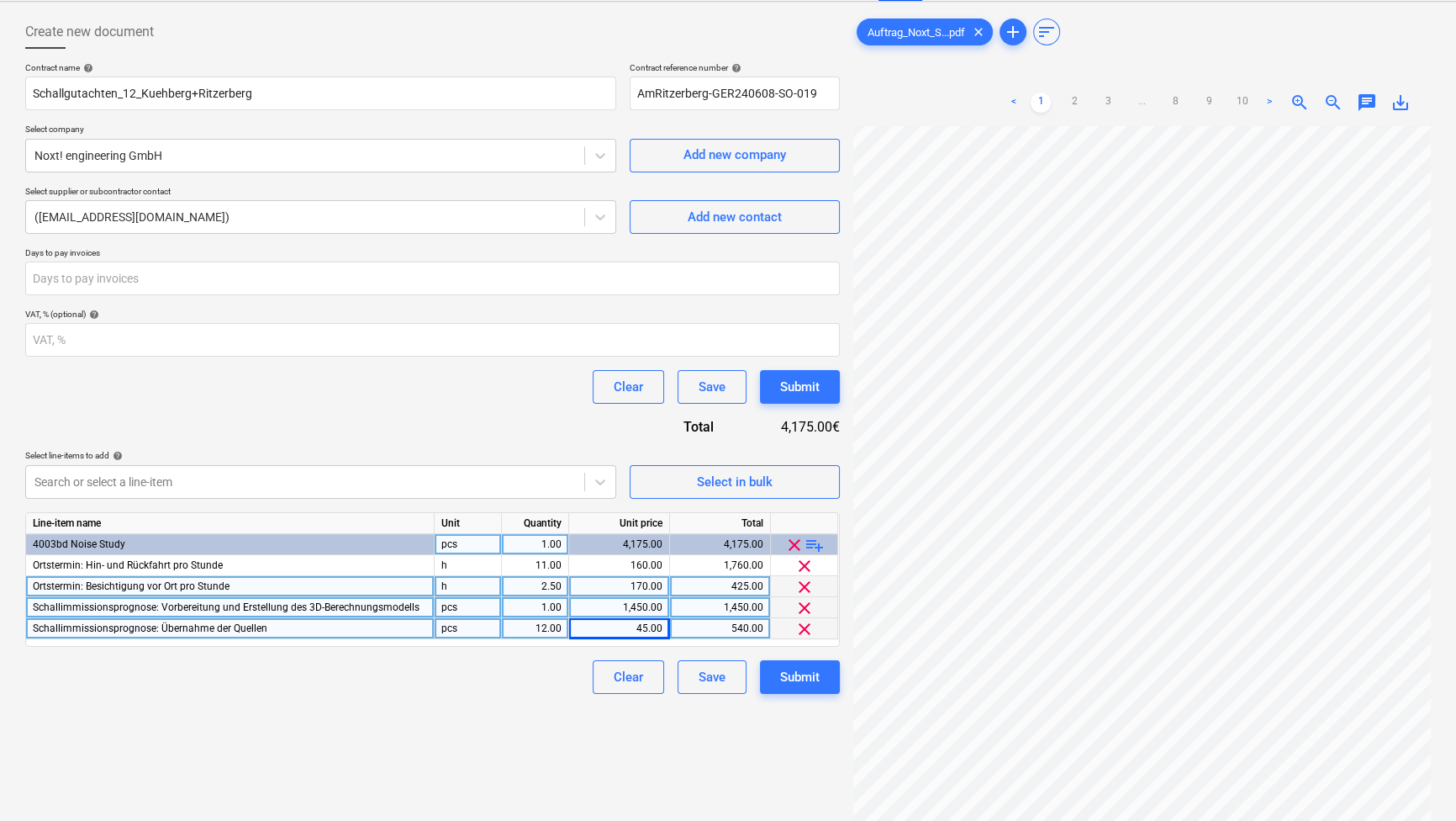
click at [814, 541] on span "playlist_add" at bounding box center [814, 544] width 20 height 20
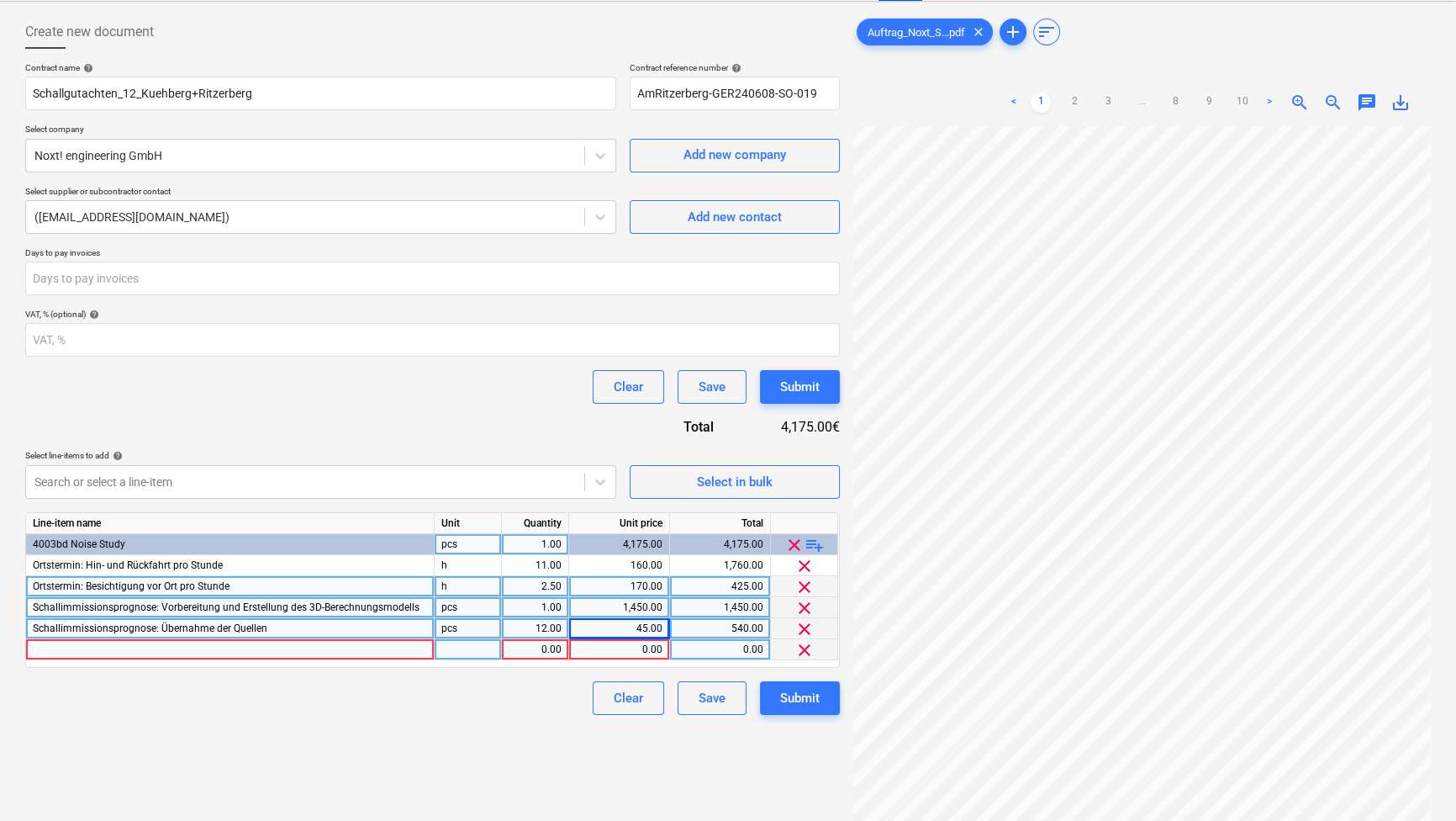
click at [249, 643] on div at bounding box center [230, 649] width 409 height 21
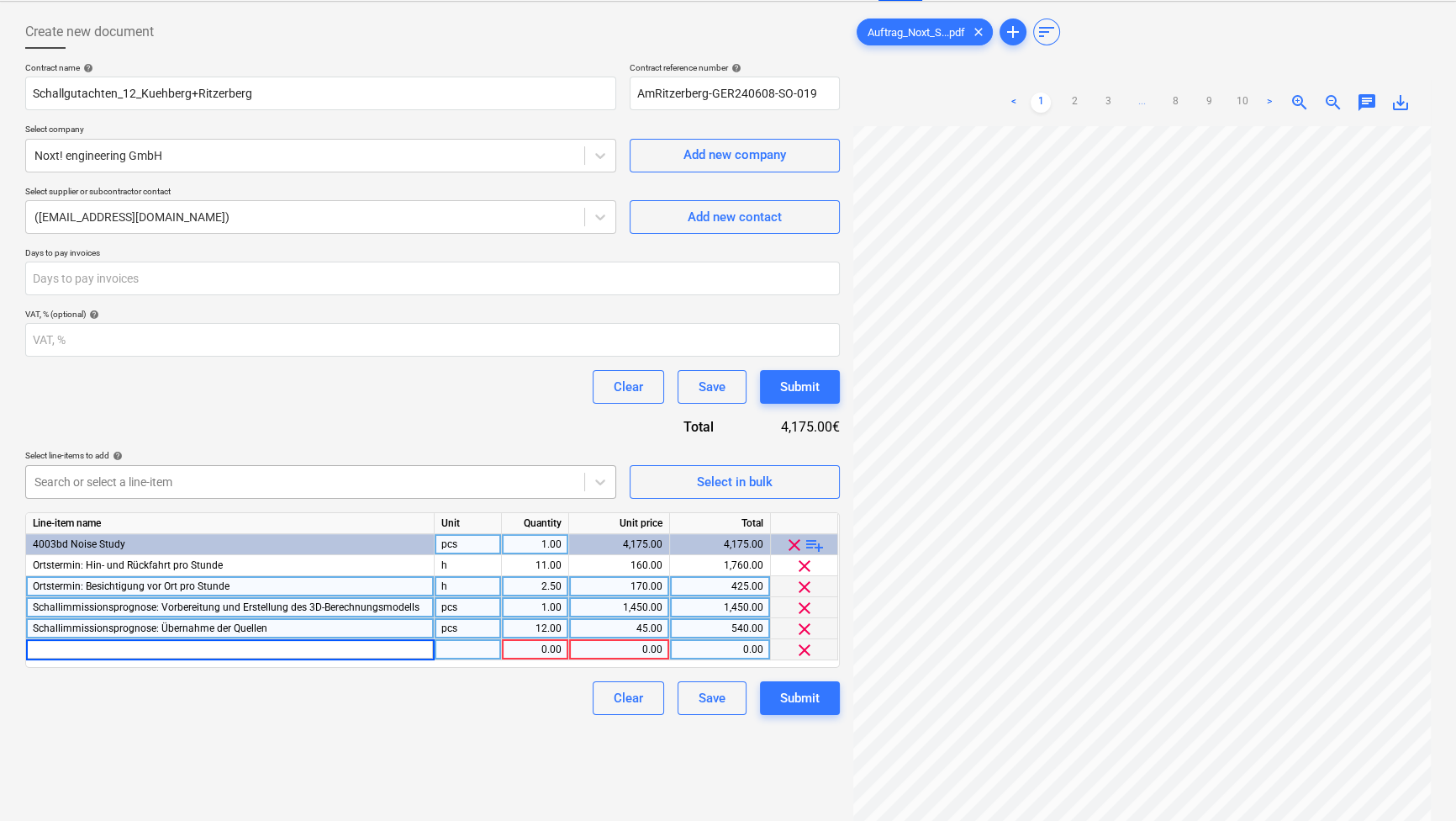
type input "Schallimmissionsprognose: Festlegen der relevanten Immissionsorte"
click at [472, 645] on div at bounding box center [468, 649] width 67 height 21
click at [649, 644] on div "0.00" at bounding box center [619, 649] width 87 height 21
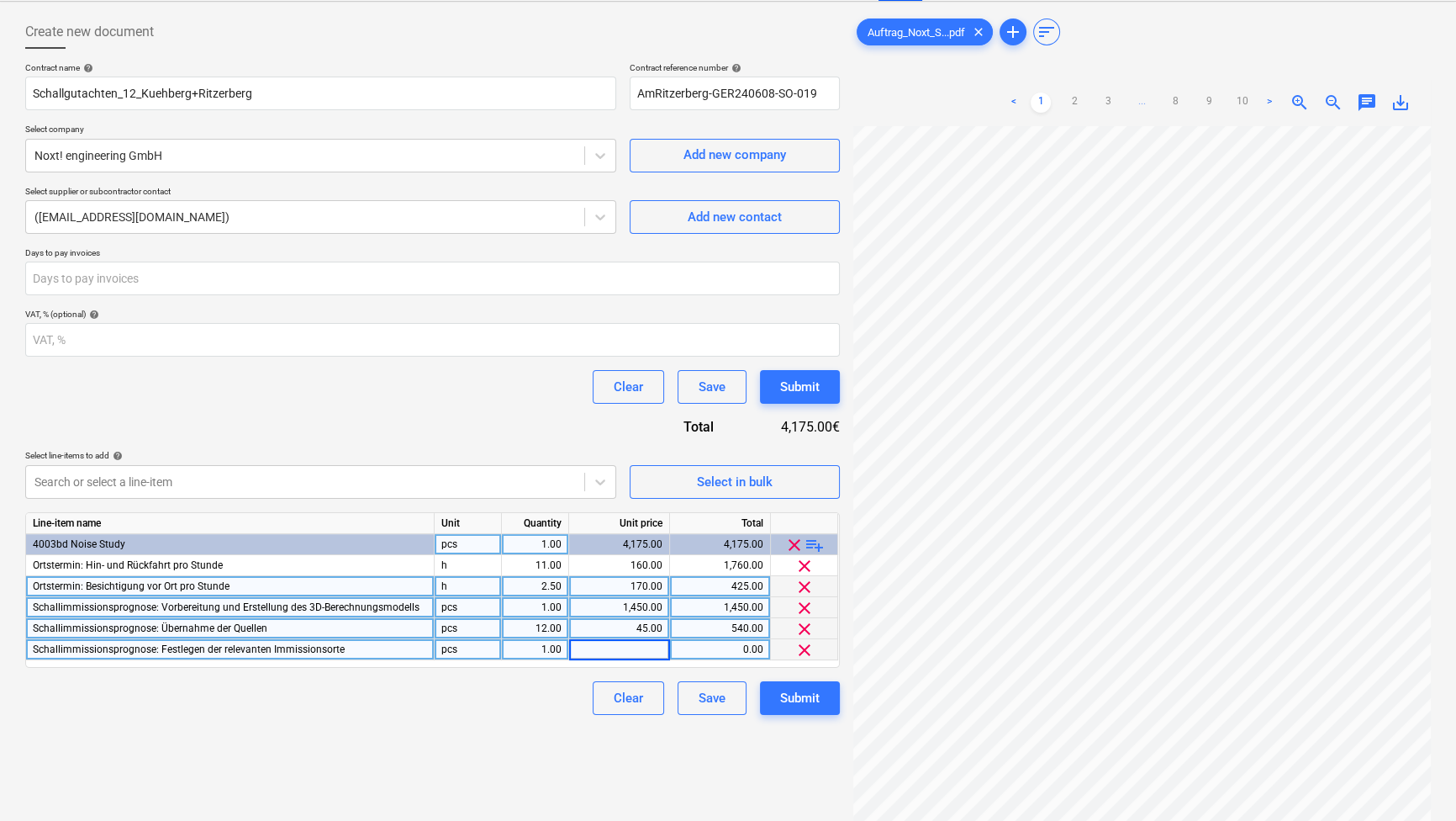
click at [649, 644] on input at bounding box center [619, 648] width 100 height 20
type input "65"
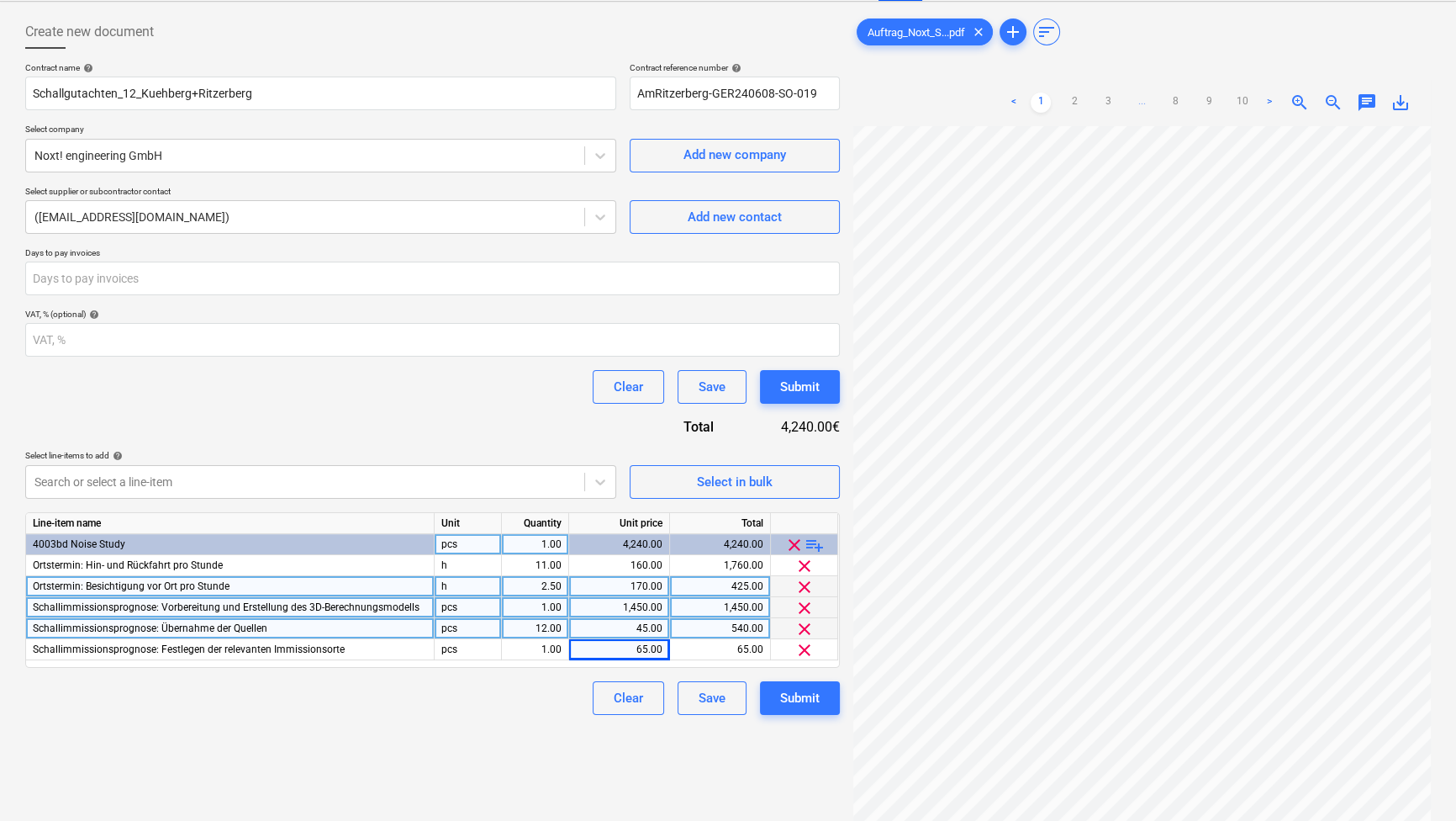
click at [511, 699] on div "Clear Save Submit" at bounding box center [432, 697] width 814 height 33
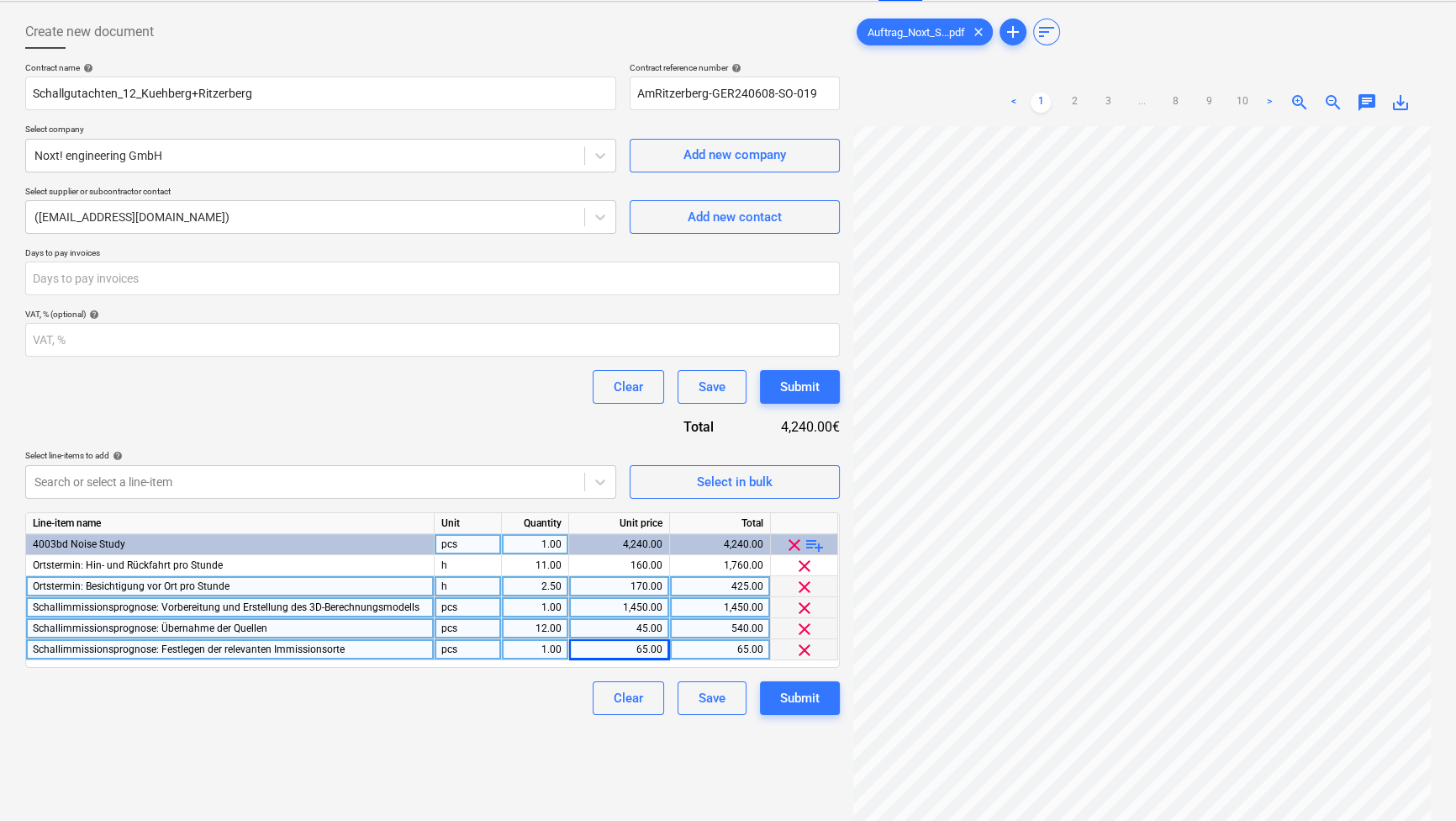
click at [546, 644] on div "1.00" at bounding box center [535, 649] width 53 height 21
type input "12"
click at [485, 742] on div "Create new document Contract name help Schallgutachten_12_Kuehberg+Ritzerberg C…" at bounding box center [433, 457] width 829 height 898
click at [809, 545] on span "playlist_add" at bounding box center [814, 544] width 20 height 20
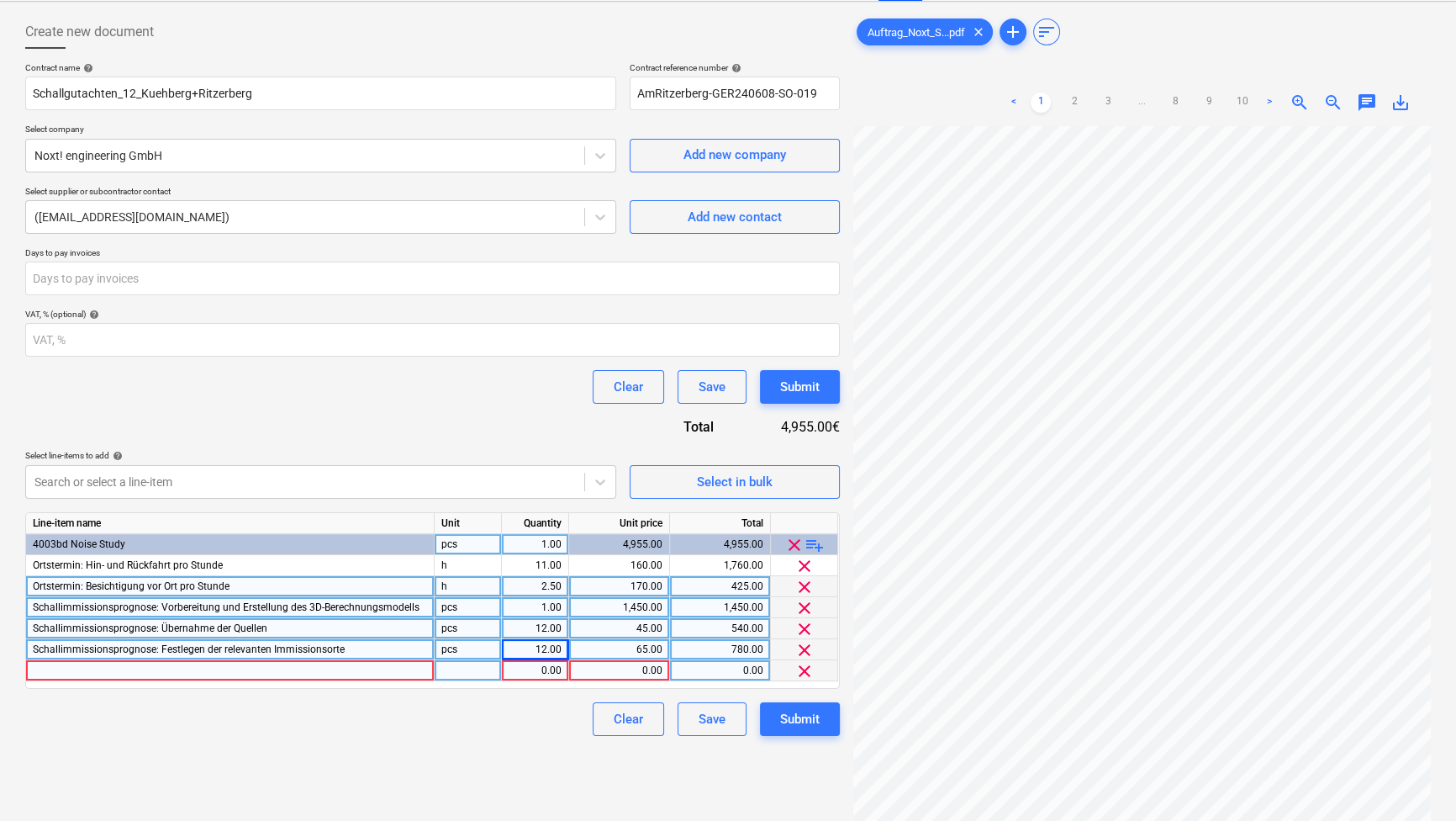
click at [249, 673] on div at bounding box center [230, 670] width 409 height 21
type input "Schallimmissionsprognose: Einfache gewerbliche Quelle"
click at [464, 668] on div at bounding box center [468, 670] width 67 height 21
type input "h"
click at [554, 668] on div "1.00" at bounding box center [535, 670] width 53 height 21
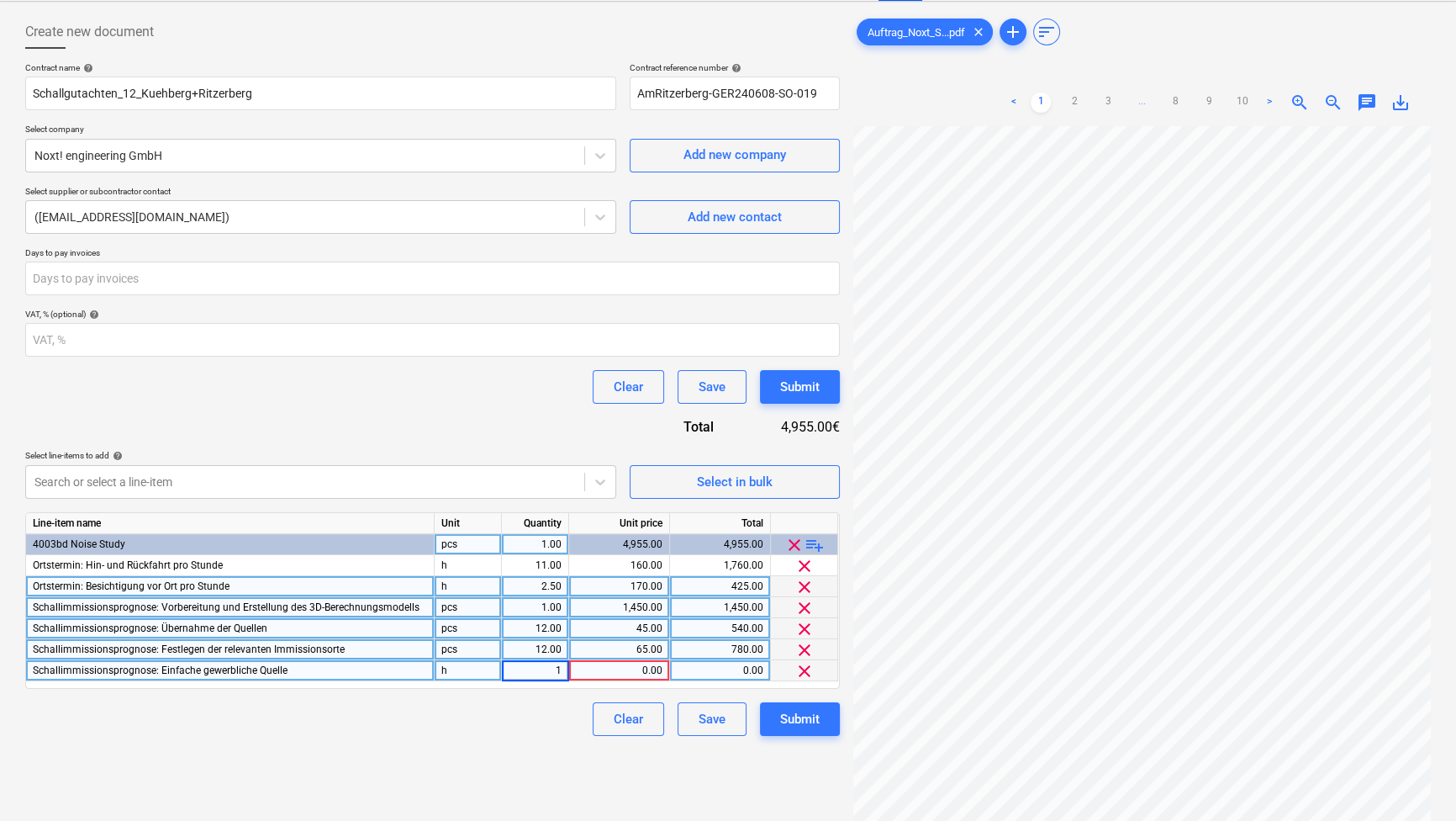
click at [554, 668] on input "1" at bounding box center [536, 669] width 67 height 20
type input "2"
click at [639, 672] on div "0.00" at bounding box center [619, 670] width 87 height 21
type input "170"
click at [437, 733] on div "Clear Save Submit" at bounding box center [432, 718] width 814 height 33
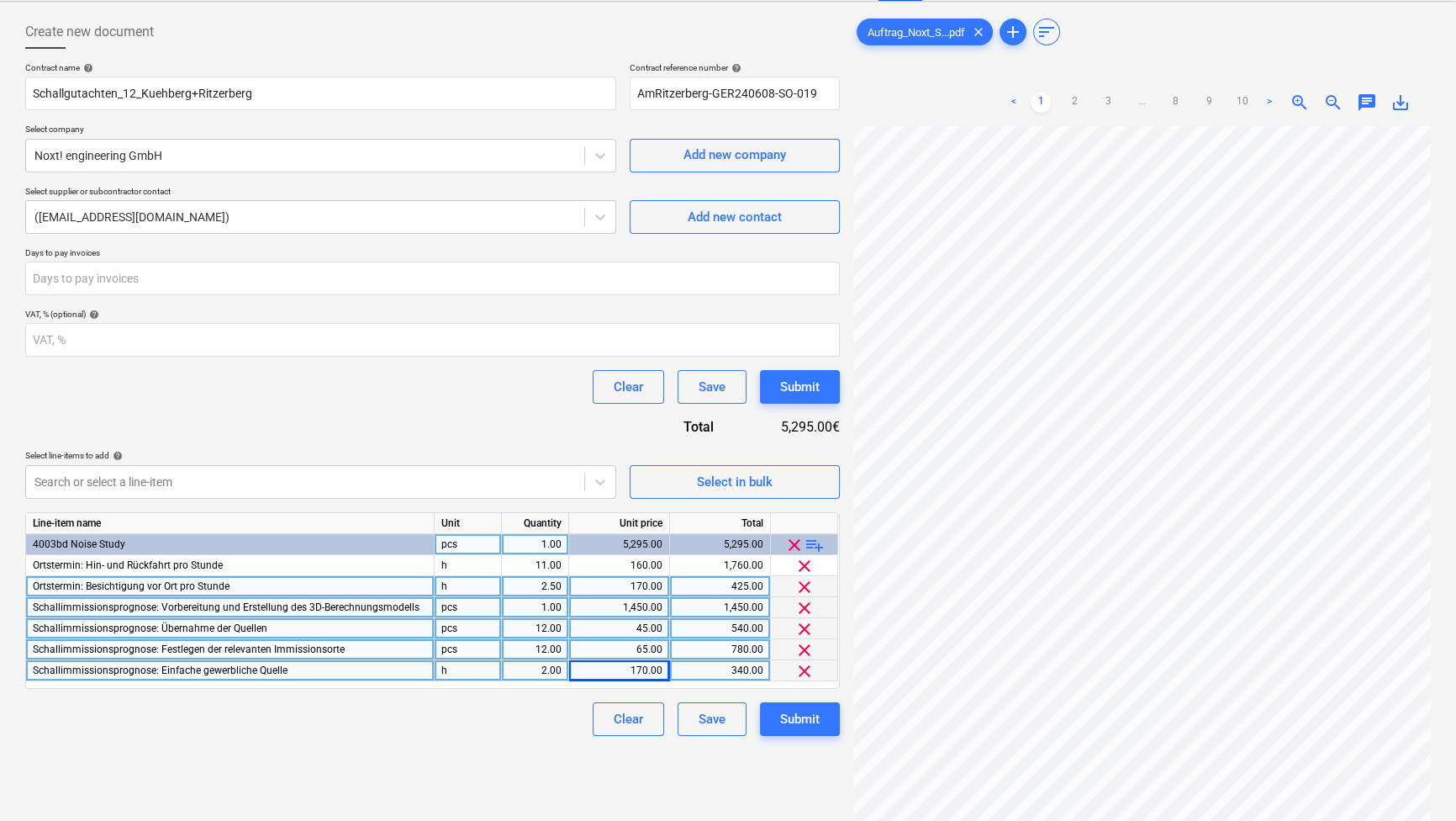
click at [817, 541] on span "playlist_add" at bounding box center [814, 544] width 20 height 20
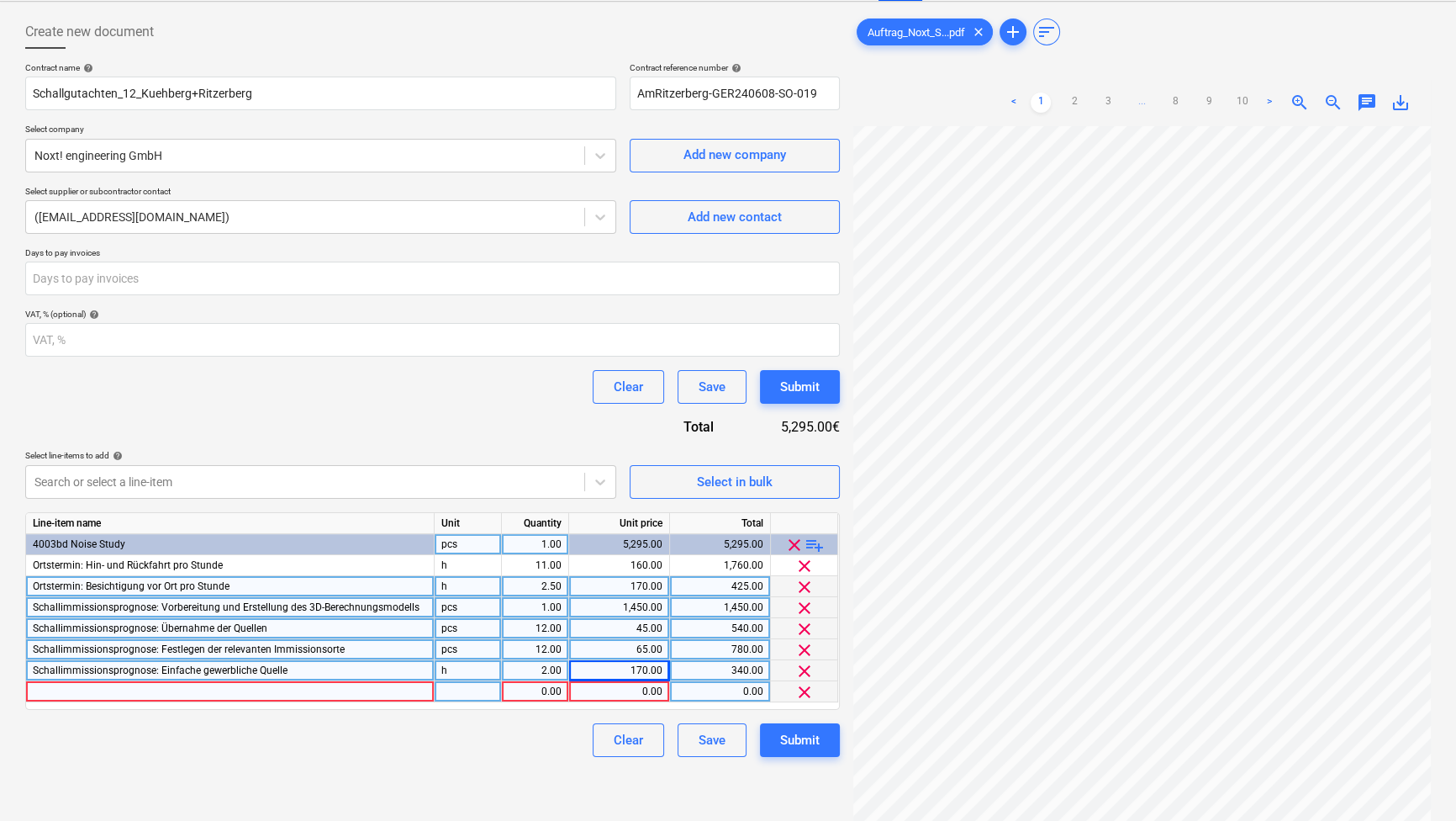
click at [234, 686] on div at bounding box center [230, 691] width 409 height 21
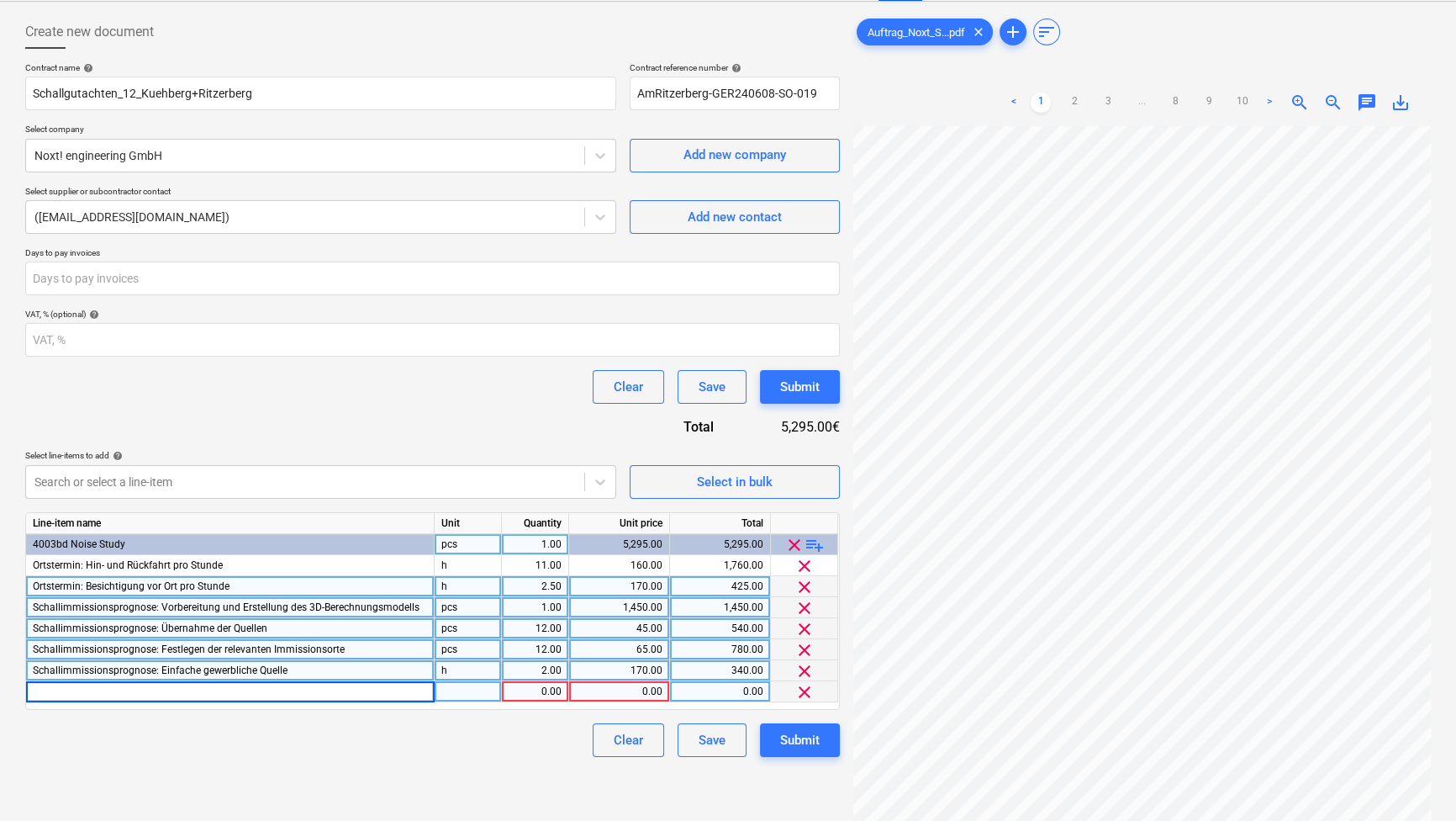
type input "Schallimmissionsprognose: Durchführen einer Berechnungsvariante"
click at [538, 696] on div "1.00" at bounding box center [535, 691] width 53 height 21
click at [649, 695] on div "0.00" at bounding box center [619, 691] width 87 height 21
type input "580"
click at [417, 757] on div "Create new document Contract name help Schallgutachten_12_Kuehberg+Ritzerberg C…" at bounding box center [433, 457] width 829 height 898
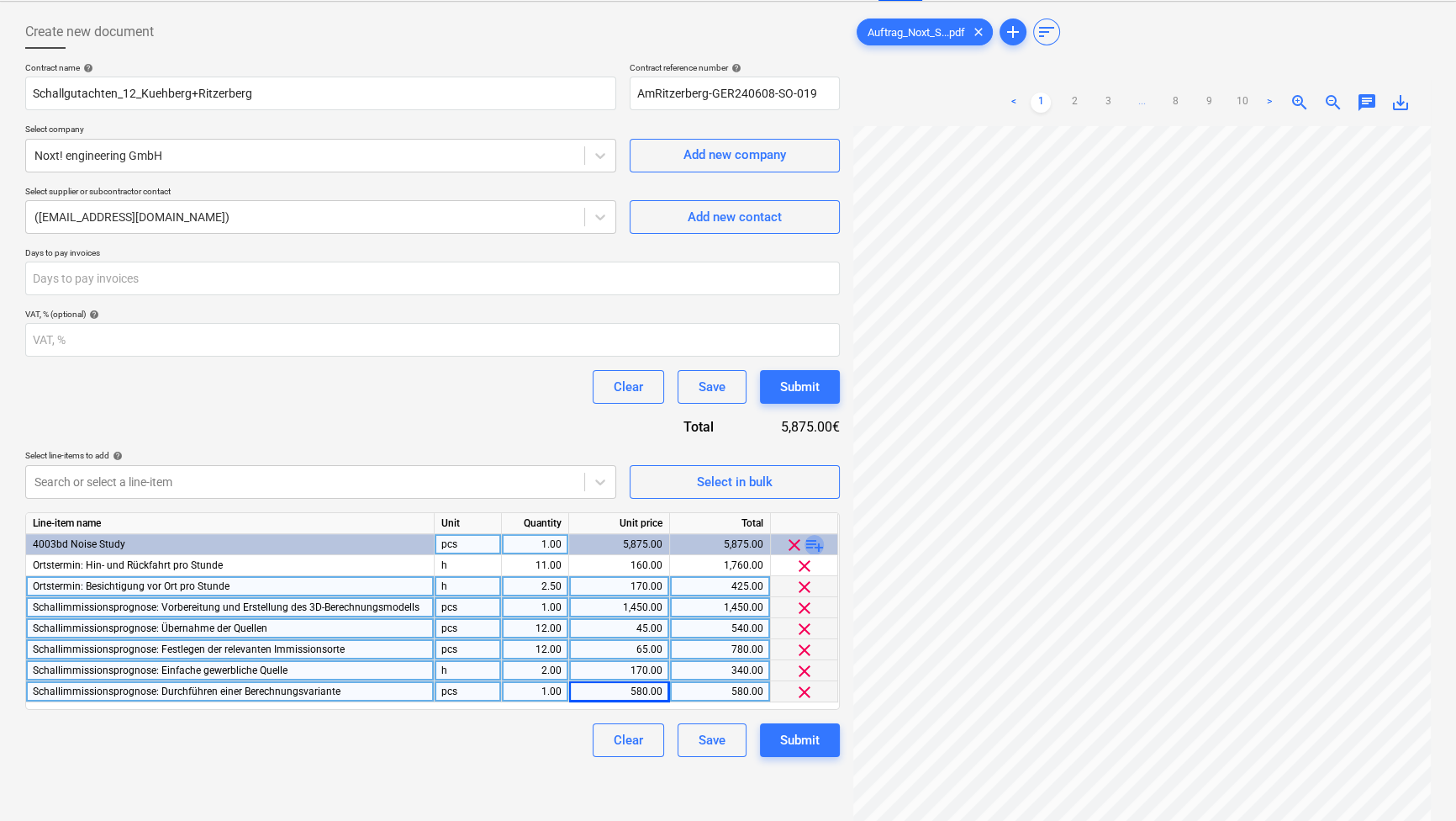
click at [811, 544] on span "playlist_add" at bounding box center [814, 544] width 20 height 20
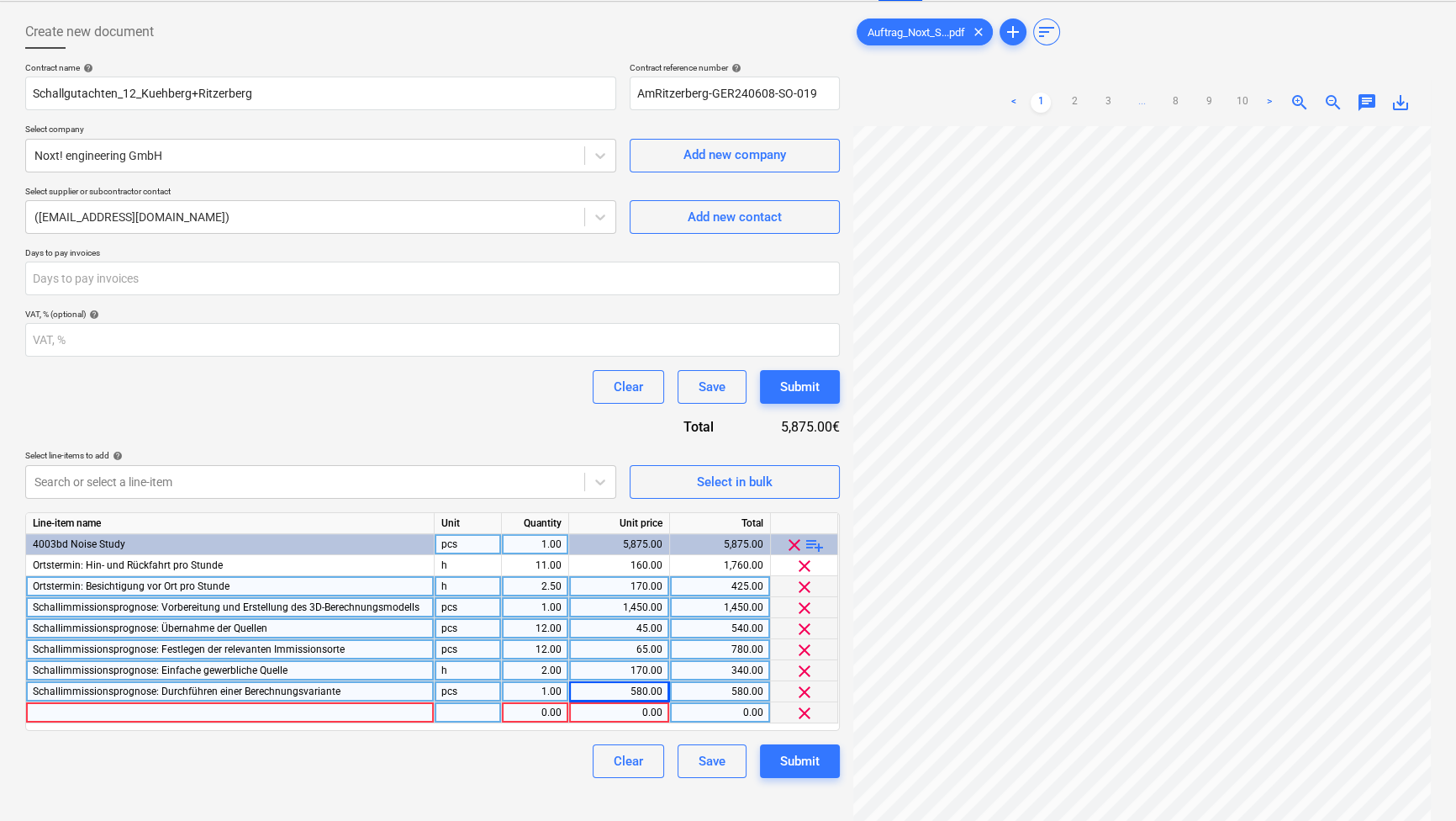
click at [93, 710] on div at bounding box center [230, 712] width 409 height 21
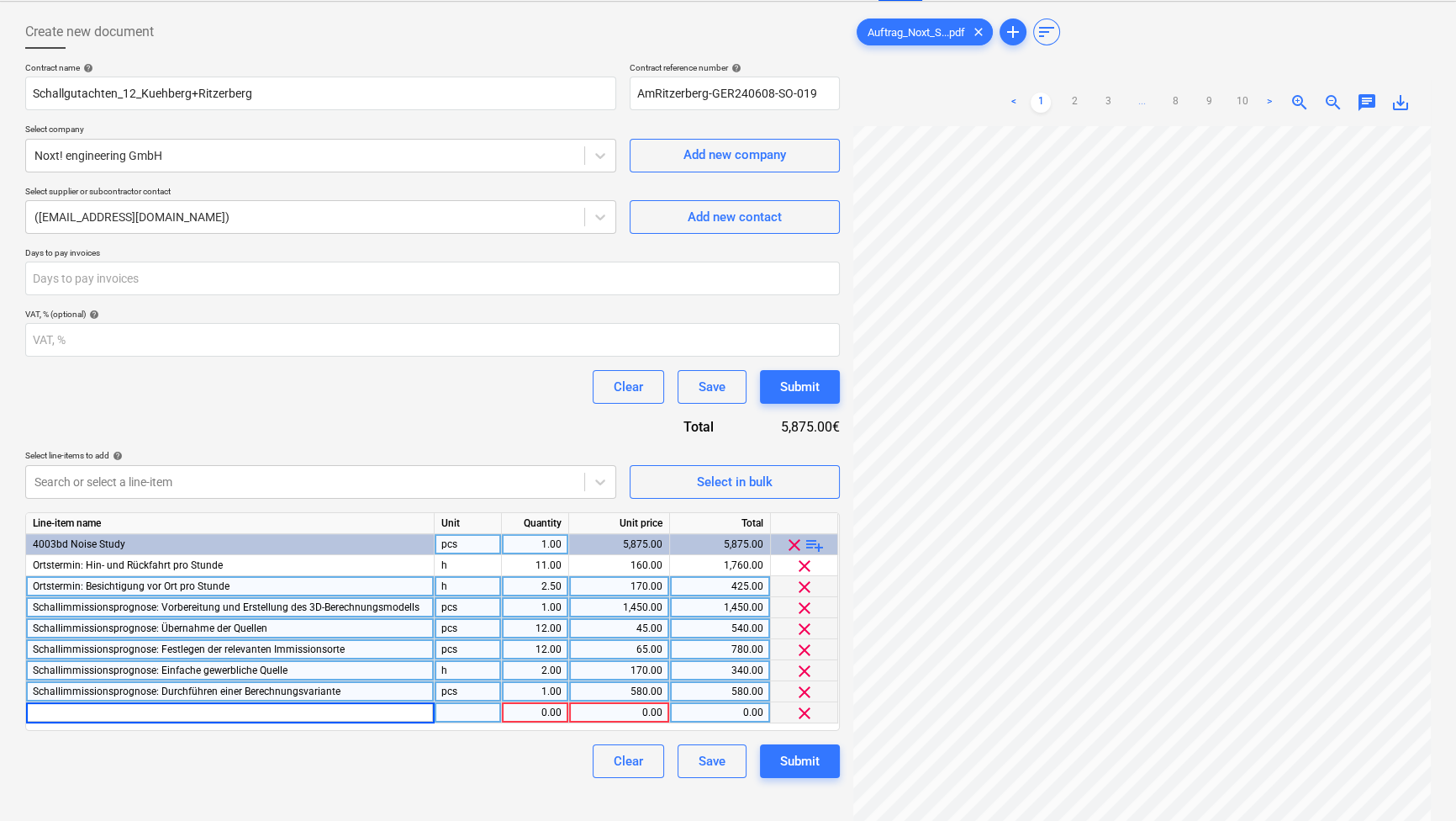
type input "Schallimmissionsprognose: Erstellung des gutachtlichen Berichts"
click at [652, 716] on div "0.00" at bounding box center [619, 712] width 87 height 21
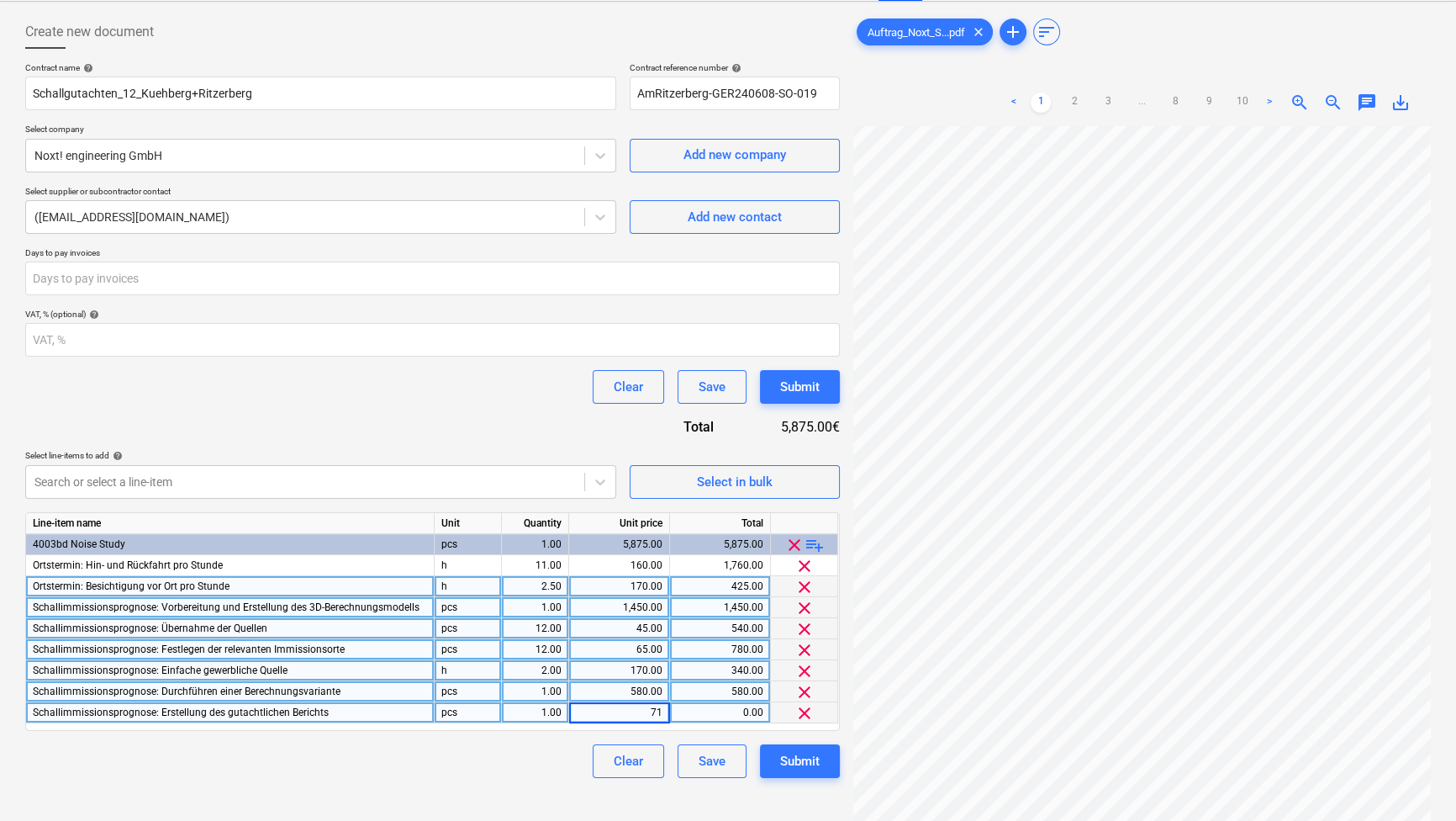
type input "710"
click at [474, 770] on div "Clear Save Submit" at bounding box center [432, 760] width 814 height 33
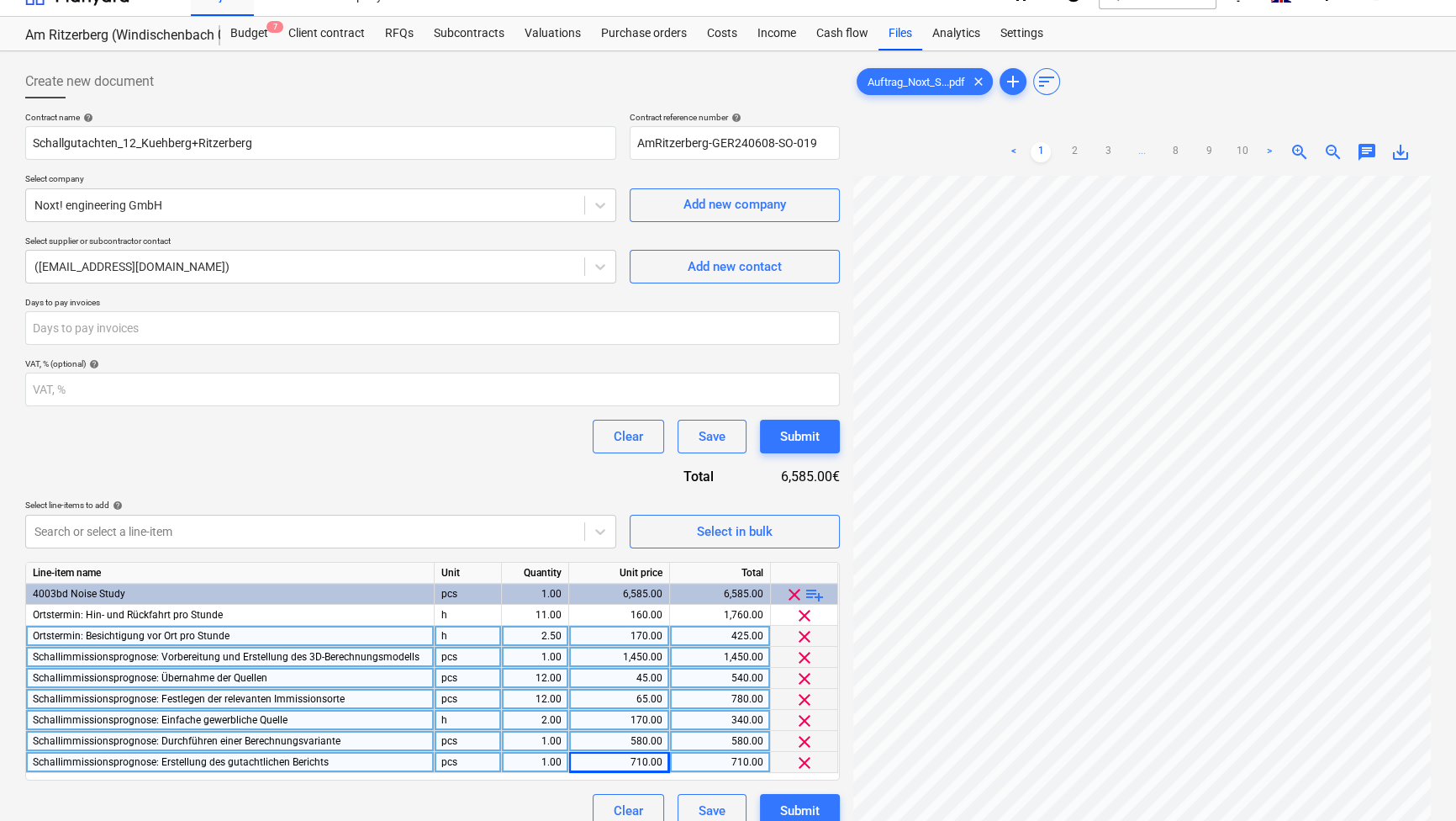
scroll to position [0, 0]
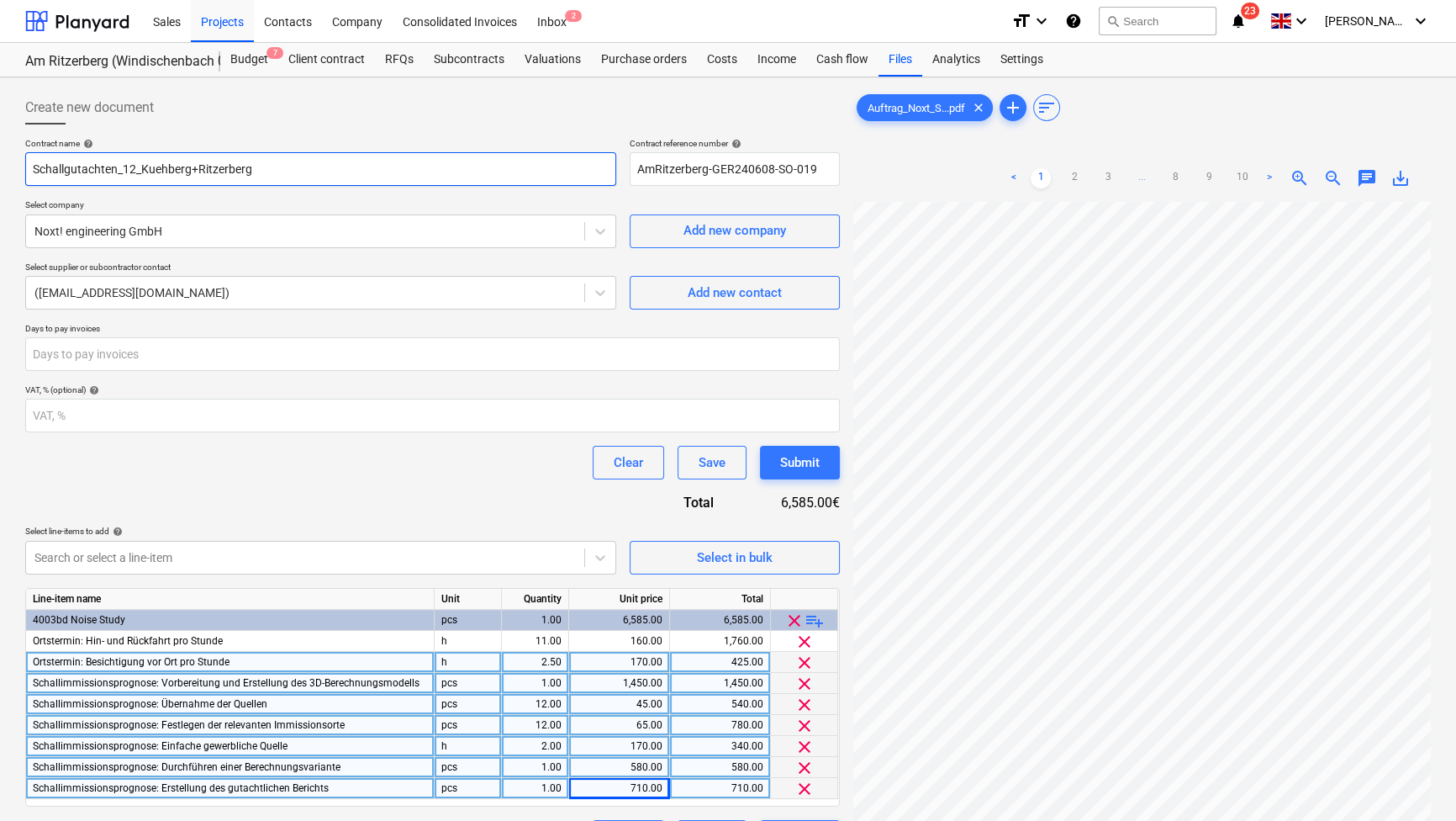
click at [132, 167] on input "Schallgutachten_12_Kuehberg+Ritzerberg" at bounding box center [320, 168] width 591 height 33
click at [134, 168] on input "Schallgutachten_12_Kuehberg+Ritzerberg" at bounding box center [320, 168] width 591 height 33
click at [304, 115] on div "Create new document" at bounding box center [432, 107] width 814 height 33
click at [116, 169] on input "Schallgutachten_12WEA_Kuehberg+Ritzerberg" at bounding box center [320, 168] width 591 height 33
type input "Schallgutachten_REV2_12WEA_Kuehberg+Ritzerberg"
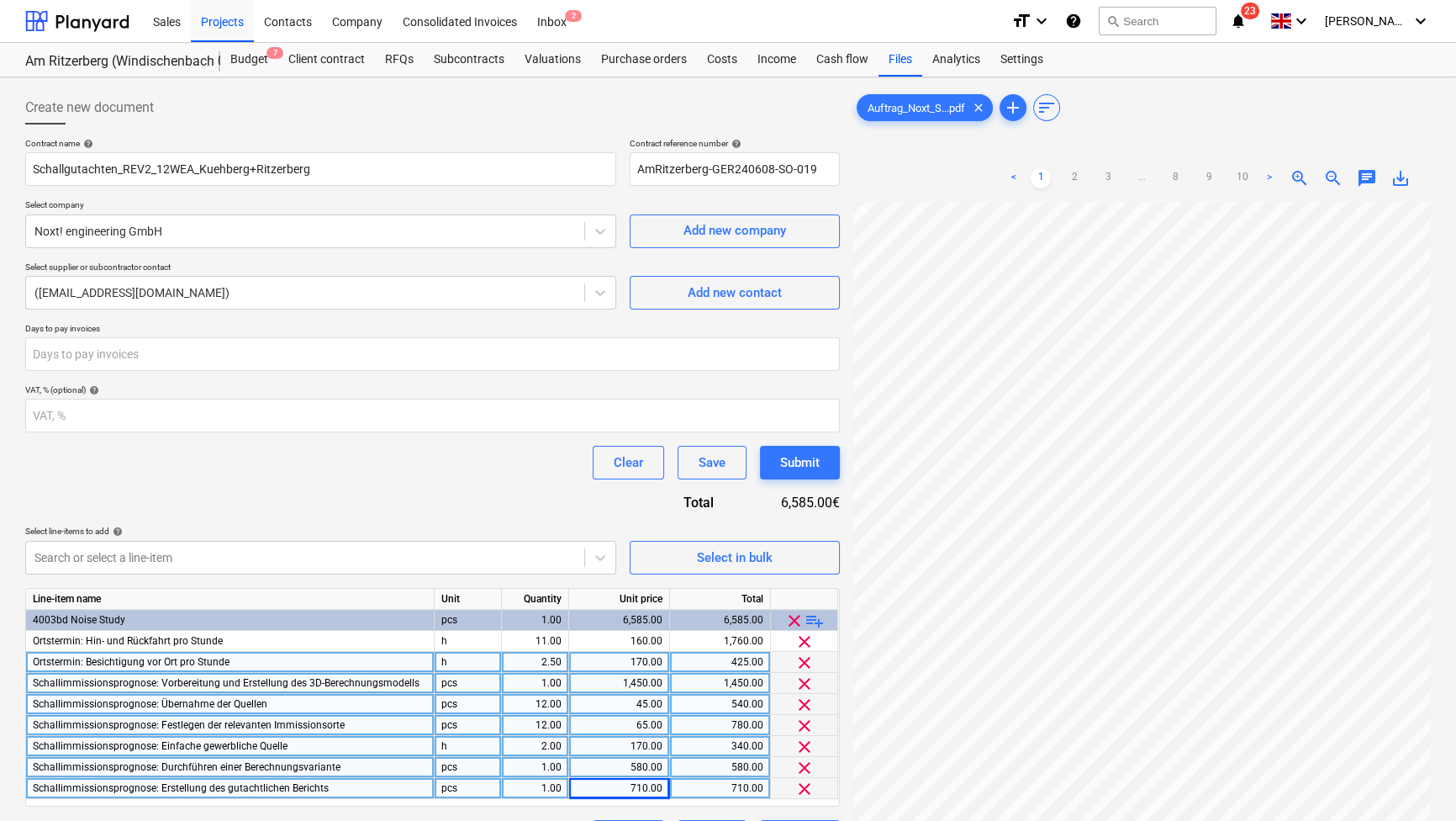
click at [284, 116] on div "Create new document" at bounding box center [432, 107] width 814 height 33
click at [272, 124] on div at bounding box center [432, 131] width 814 height 13
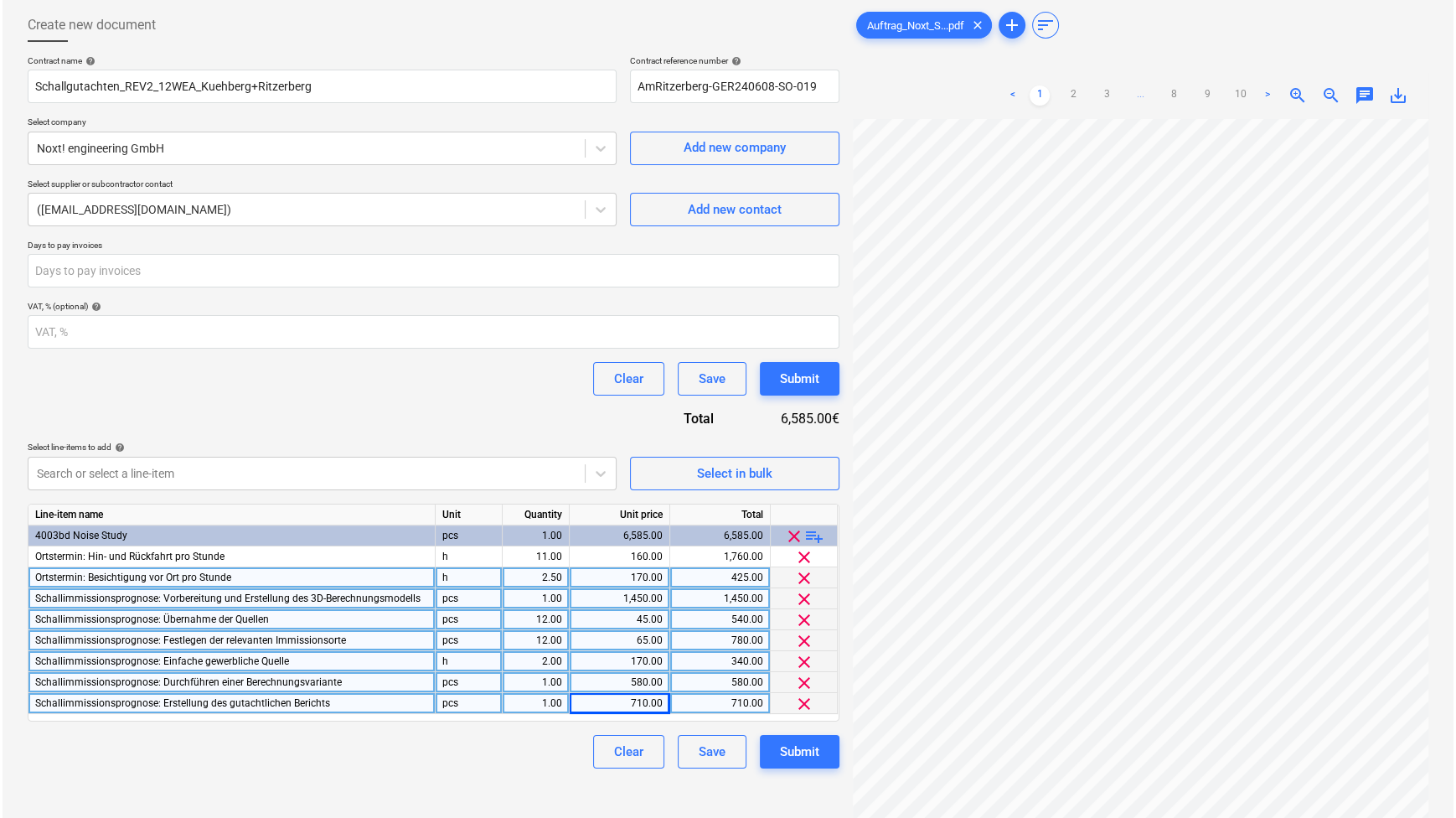
scroll to position [167, 0]
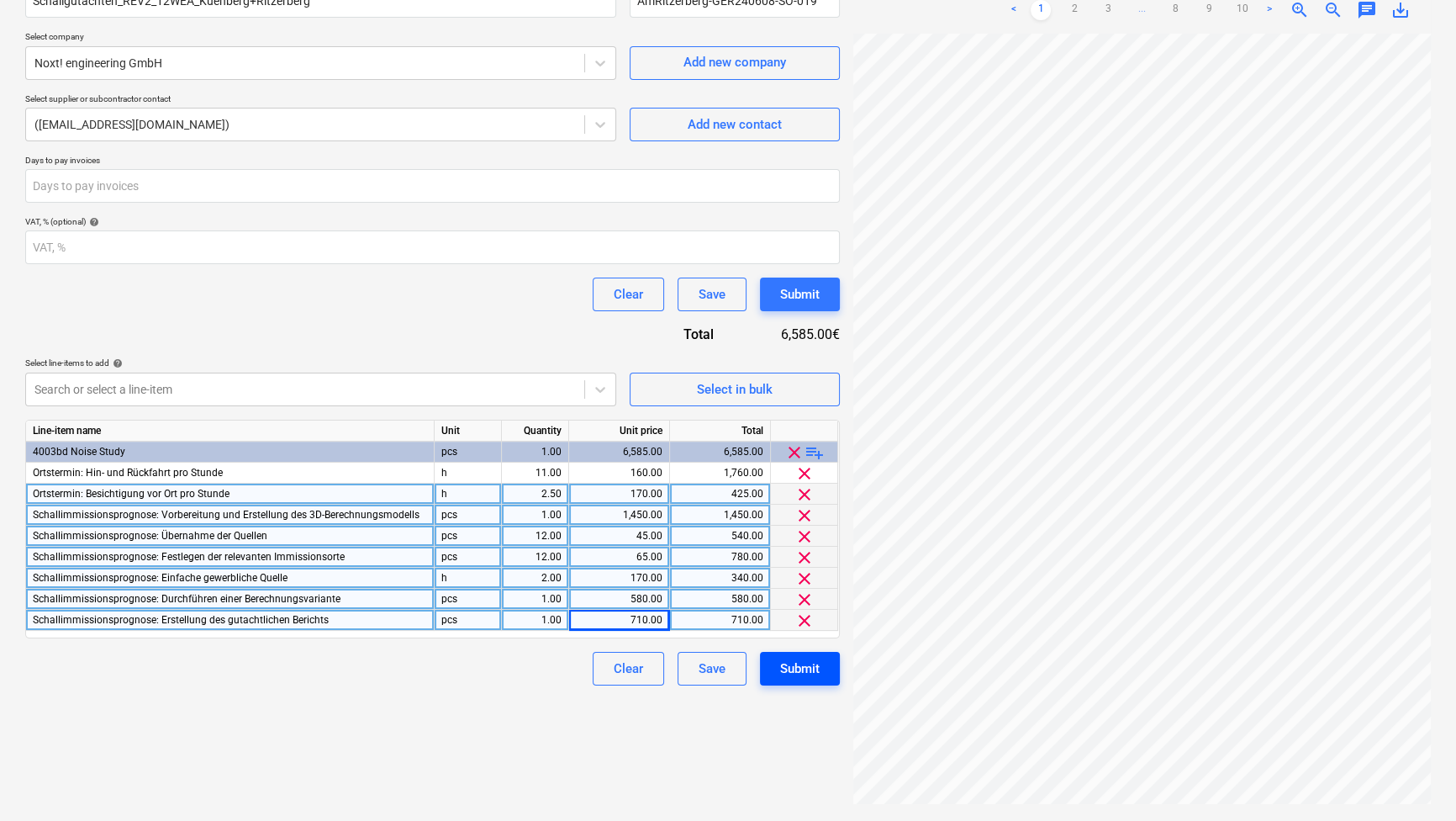
click at [829, 663] on button "Submit" at bounding box center [800, 668] width 80 height 33
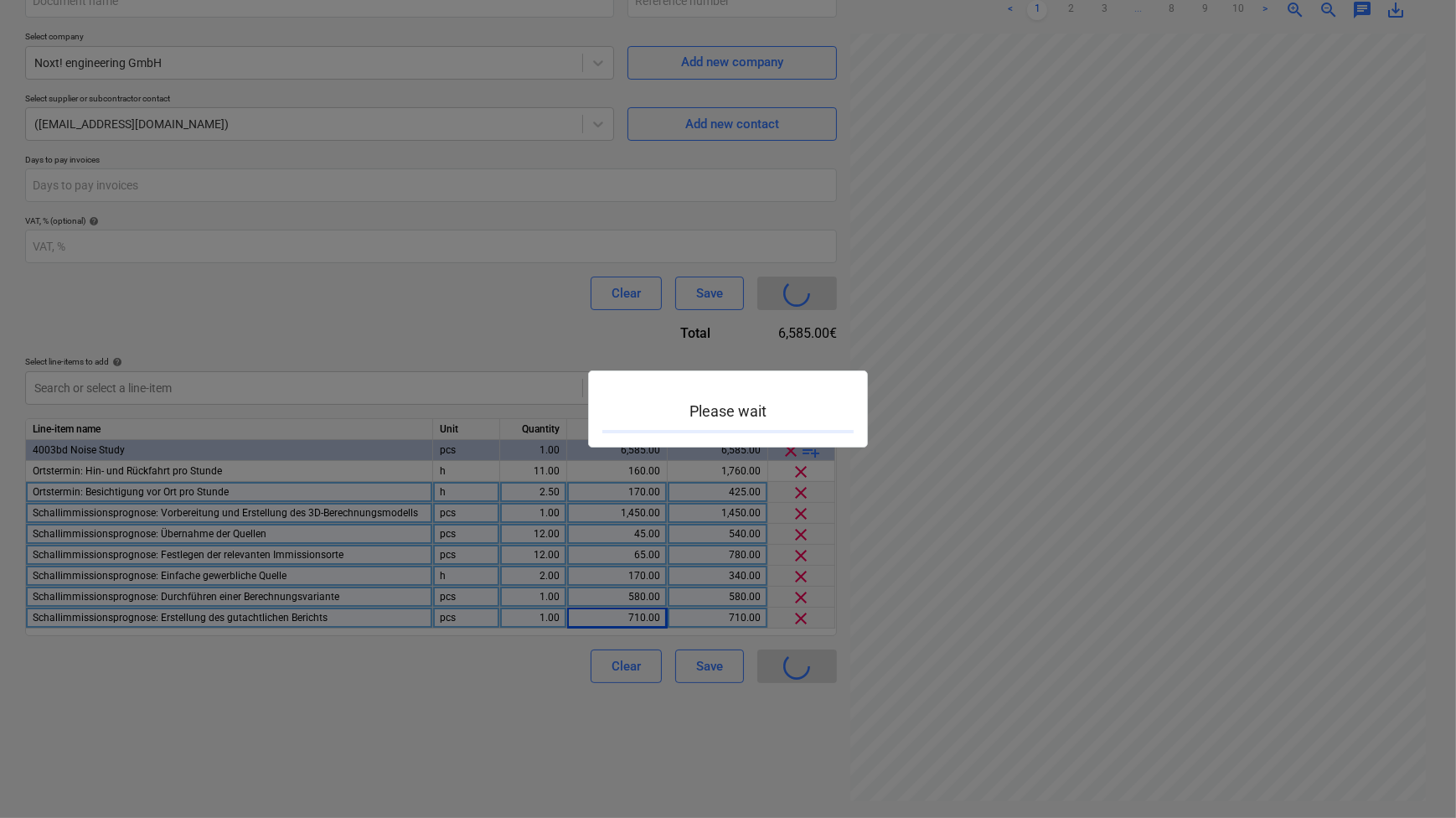
type input "AmRitzerberg-GER240608-SO-019"
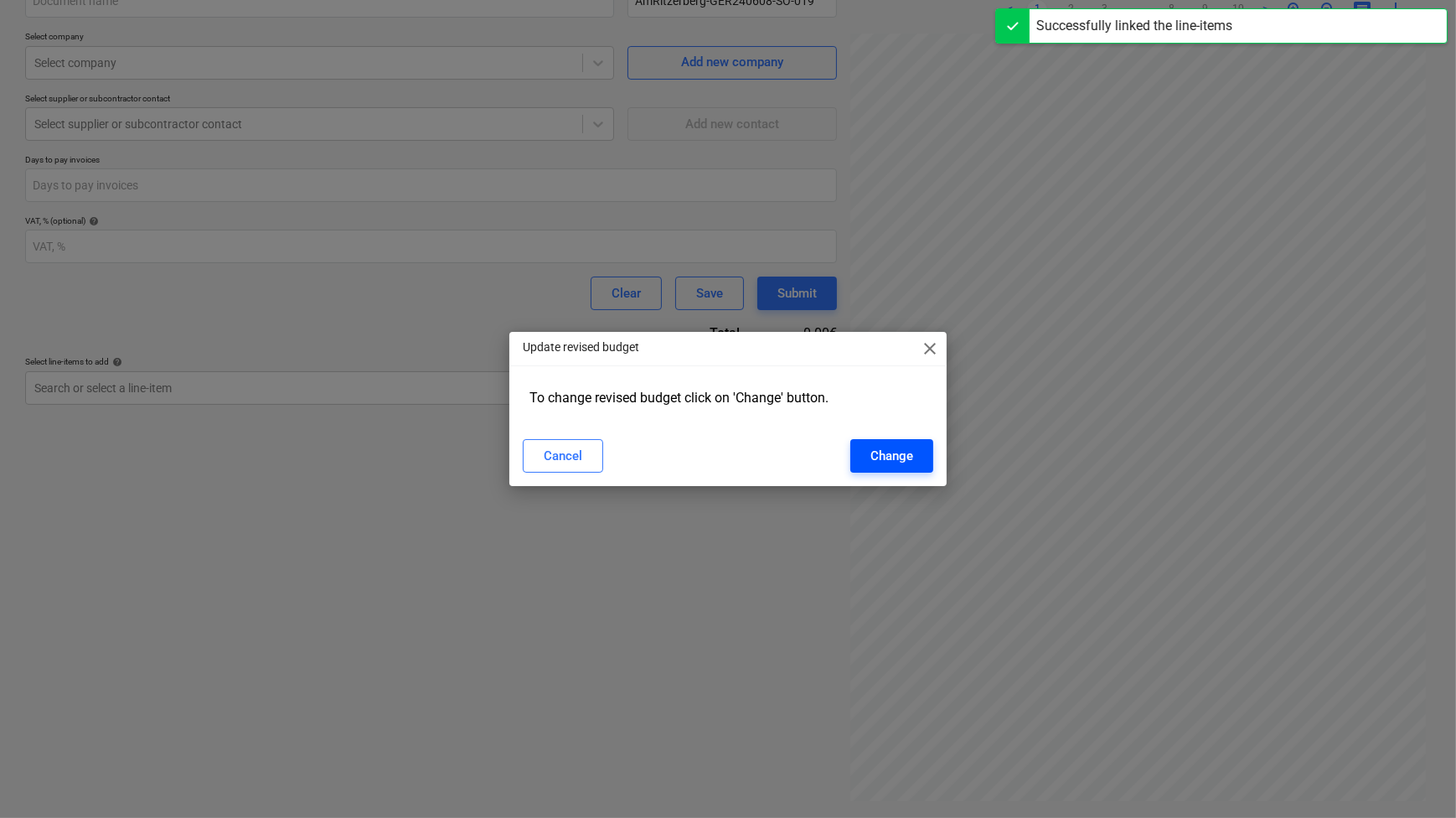
click at [893, 460] on div "Change" at bounding box center [891, 456] width 43 height 22
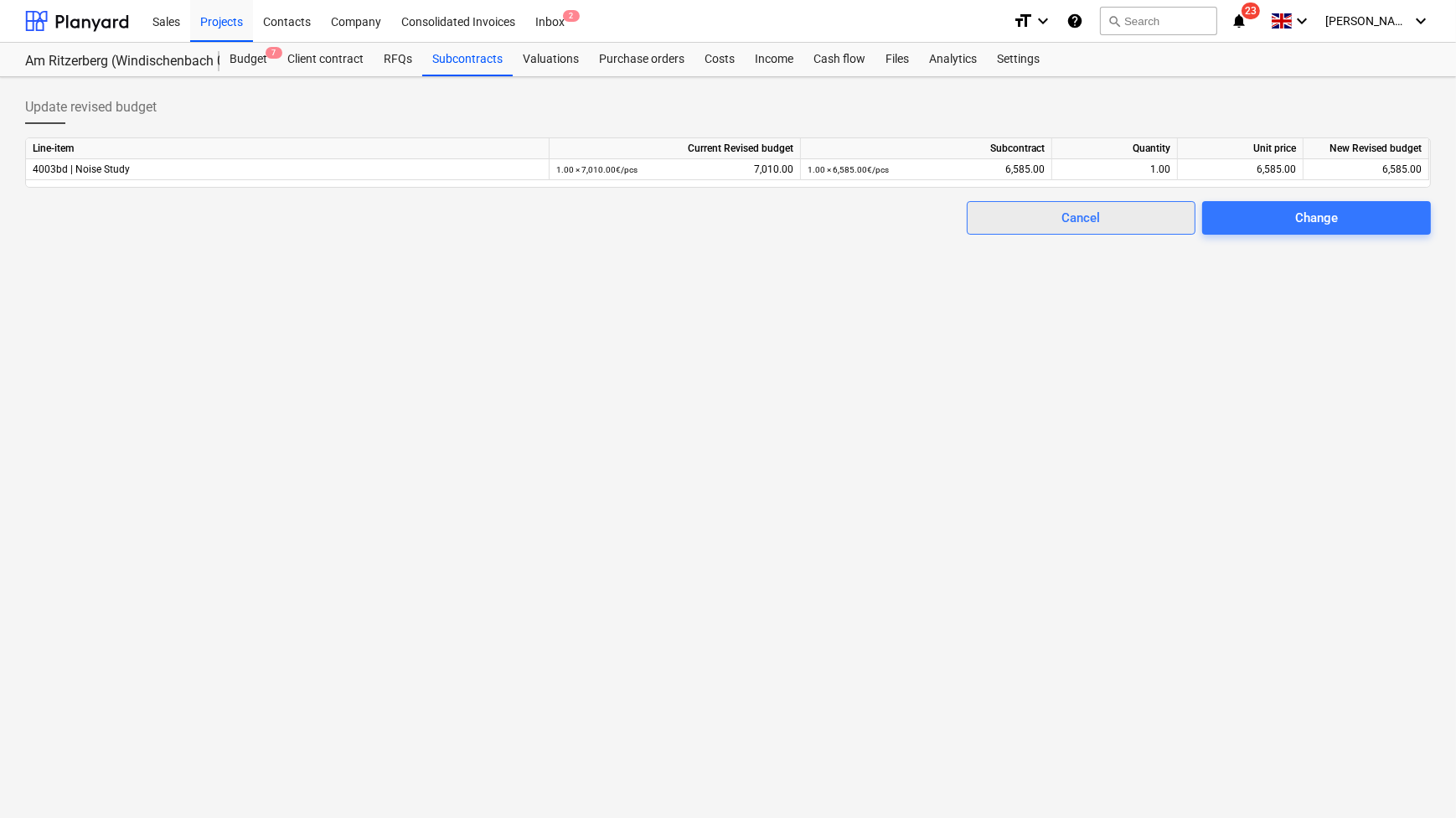
click at [1027, 226] on span "Cancel" at bounding box center [1080, 218] width 186 height 22
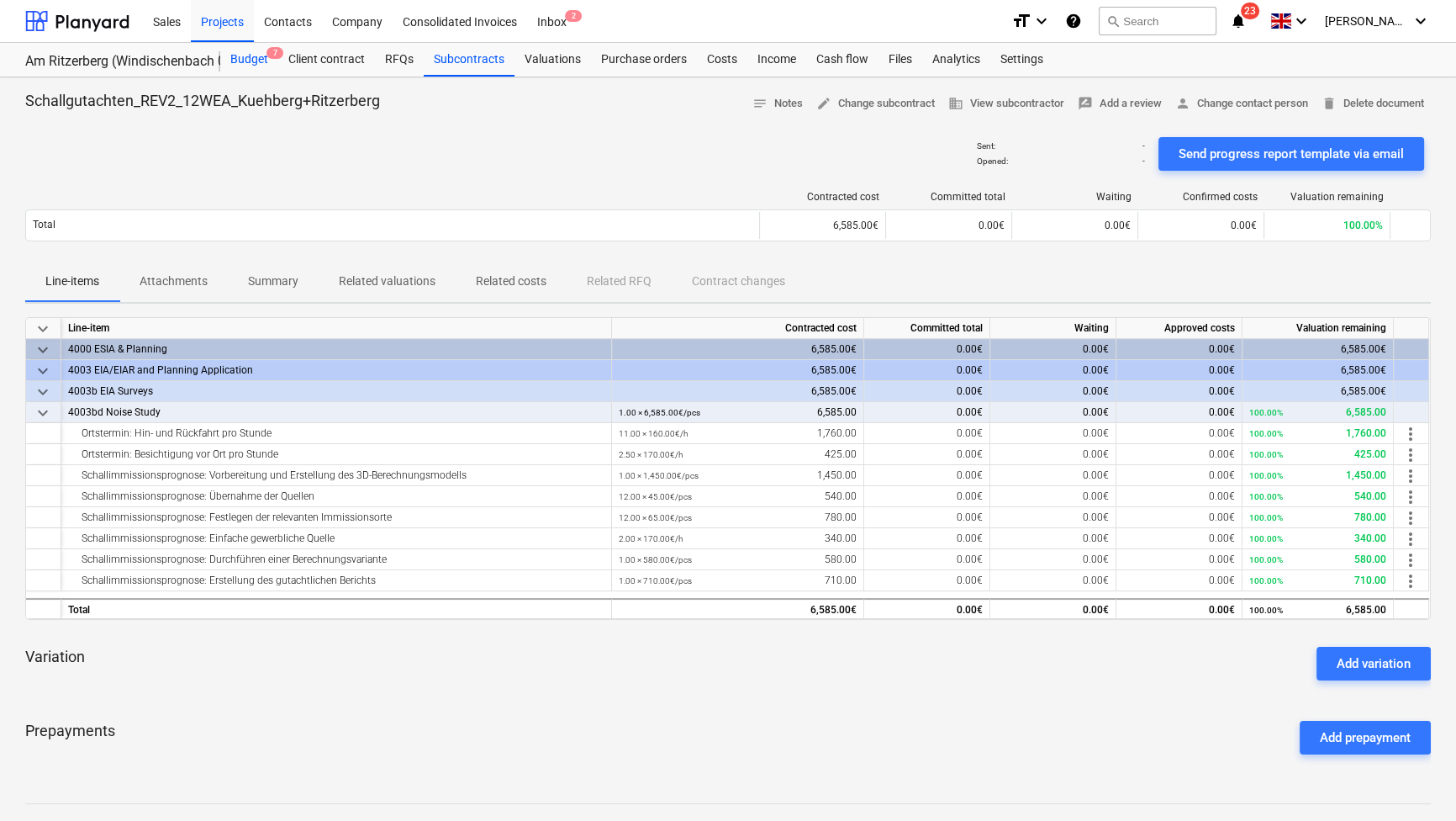
click at [243, 59] on div "Budget 7" at bounding box center [249, 59] width 58 height 33
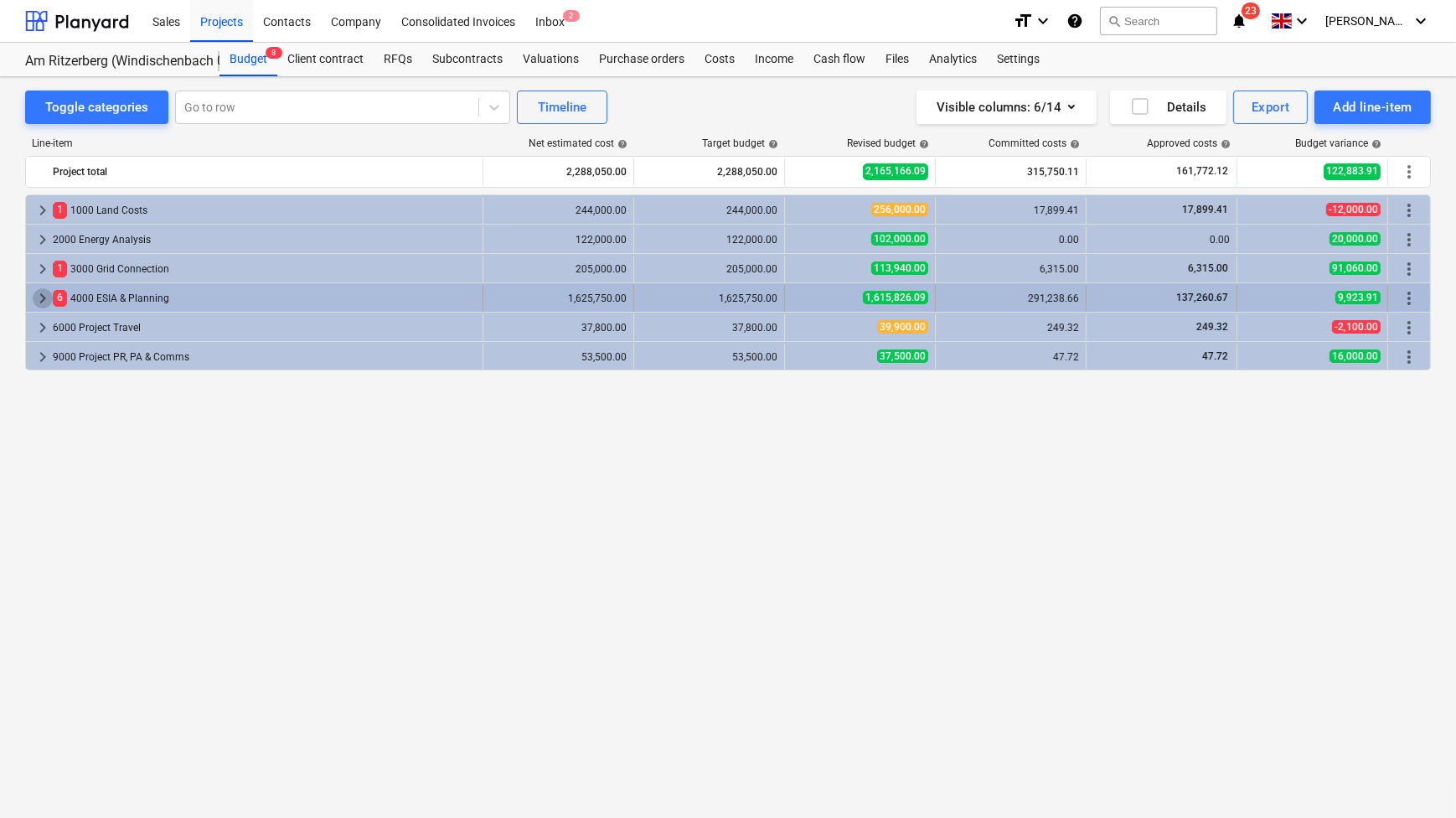
click at [35, 296] on span "keyboard_arrow_right" at bounding box center [42, 298] width 20 height 20
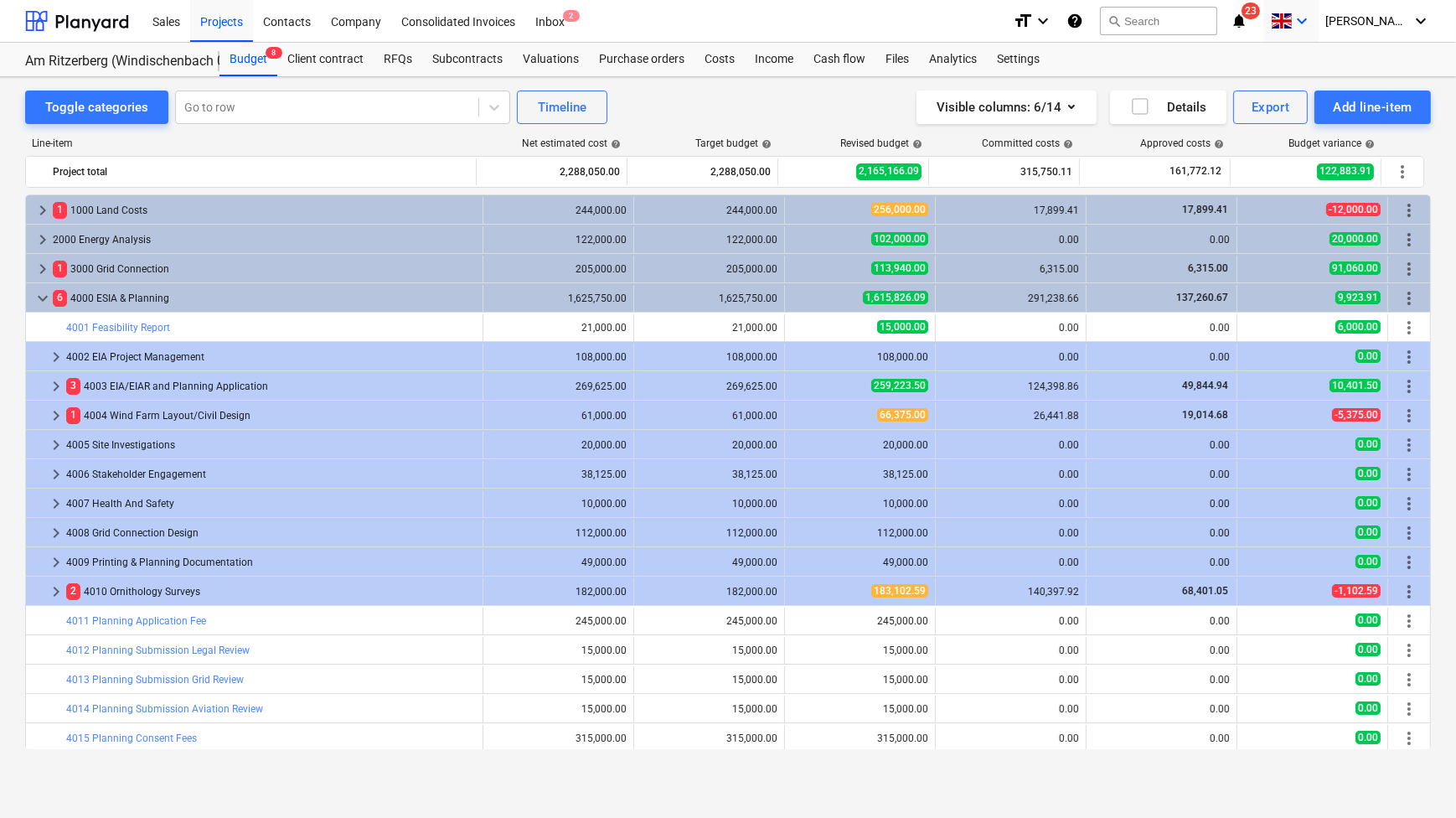
click at [1311, 17] on icon "keyboard_arrow_down" at bounding box center [1301, 20] width 20 height 20
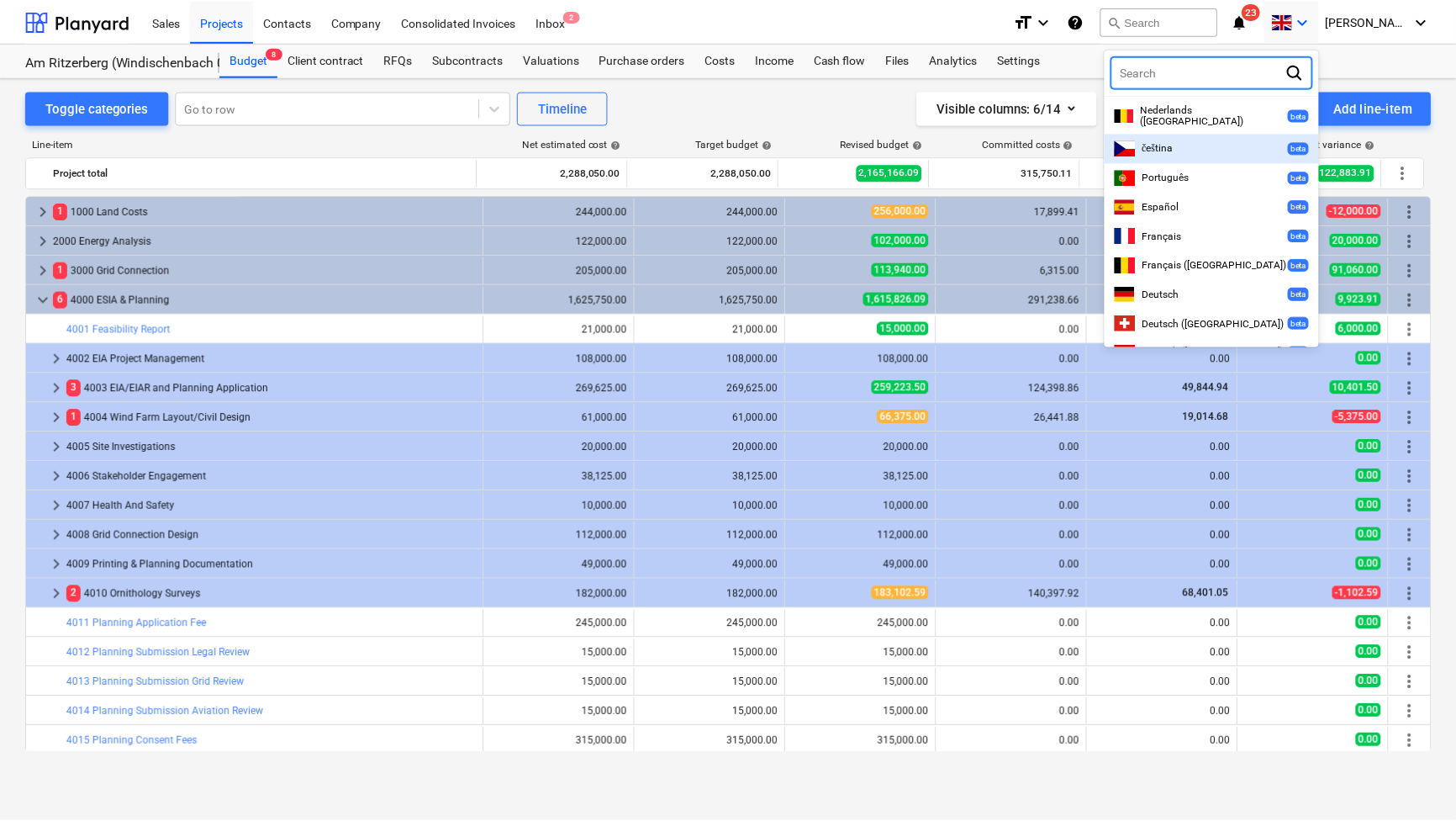
scroll to position [382, 0]
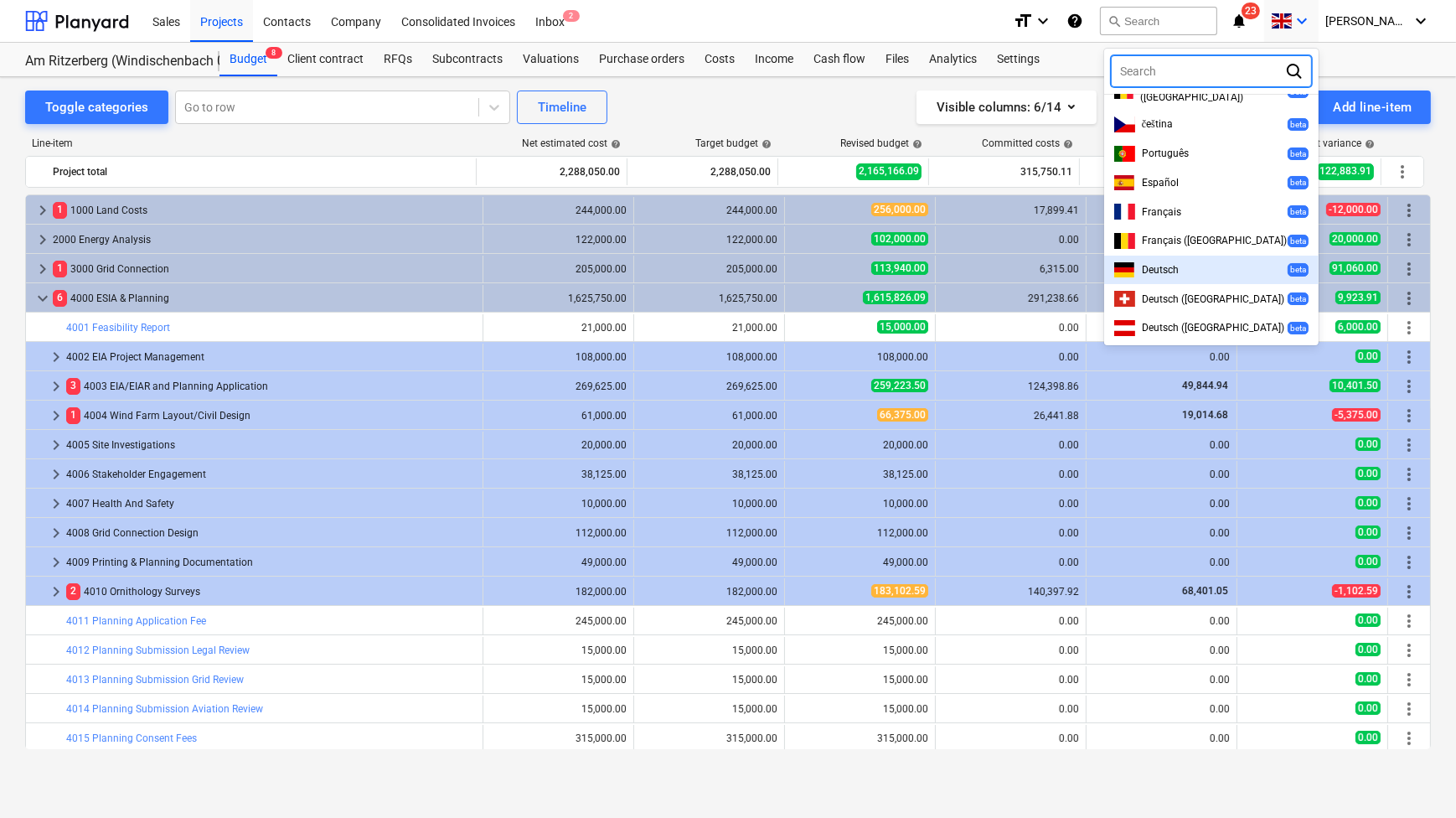
click at [1180, 263] on div "Deutsch beta" at bounding box center [1211, 270] width 194 height 16
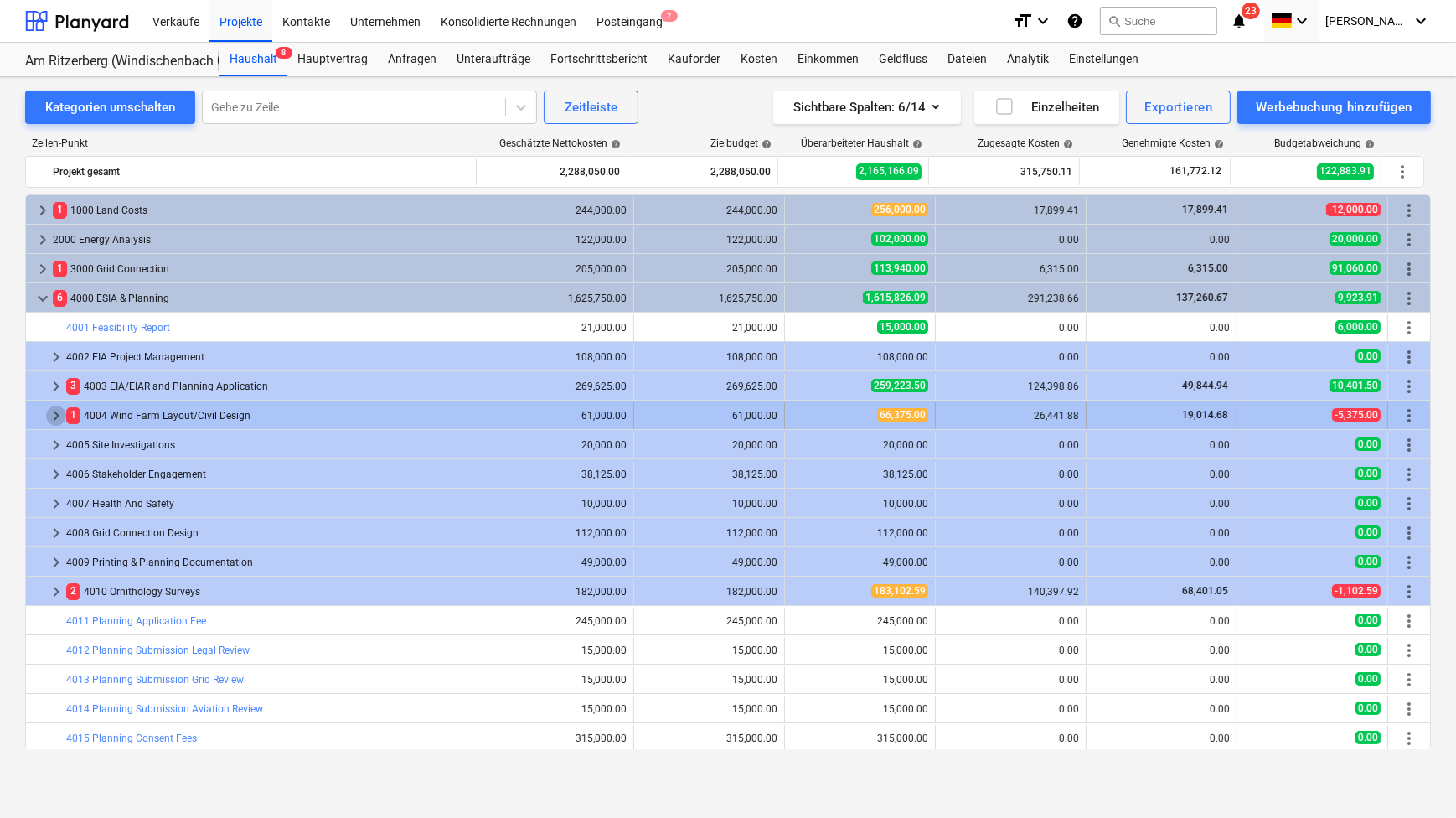
click at [52, 412] on span "keyboard_arrow_right" at bounding box center [55, 415] width 20 height 20
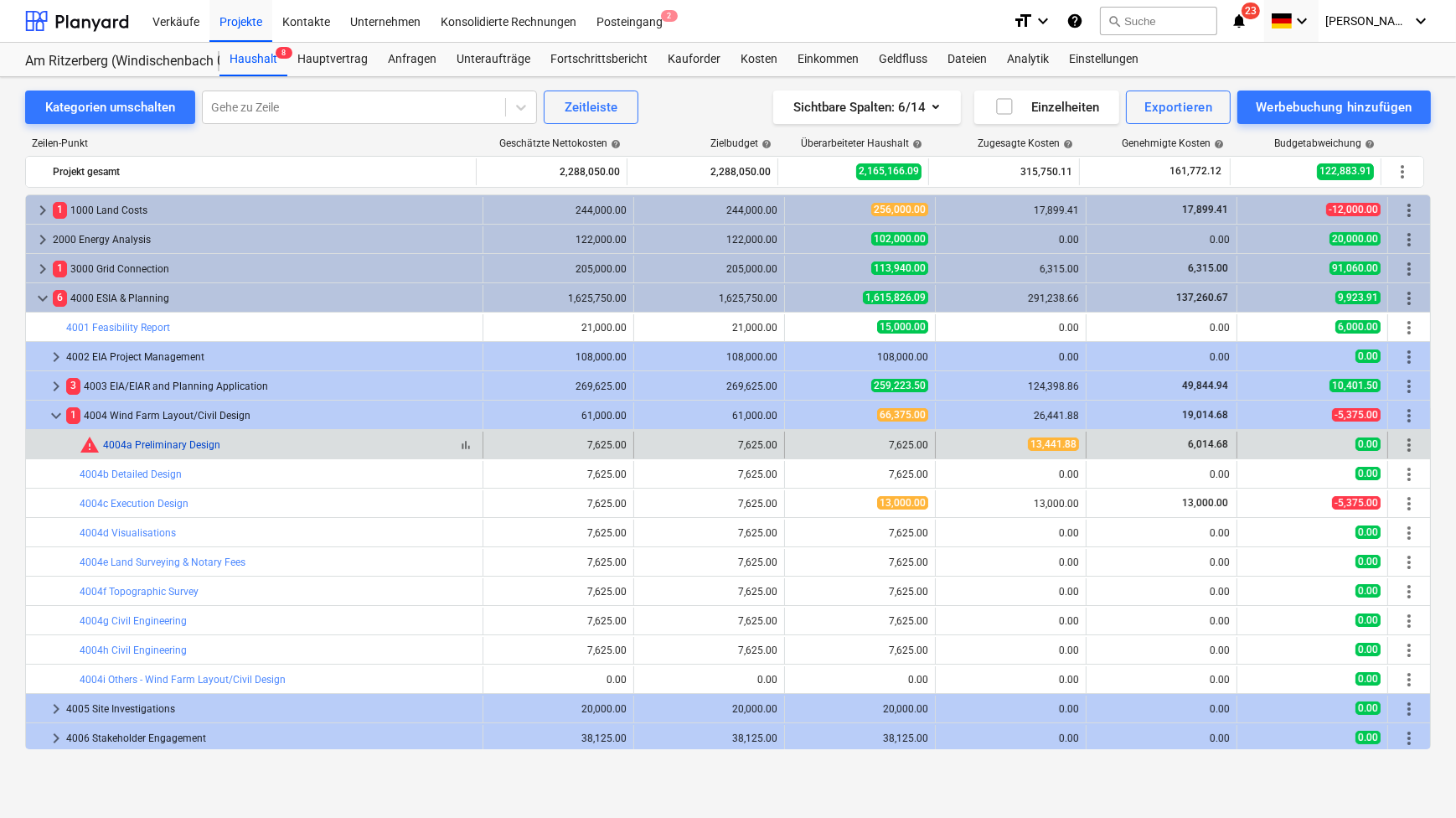
click at [116, 442] on link "4004a Preliminary Design" at bounding box center [161, 445] width 117 height 11
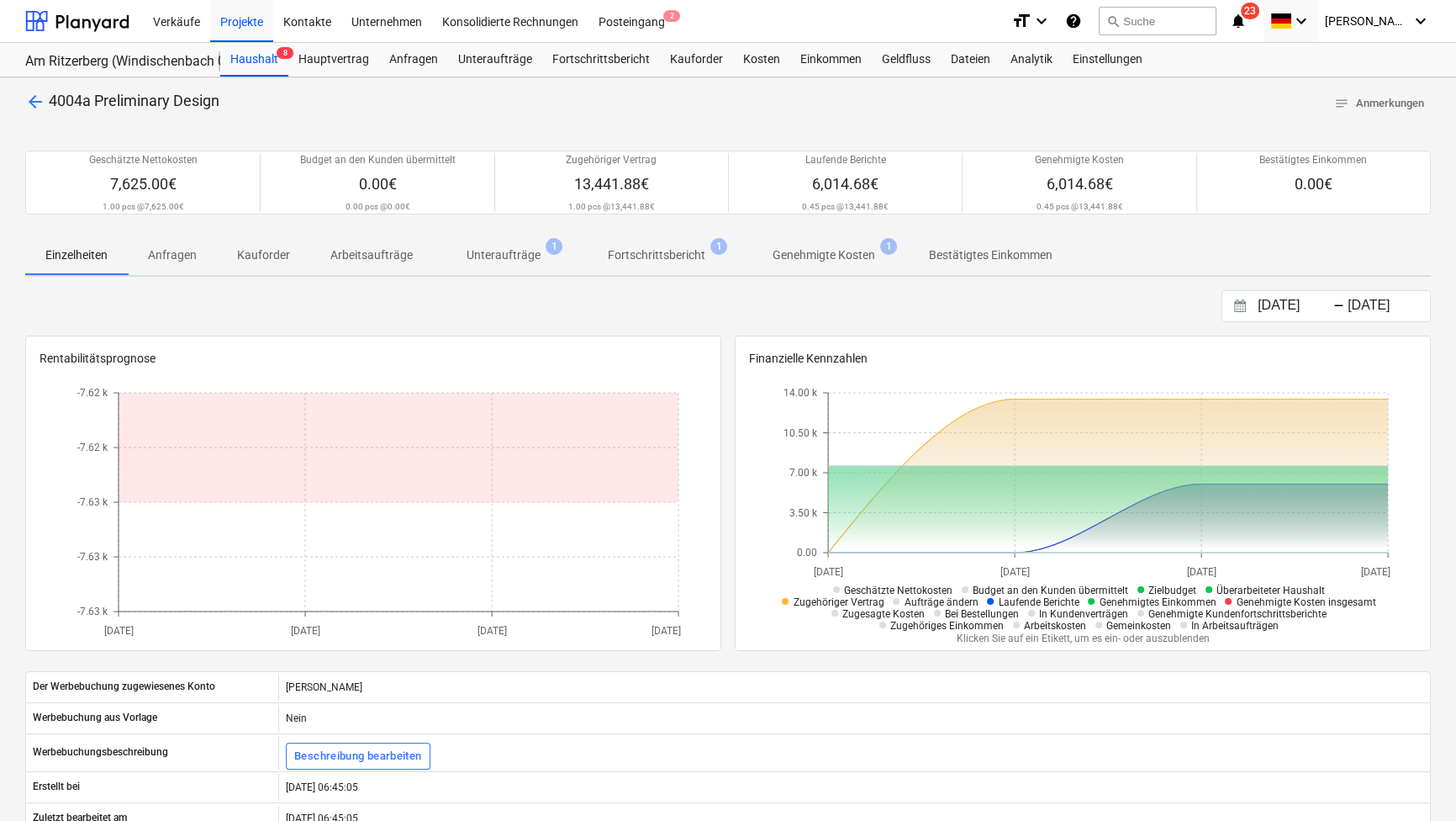
click at [525, 258] on p "Unteraufträge" at bounding box center [504, 255] width 74 height 17
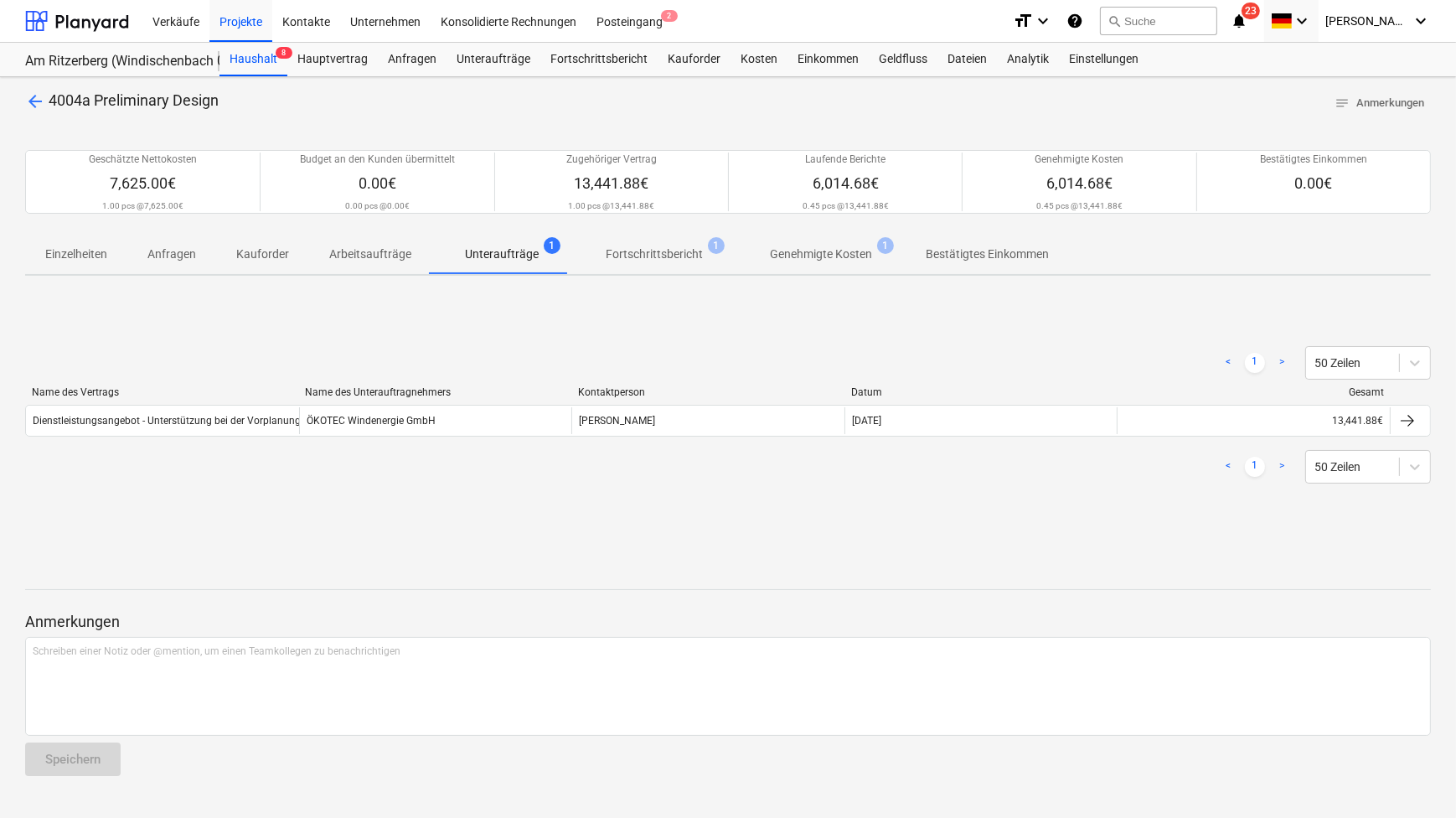
click at [639, 249] on p "Fortschrittsbericht" at bounding box center [654, 254] width 97 height 17
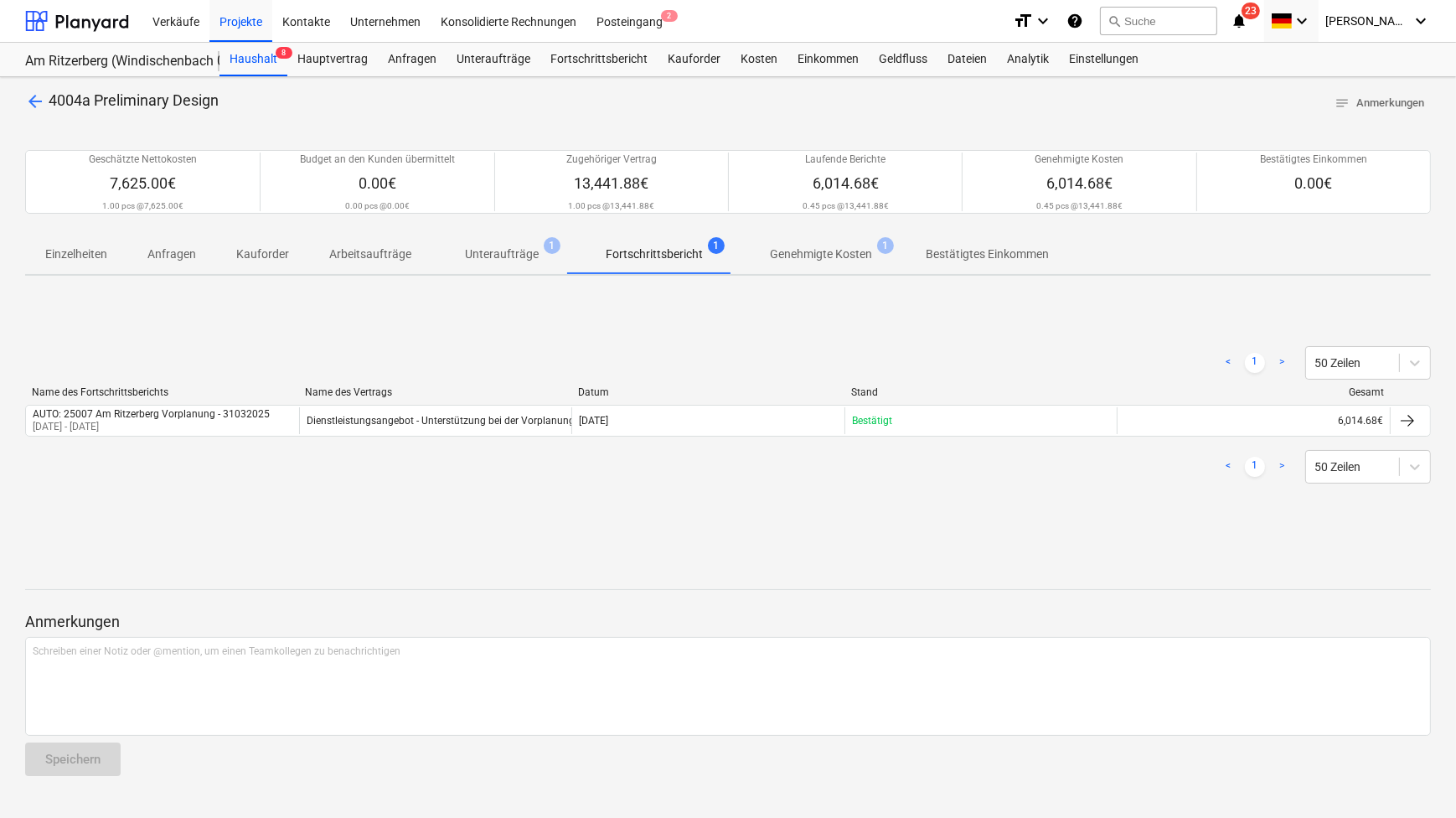
click at [514, 253] on p "Unteraufträge" at bounding box center [502, 254] width 74 height 17
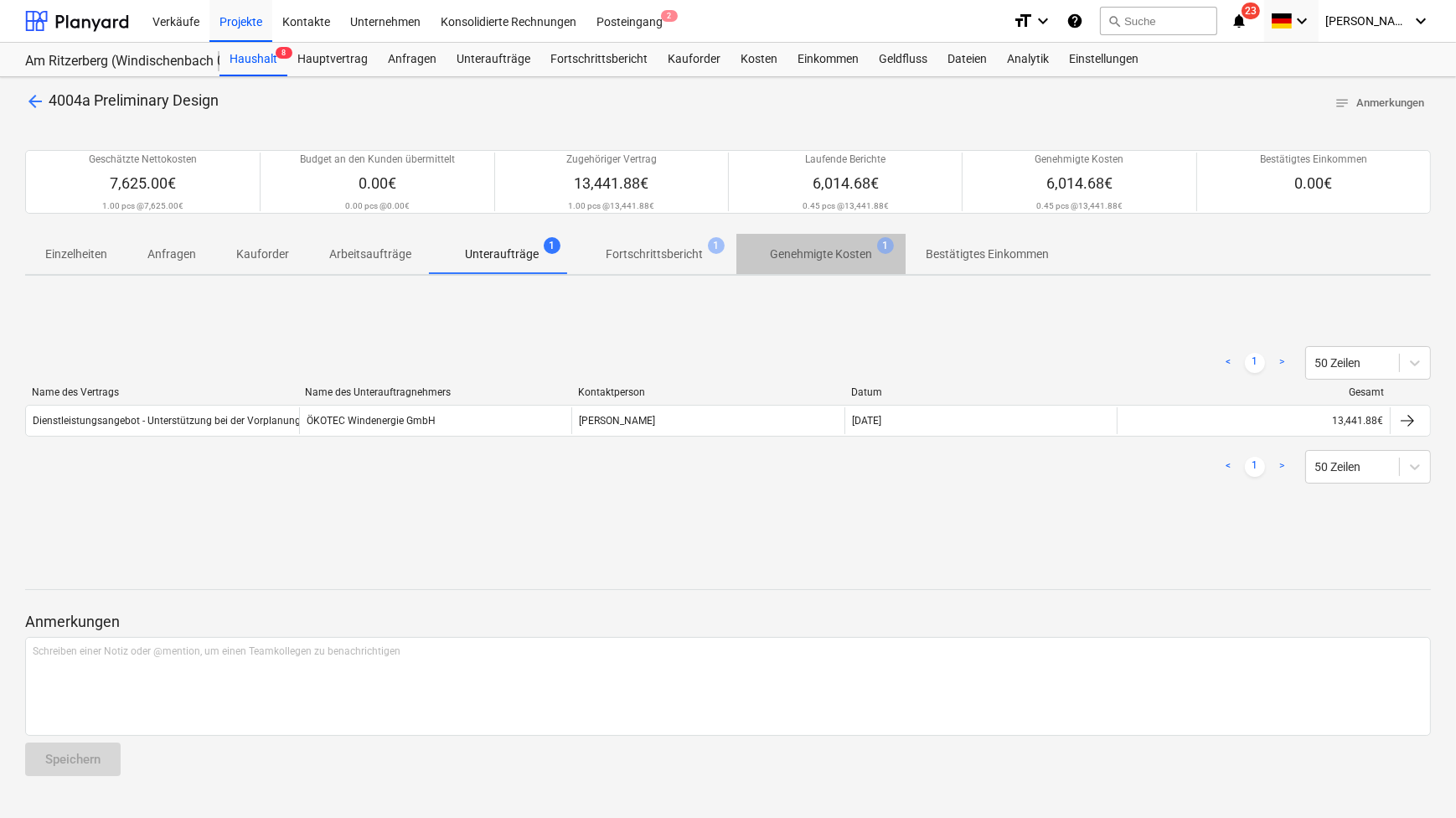
click at [792, 257] on p "Genehmigte Kosten" at bounding box center [820, 254] width 102 height 17
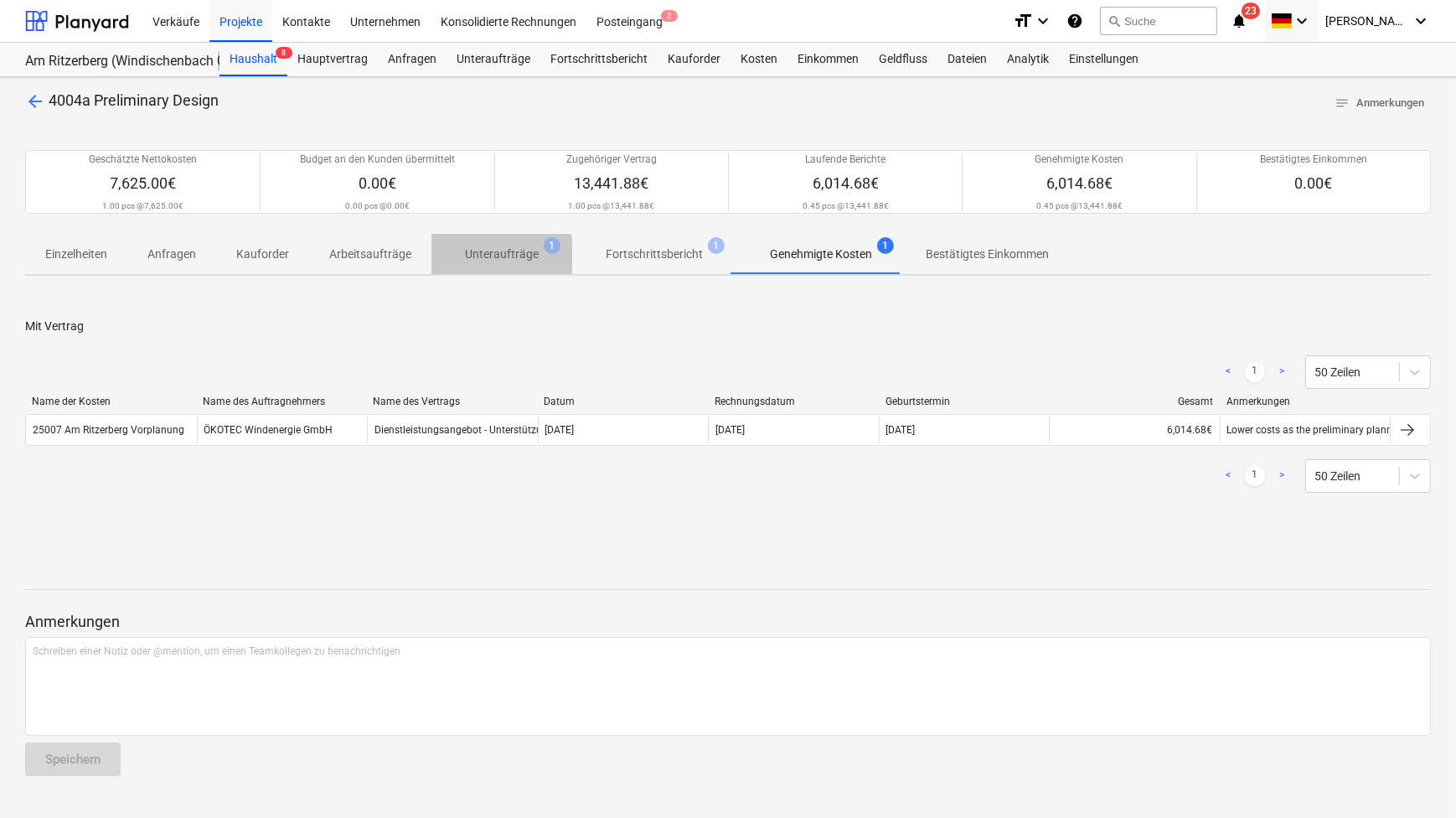
click at [495, 257] on p "Unteraufträge" at bounding box center [502, 254] width 74 height 17
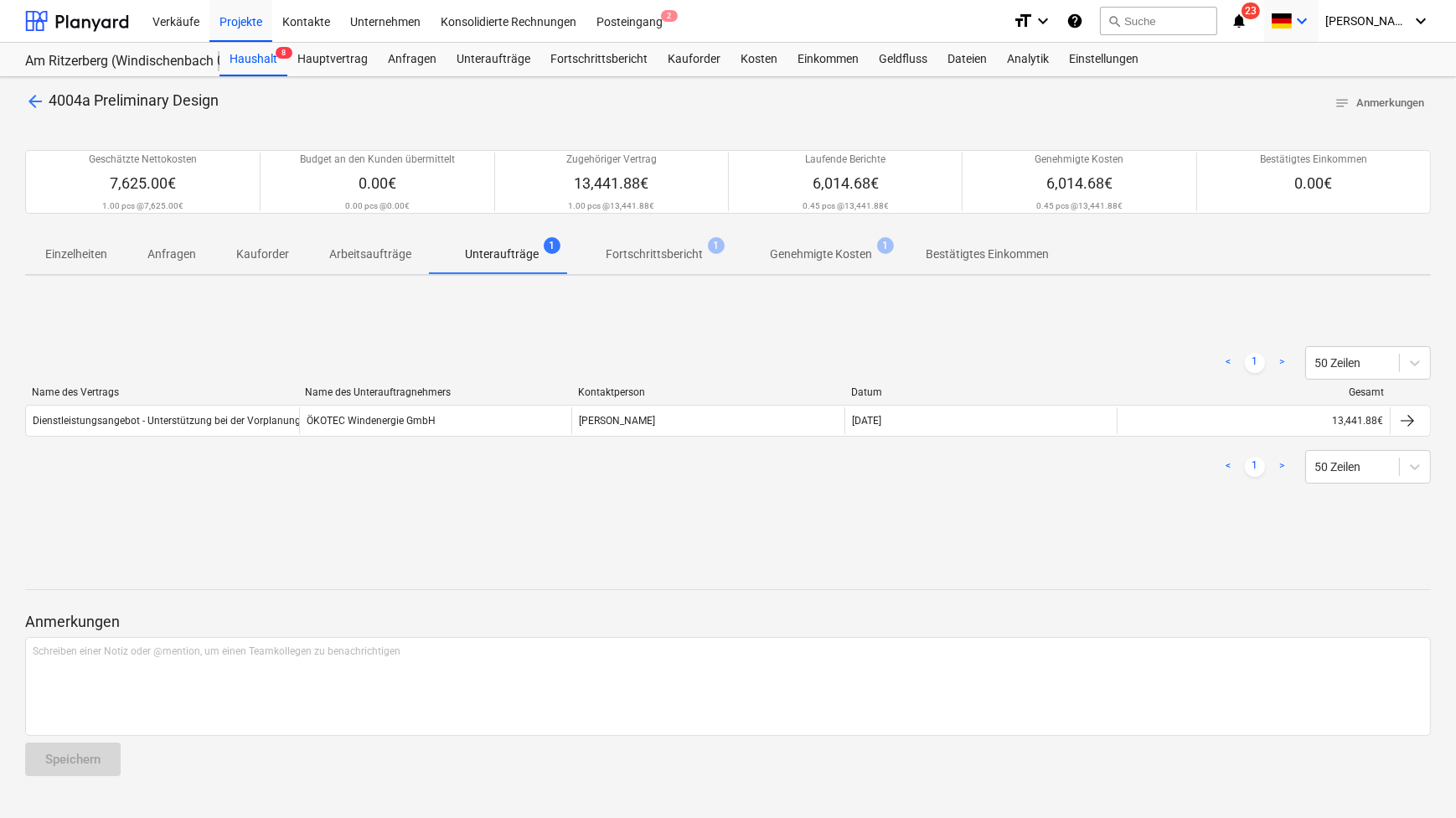
click at [1311, 19] on icon "keyboard_arrow_down" at bounding box center [1301, 20] width 20 height 20
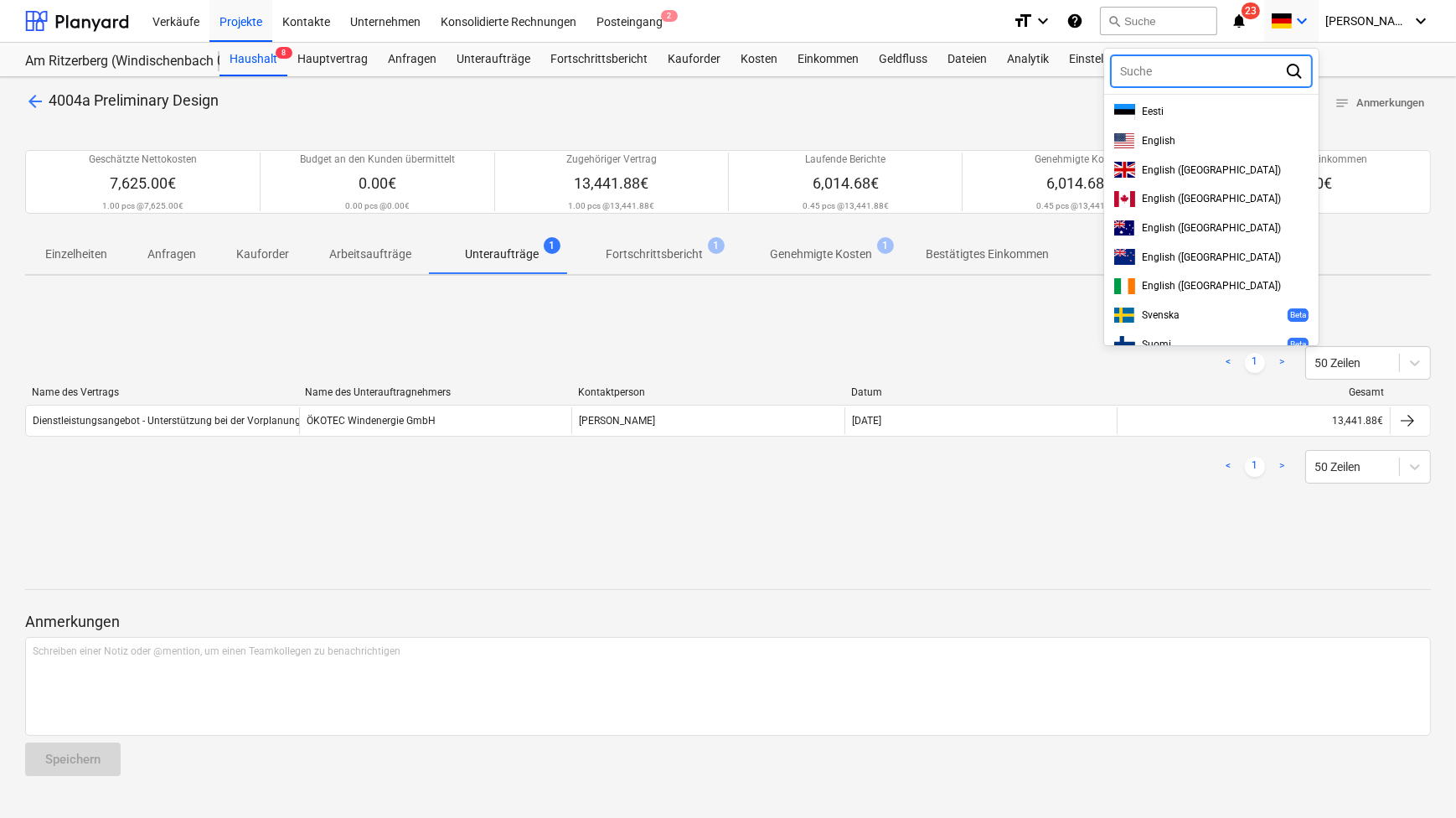
scroll to position [313, 0]
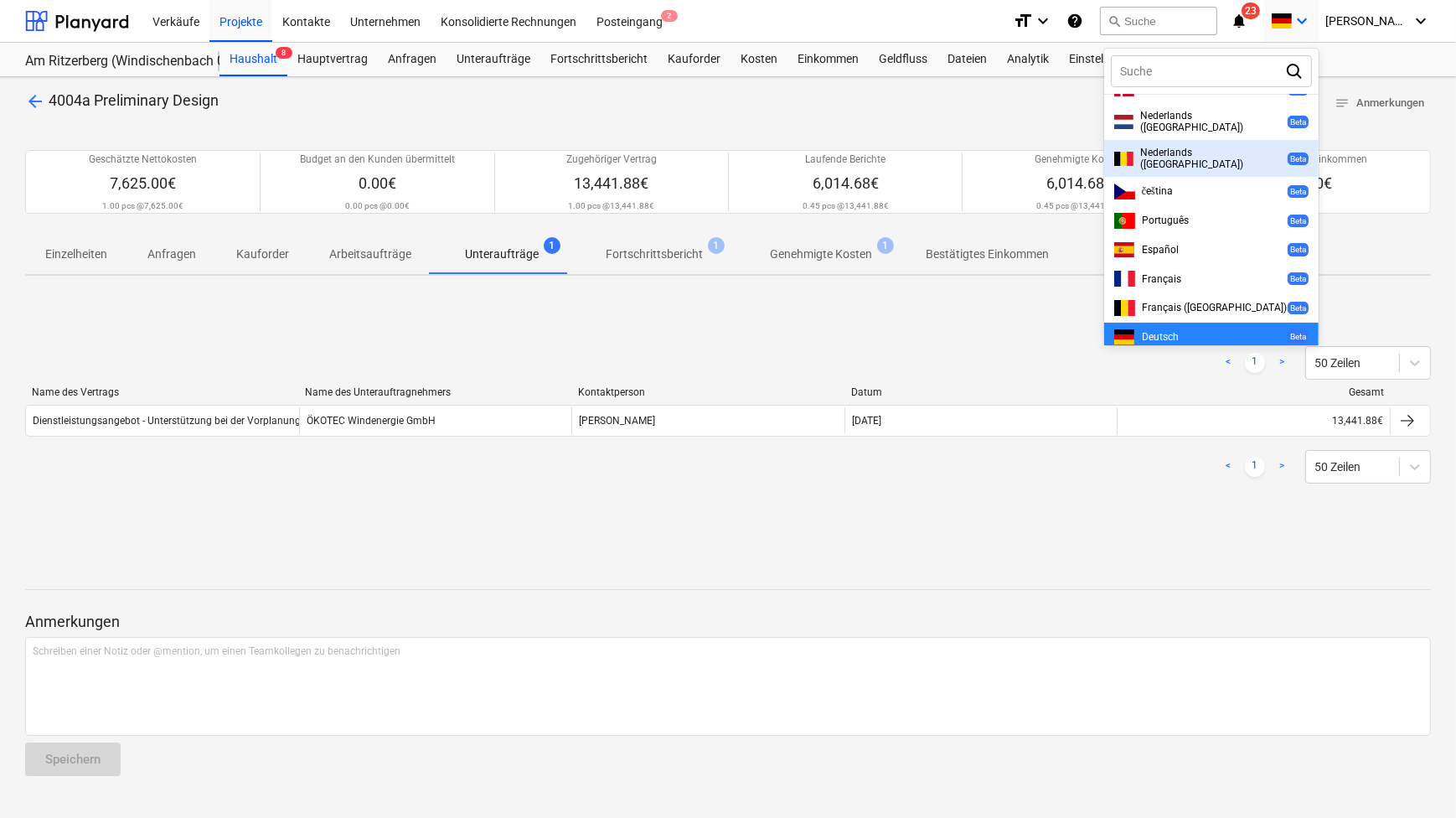
click at [857, 27] on div at bounding box center [728, 409] width 1456 height 818
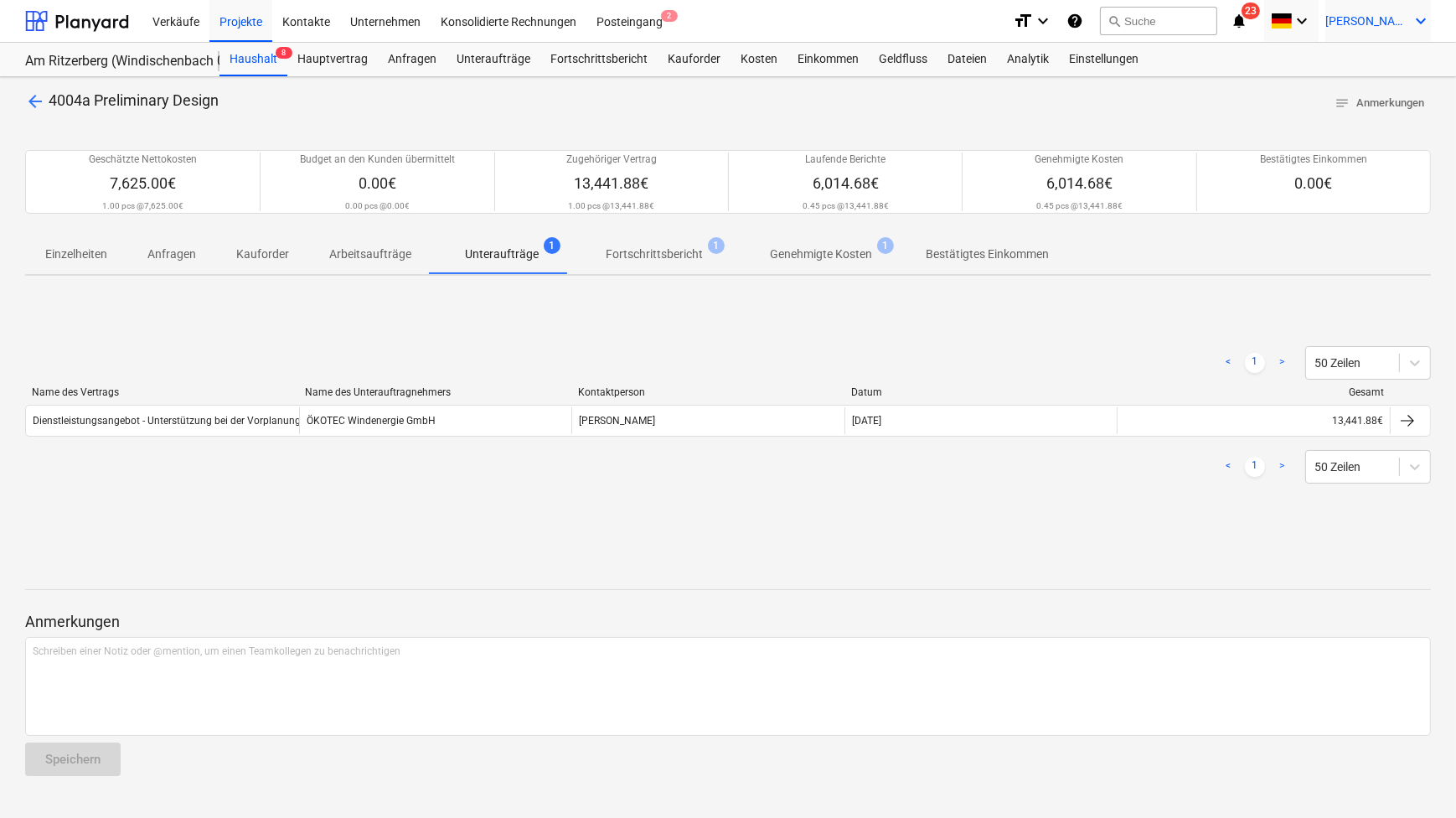
click at [1411, 17] on icon "keyboard_arrow_down" at bounding box center [1420, 20] width 20 height 20
click at [1378, 99] on div "Abmelden" at bounding box center [1381, 92] width 101 height 27
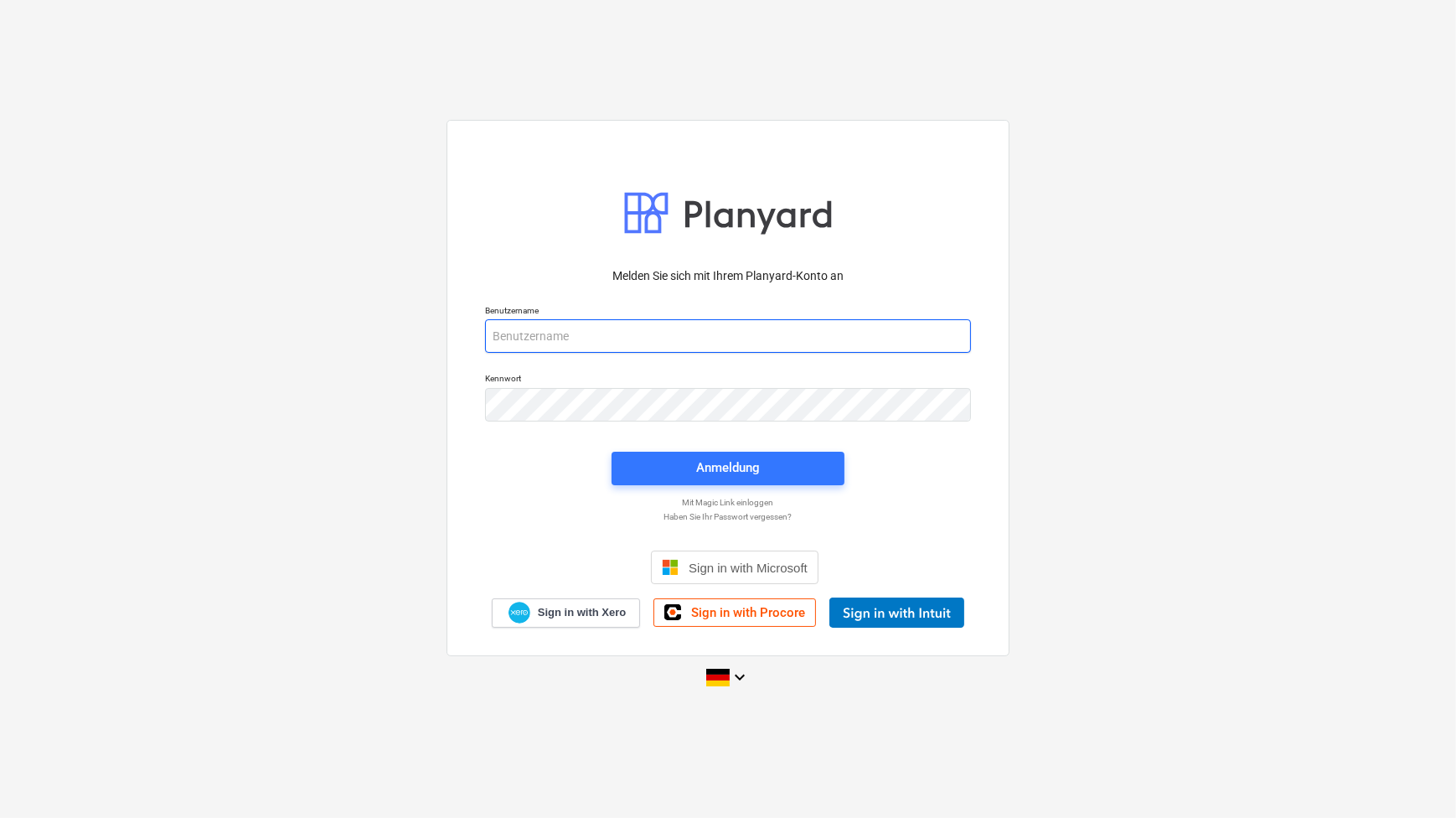
type input "[PERSON_NAME][EMAIL_ADDRESS][PERSON_NAME][DOMAIN_NAME]"
